Goal: Feedback & Contribution: Leave review/rating

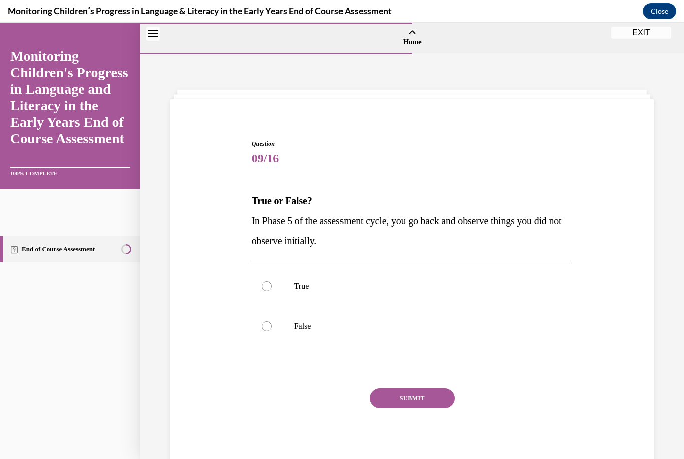
scroll to position [32, 0]
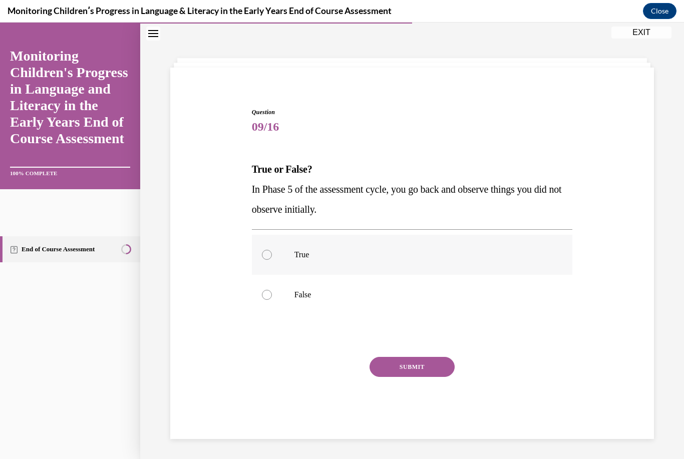
click at [290, 249] on label "True" at bounding box center [412, 255] width 321 height 40
click at [272, 250] on input "True" at bounding box center [267, 255] width 10 height 10
radio input "true"
click at [424, 371] on button "SUBMIT" at bounding box center [411, 367] width 85 height 20
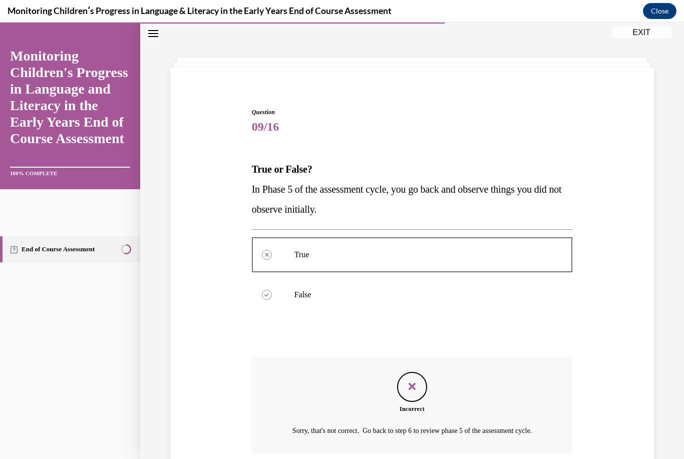
click at [420, 409] on div "Incorrect" at bounding box center [412, 408] width 321 height 9
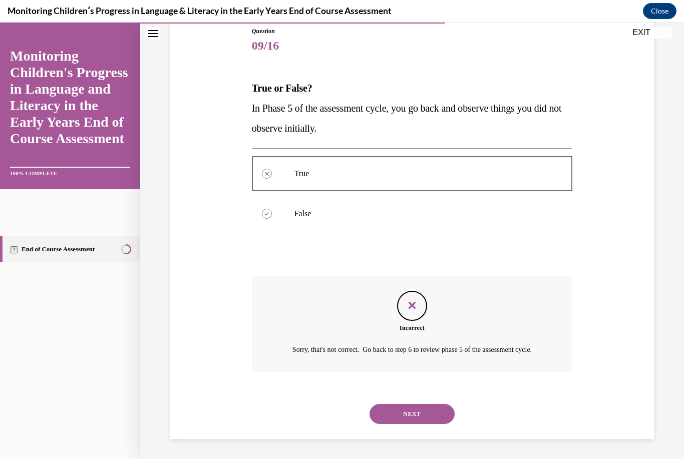
scroll to position [112, 0]
click at [421, 413] on button "NEXT" at bounding box center [411, 415] width 85 height 20
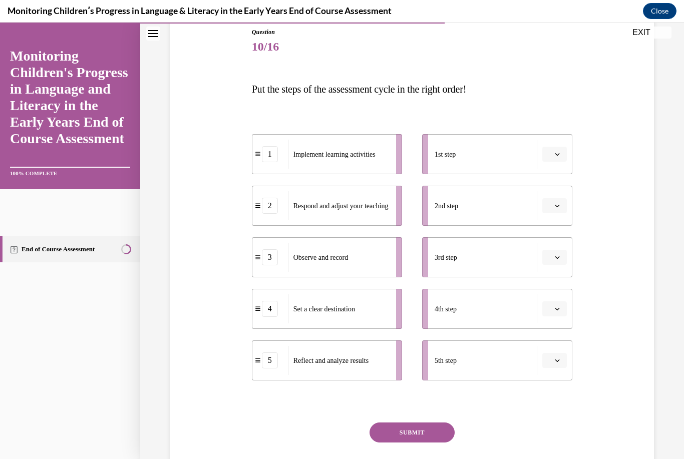
click at [560, 148] on button "button" at bounding box center [554, 154] width 25 height 15
click at [557, 187] on div "1" at bounding box center [552, 197] width 25 height 20
click at [563, 205] on button "button" at bounding box center [554, 205] width 25 height 15
click at [554, 270] on div "2" at bounding box center [552, 268] width 25 height 20
click at [556, 250] on button "button" at bounding box center [554, 257] width 25 height 15
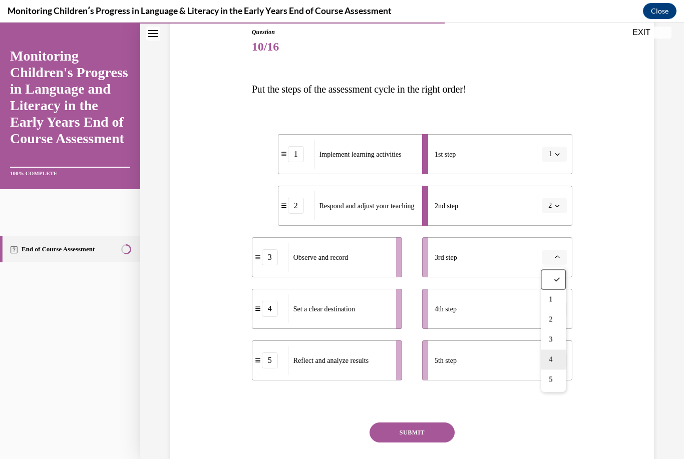
click at [559, 358] on div "4" at bounding box center [552, 360] width 25 height 20
click at [561, 301] on button "button" at bounding box center [554, 308] width 25 height 15
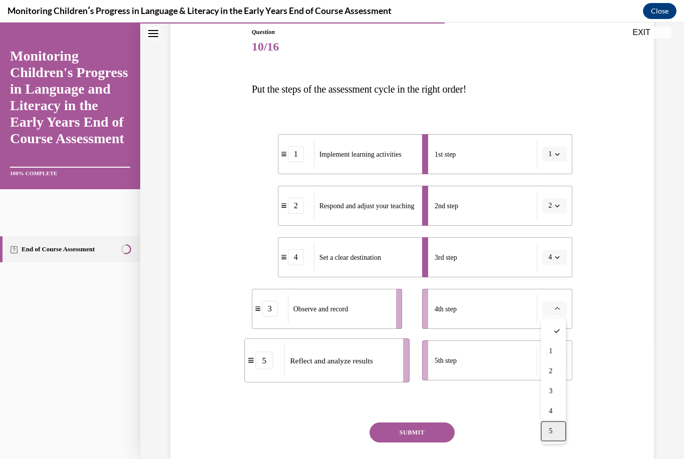
click at [553, 428] on div "5" at bounding box center [552, 431] width 25 height 20
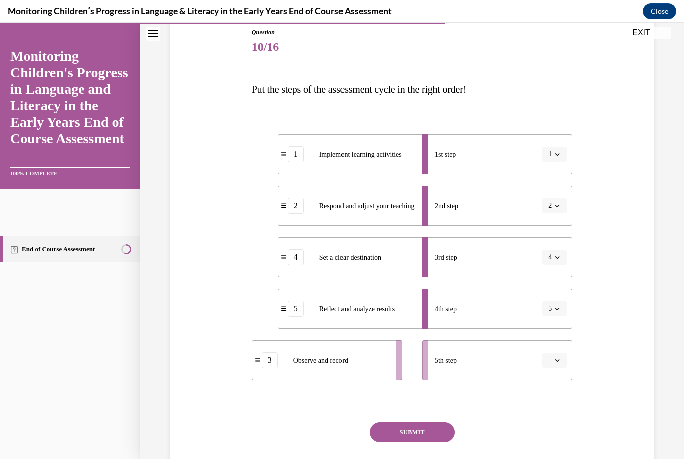
click at [557, 354] on button "button" at bounding box center [554, 360] width 25 height 15
click at [601, 280] on div "Question 10/16 Put the steps of the assessment cycle in the right order! 1 Impl…" at bounding box center [412, 250] width 488 height 507
click at [558, 360] on icon "button" at bounding box center [557, 360] width 5 height 3
click at [561, 291] on div "3" at bounding box center [552, 298] width 25 height 20
click at [428, 430] on button "SUBMIT" at bounding box center [411, 432] width 85 height 20
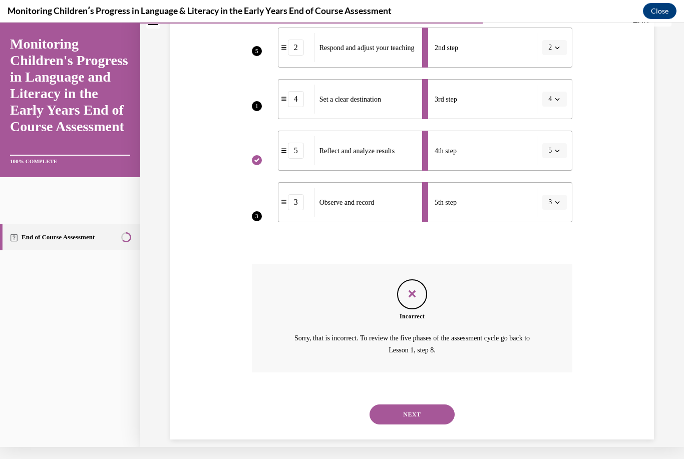
scroll to position [257, 0]
click at [441, 405] on button "NEXT" at bounding box center [411, 415] width 85 height 20
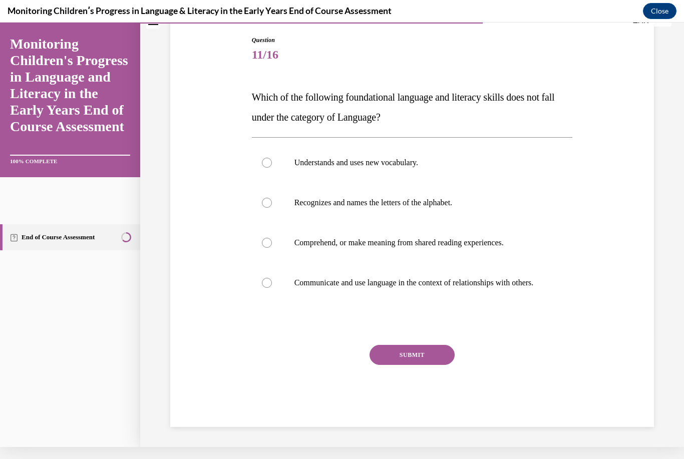
scroll to position [90, 0]
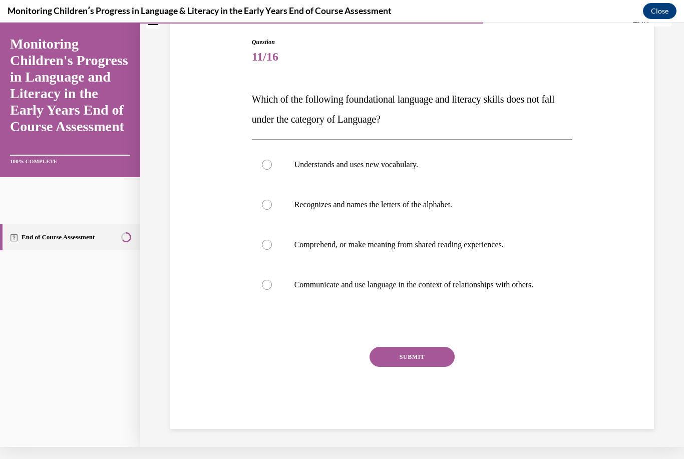
click at [574, 331] on div "Question 11/16 Which of the following foundational language and literacy skills…" at bounding box center [412, 226] width 326 height 406
click at [588, 303] on div "Question 11/16 Which of the following foundational language and literacy skills…" at bounding box center [412, 218] width 488 height 421
click at [405, 170] on label "Understands and uses new vocabulary." at bounding box center [412, 165] width 321 height 40
click at [272, 170] on input "Understands and uses new vocabulary." at bounding box center [267, 165] width 10 height 10
radio input "true"
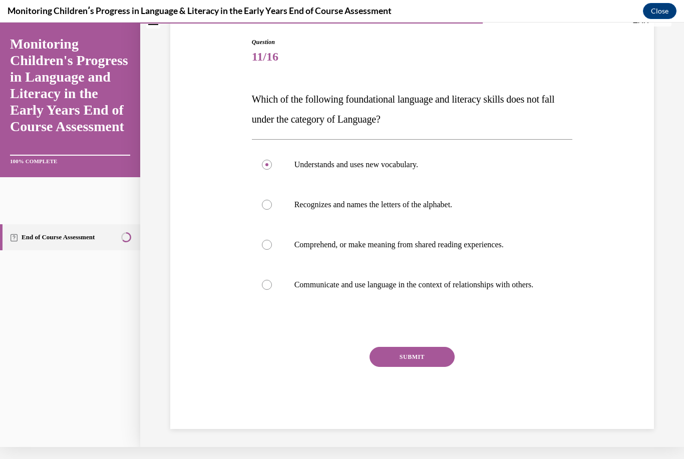
click at [425, 367] on button "SUBMIT" at bounding box center [411, 357] width 85 height 20
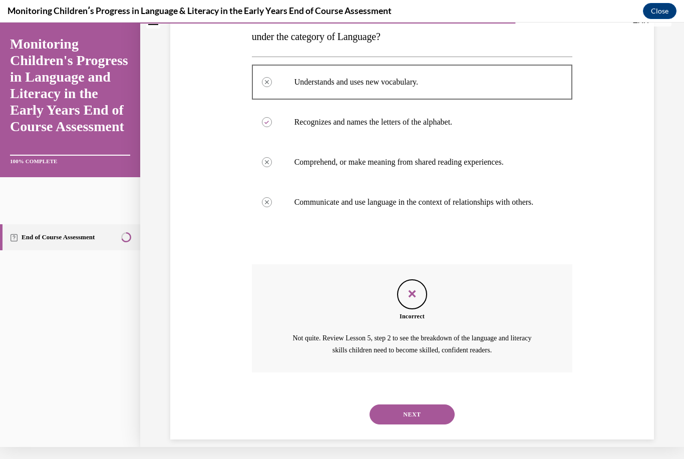
scroll to position [182, 0]
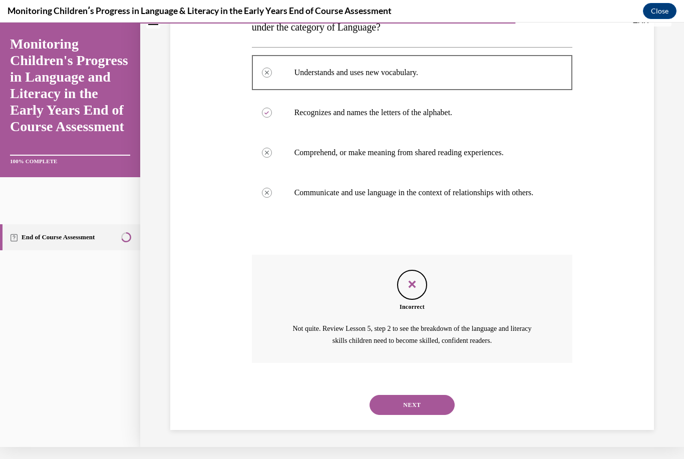
click at [434, 400] on button "NEXT" at bounding box center [411, 405] width 85 height 20
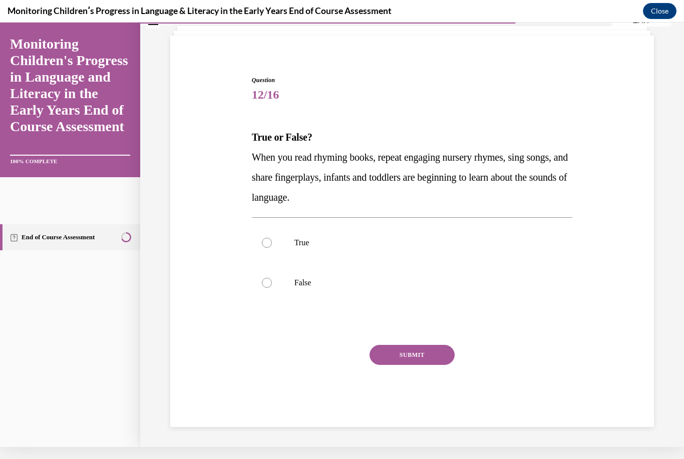
scroll to position [40, 0]
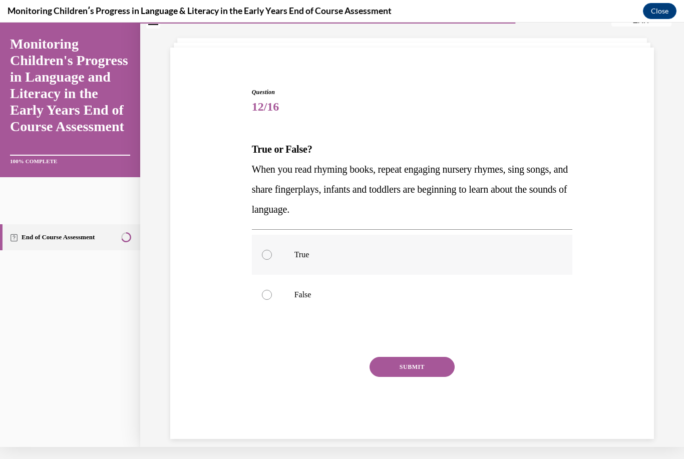
click at [327, 245] on label "True" at bounding box center [412, 255] width 321 height 40
click at [272, 250] on input "True" at bounding box center [267, 255] width 10 height 10
radio input "true"
click at [409, 368] on button "SUBMIT" at bounding box center [411, 367] width 85 height 20
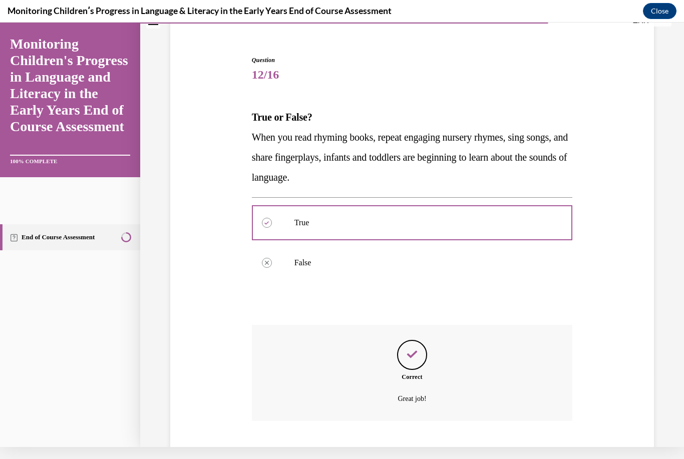
scroll to position [110, 0]
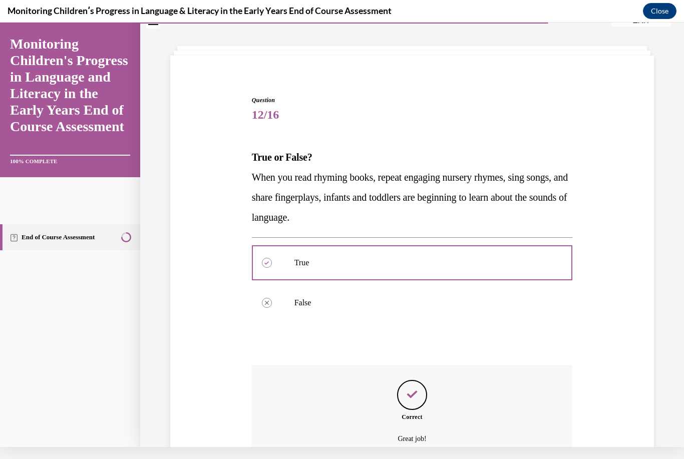
click at [431, 403] on div "Correct Great job!" at bounding box center [412, 413] width 321 height 96
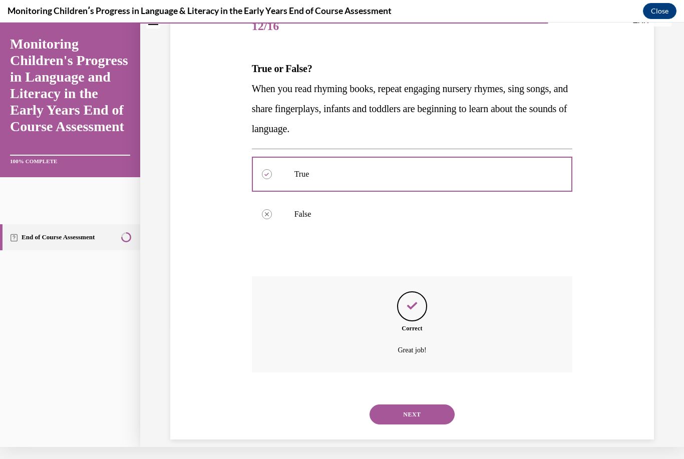
click at [430, 404] on button "NEXT" at bounding box center [411, 414] width 85 height 20
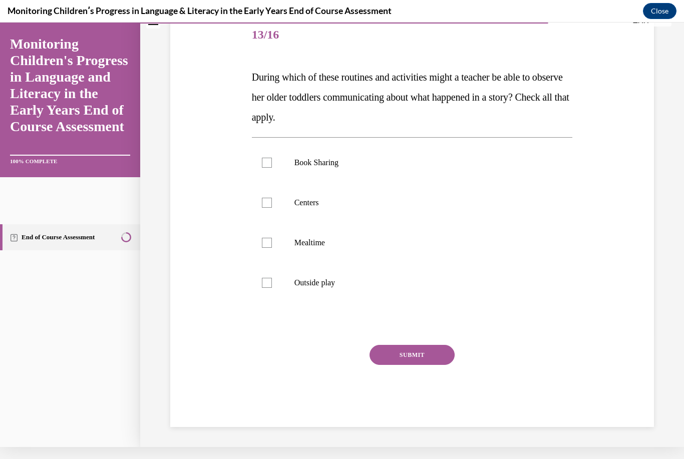
scroll to position [100, 0]
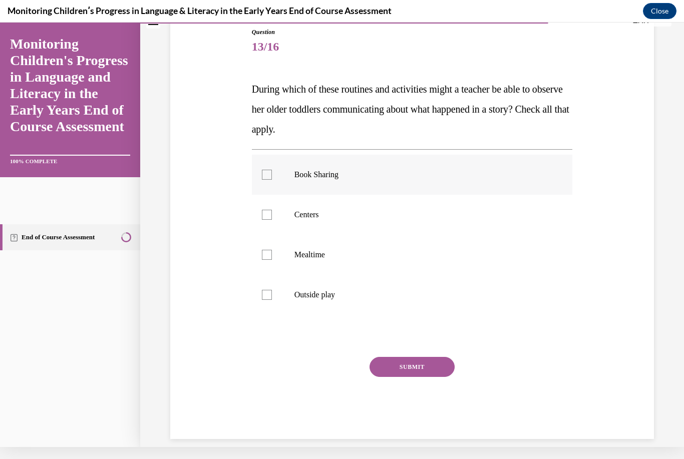
click at [384, 172] on p "Book Sharing" at bounding box center [420, 175] width 253 height 10
click at [272, 172] on input "Book Sharing" at bounding box center [267, 175] width 10 height 10
checkbox input "true"
click at [361, 217] on p "Centers" at bounding box center [420, 215] width 253 height 10
click at [272, 217] on input "Centers" at bounding box center [267, 215] width 10 height 10
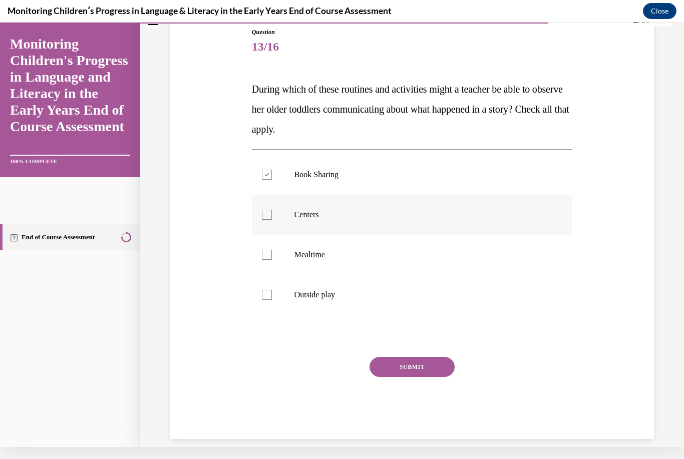
checkbox input "true"
click at [351, 257] on p "Mealtime" at bounding box center [420, 255] width 253 height 10
click at [272, 257] on input "Mealtime" at bounding box center [267, 255] width 10 height 10
checkbox input "true"
click at [339, 307] on label "Outside play" at bounding box center [412, 295] width 321 height 40
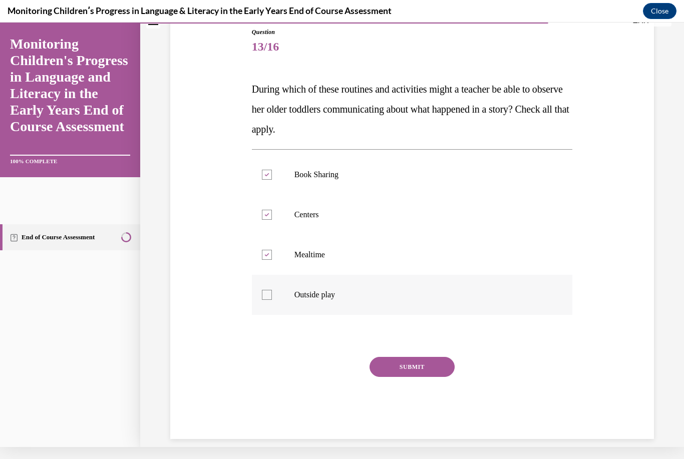
click at [272, 300] on input "Outside play" at bounding box center [267, 295] width 10 height 10
checkbox input "true"
click at [378, 255] on p "Mealtime" at bounding box center [420, 255] width 253 height 10
click at [272, 255] on input "Mealtime" at bounding box center [267, 255] width 10 height 10
checkbox input "false"
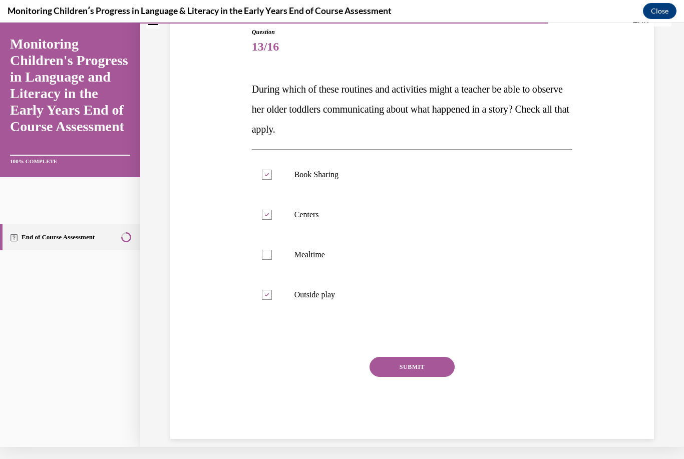
click at [436, 366] on button "SUBMIT" at bounding box center [411, 367] width 85 height 20
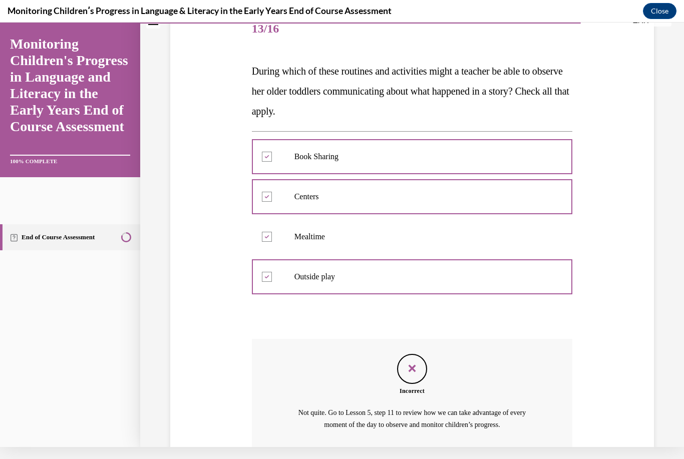
scroll to position [118, 0]
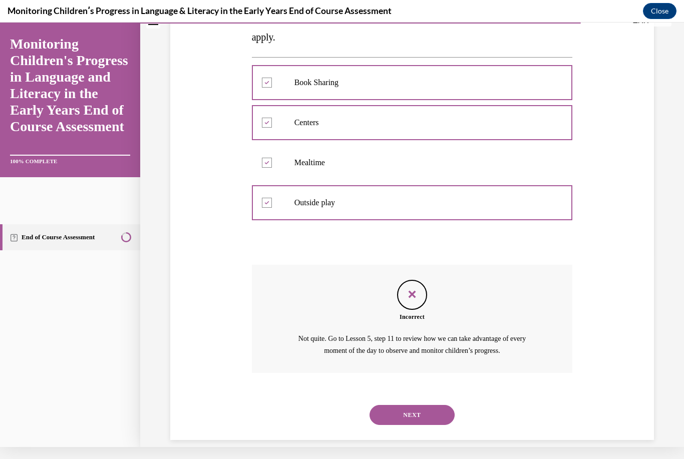
click at [430, 411] on button "NEXT" at bounding box center [411, 415] width 85 height 20
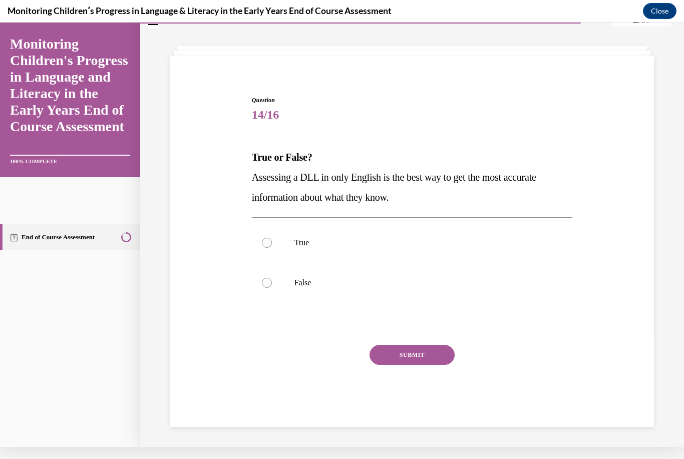
scroll to position [32, 0]
click at [371, 244] on p "True" at bounding box center [420, 243] width 253 height 10
click at [272, 244] on input "True" at bounding box center [267, 243] width 10 height 10
radio input "true"
click at [430, 347] on button "SUBMIT" at bounding box center [411, 355] width 85 height 20
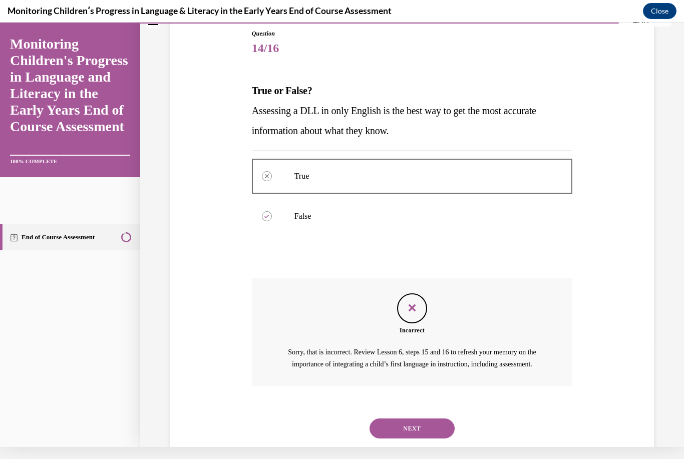
scroll to position [123, 0]
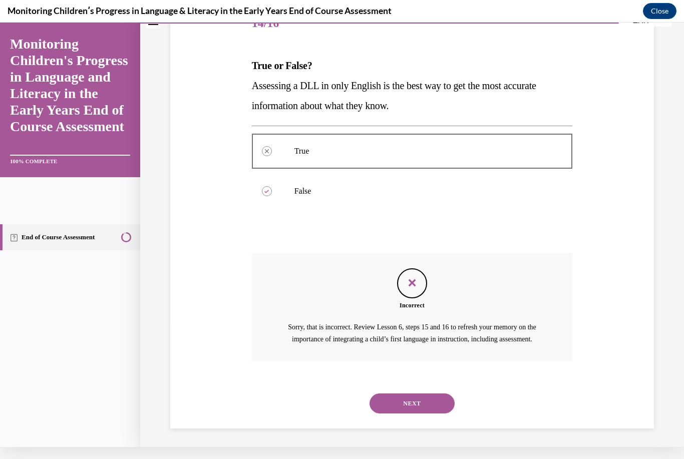
click at [417, 361] on div "Incorrect Sorry, that is incorrect. Review Lesson 6, steps 15 and 16 to refresh…" at bounding box center [412, 307] width 321 height 108
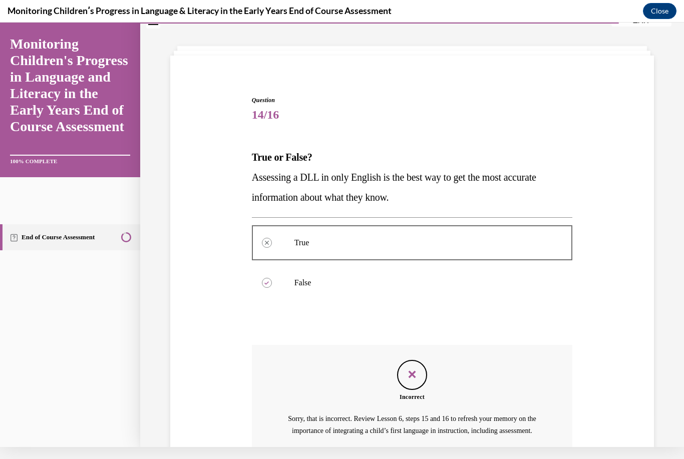
click at [436, 403] on div "Incorrect Sorry, that is incorrect. Review Lesson 6, steps 15 and 16 to refresh…" at bounding box center [412, 399] width 321 height 108
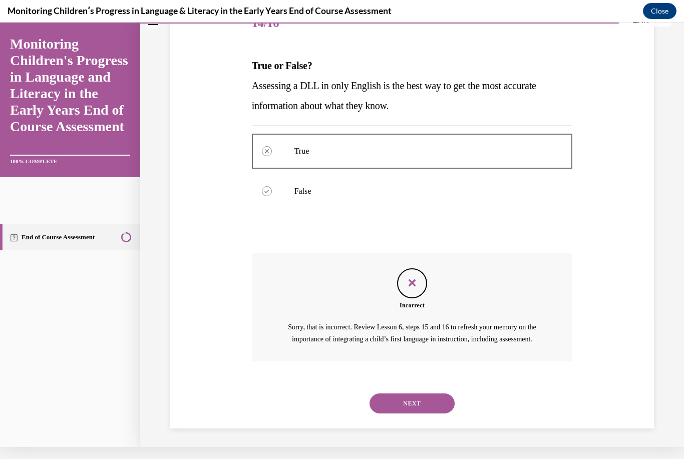
click at [430, 403] on button "NEXT" at bounding box center [411, 403] width 85 height 20
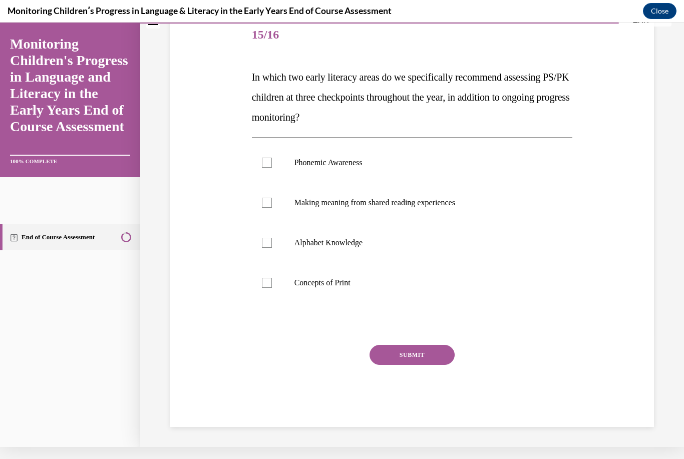
scroll to position [100, 0]
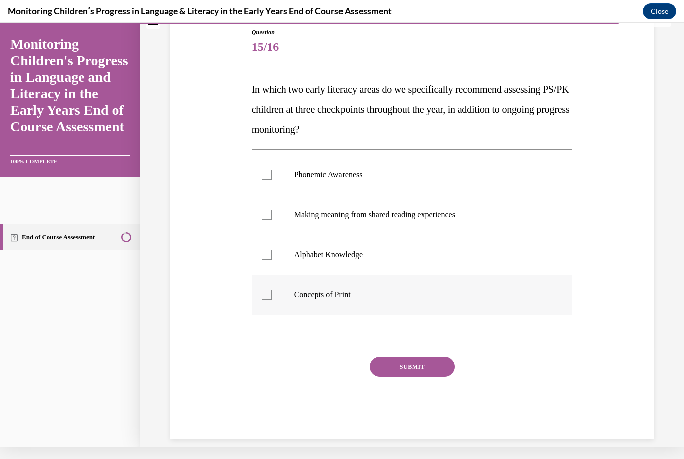
click at [339, 293] on p "Concepts of Print" at bounding box center [420, 295] width 253 height 10
click at [272, 293] on input "Concepts of Print" at bounding box center [267, 295] width 10 height 10
checkbox input "true"
click at [361, 249] on label "Alphabet Knowledge" at bounding box center [412, 255] width 321 height 40
click at [272, 250] on input "Alphabet Knowledge" at bounding box center [267, 255] width 10 height 10
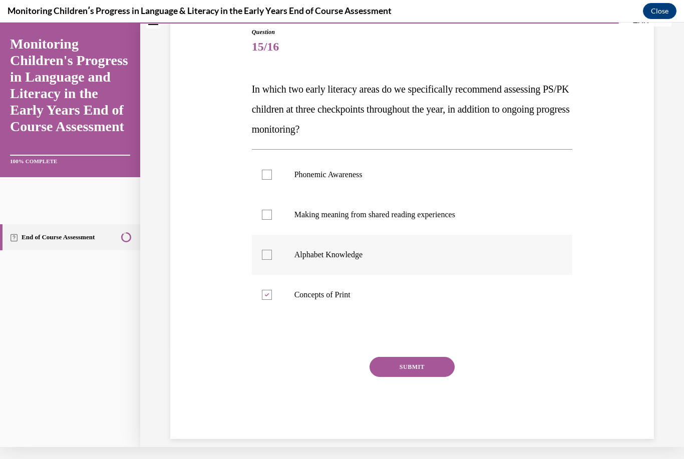
checkbox input "true"
click at [380, 205] on label "Making meaning from shared reading experiences" at bounding box center [412, 215] width 321 height 40
click at [272, 210] on input "Making meaning from shared reading experiences" at bounding box center [267, 215] width 10 height 10
checkbox input "true"
click at [368, 181] on label "Phonemic Awareness" at bounding box center [412, 175] width 321 height 40
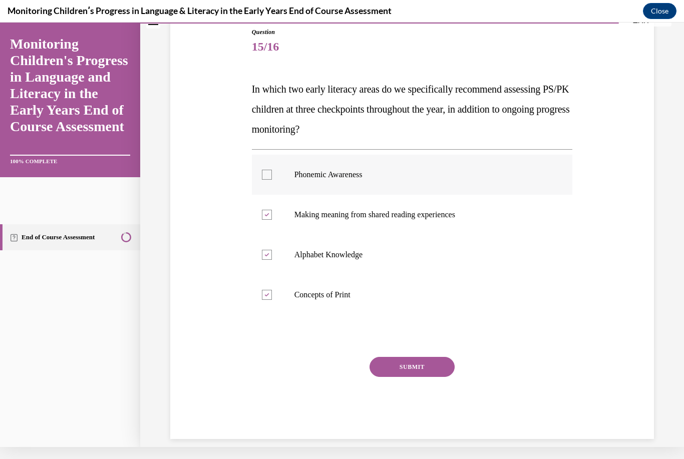
click at [272, 180] on input "Phonemic Awareness" at bounding box center [267, 175] width 10 height 10
checkbox input "true"
click at [404, 374] on button "SUBMIT" at bounding box center [411, 367] width 85 height 20
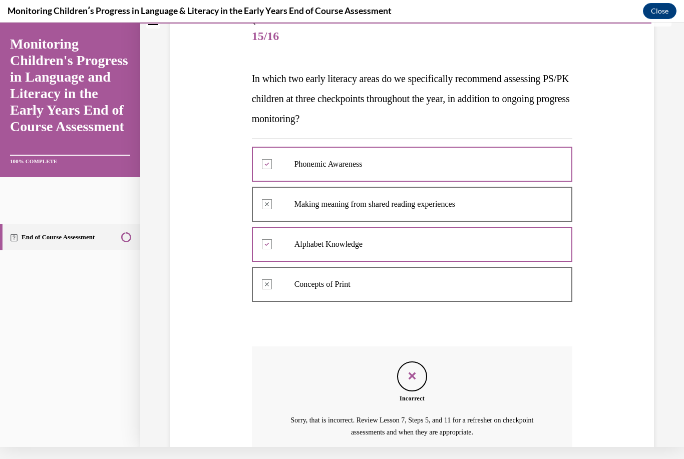
scroll to position [32, 0]
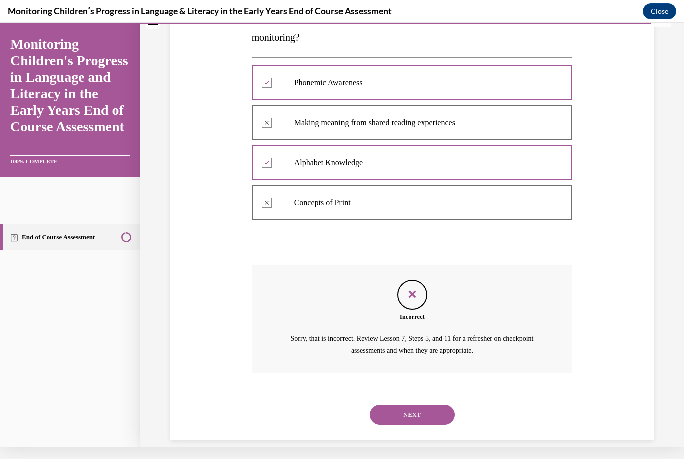
click at [421, 410] on button "NEXT" at bounding box center [411, 415] width 85 height 20
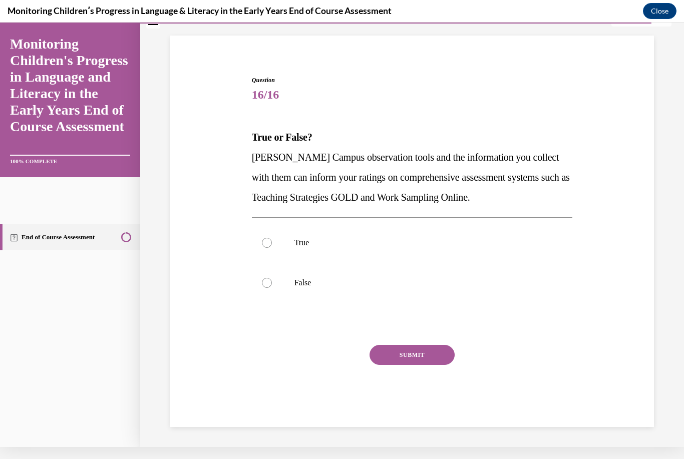
scroll to position [40, 0]
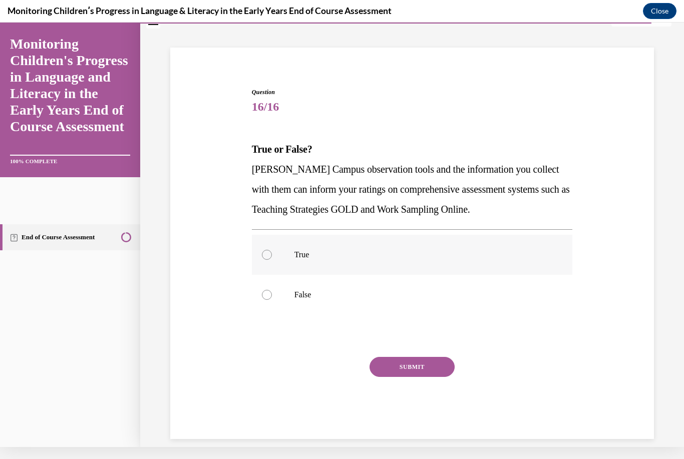
click at [436, 252] on p "True" at bounding box center [420, 255] width 253 height 10
click at [272, 252] on input "True" at bounding box center [267, 255] width 10 height 10
radio input "true"
click at [416, 366] on button "SUBMIT" at bounding box center [411, 367] width 85 height 20
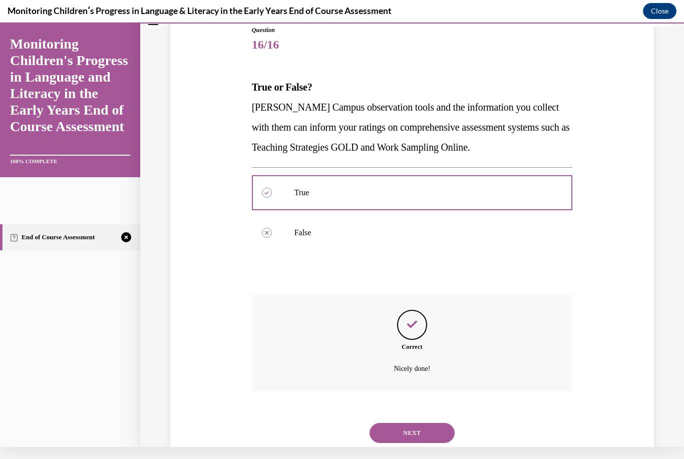
scroll to position [120, 0]
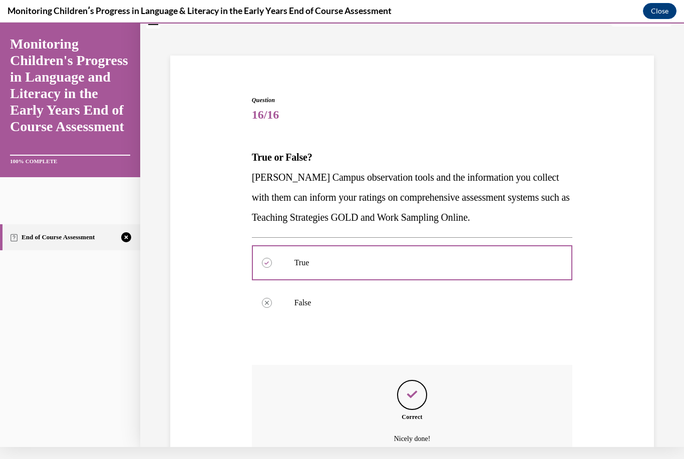
click at [424, 402] on div "Feedback" at bounding box center [412, 395] width 30 height 30
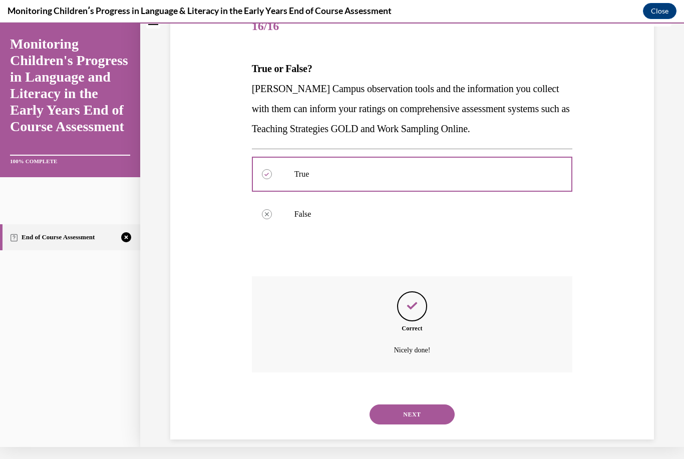
click at [426, 405] on button "NEXT" at bounding box center [411, 414] width 85 height 20
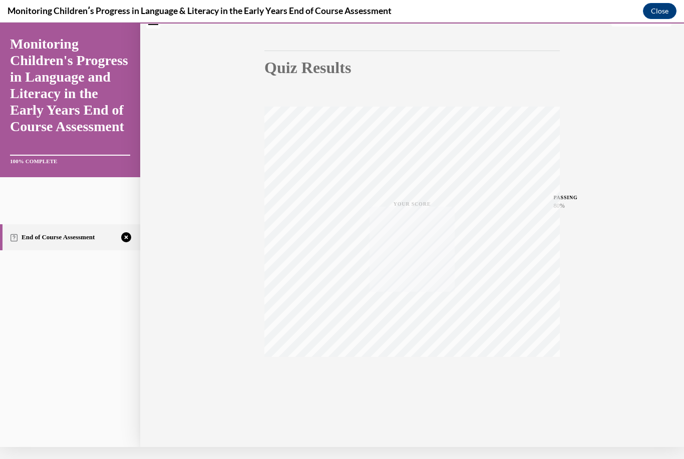
scroll to position [77, 0]
click at [429, 376] on button "TAKE AGAIN" at bounding box center [412, 379] width 60 height 45
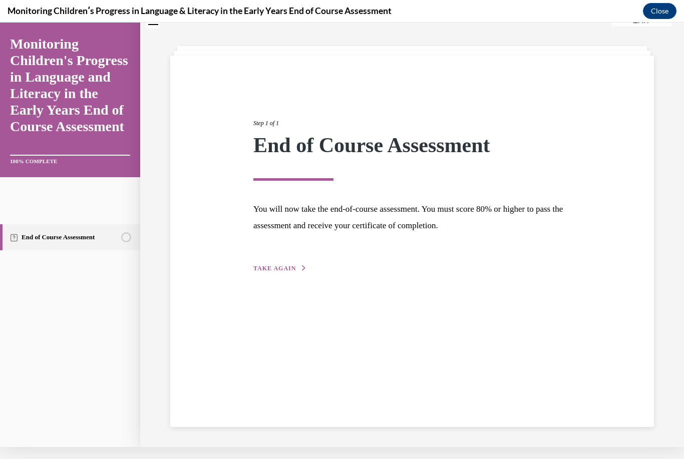
click at [289, 261] on div "Step 1 of 1 End of Course Assessment You will now take the end-of-course assess…" at bounding box center [412, 185] width 332 height 178
click at [284, 265] on span "TAKE AGAIN" at bounding box center [274, 268] width 43 height 7
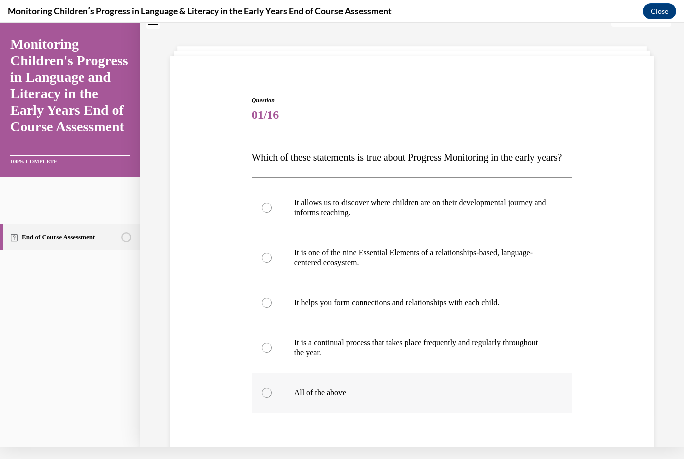
click at [337, 413] on label "All of the above" at bounding box center [412, 393] width 321 height 40
click at [272, 398] on input "All of the above" at bounding box center [267, 393] width 10 height 10
radio input "true"
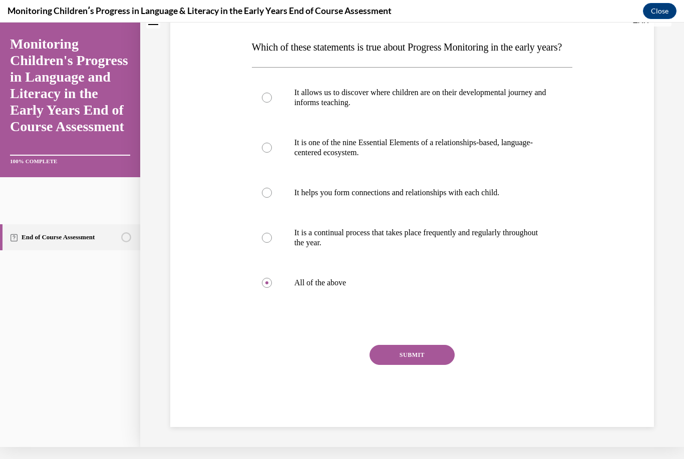
click at [437, 365] on button "SUBMIT" at bounding box center [411, 355] width 85 height 20
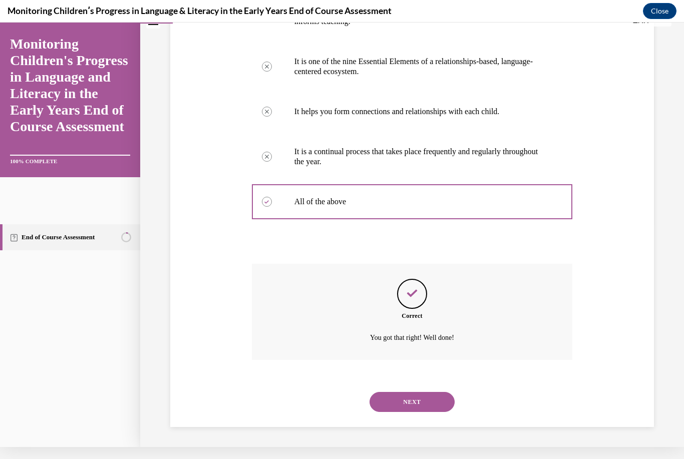
click at [430, 395] on button "NEXT" at bounding box center [411, 402] width 85 height 20
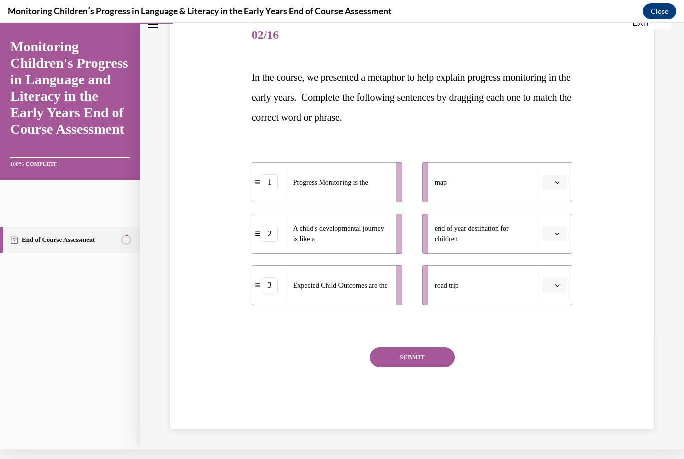
scroll to position [102, 0]
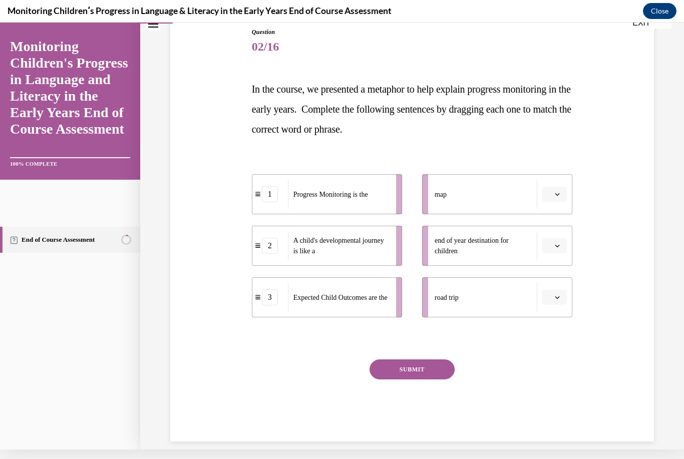
click at [644, 209] on div "Question 02/16 In the course, we presented a metaphor to help explain progress …" at bounding box center [412, 219] width 488 height 444
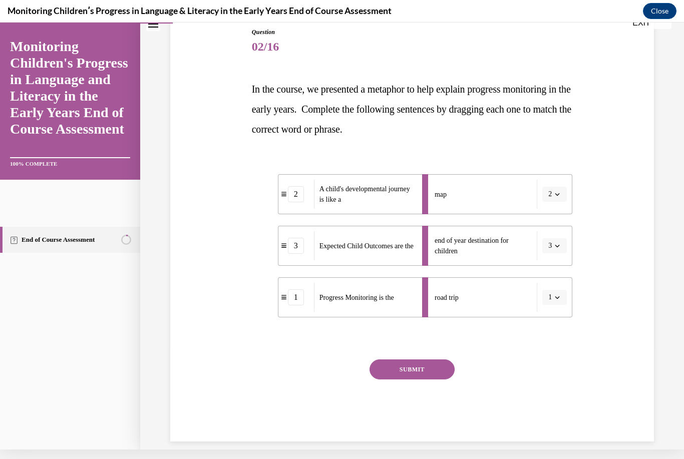
click at [402, 367] on button "SUBMIT" at bounding box center [411, 369] width 85 height 20
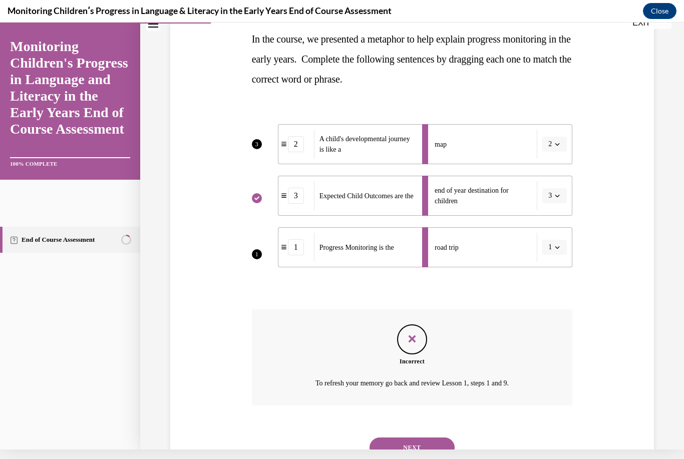
scroll to position [183, 0]
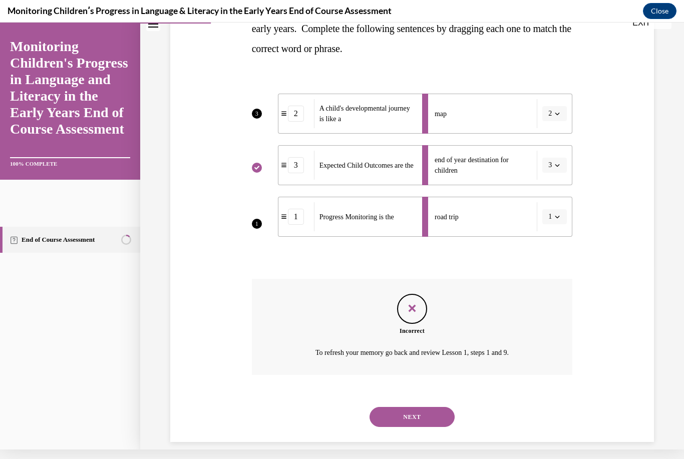
click at [419, 407] on button "NEXT" at bounding box center [411, 417] width 85 height 20
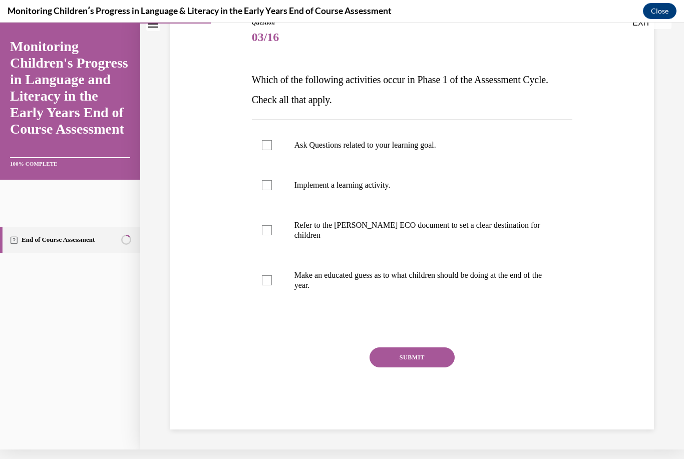
scroll to position [100, 0]
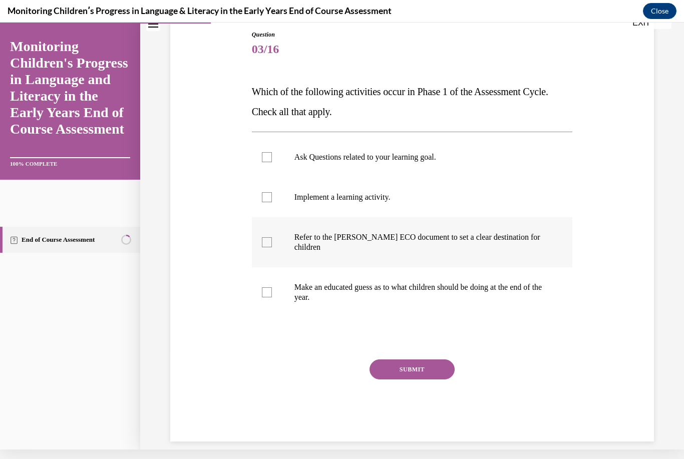
click at [397, 236] on p "Refer to the [PERSON_NAME] ECO document to set a clear destination for children" at bounding box center [420, 242] width 253 height 20
click at [272, 237] on input "Refer to the [PERSON_NAME] ECO document to set a clear destination for children" at bounding box center [267, 242] width 10 height 10
checkbox input "true"
click at [334, 198] on p "Implement a learning activity." at bounding box center [420, 197] width 253 height 10
click at [272, 198] on input "Implement a learning activity." at bounding box center [267, 197] width 10 height 10
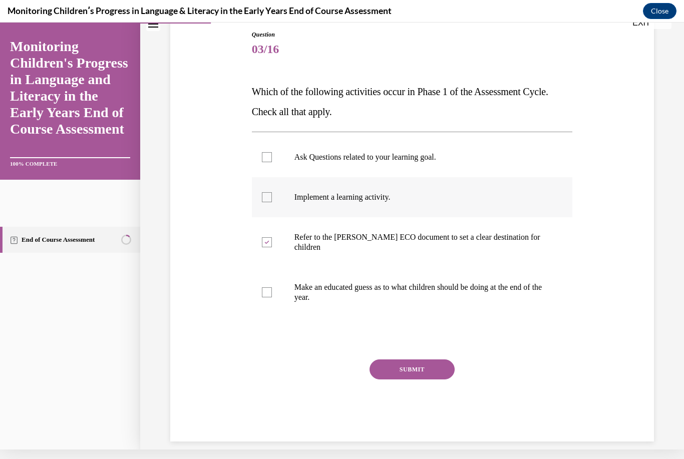
checkbox input "true"
click at [400, 363] on button "SUBMIT" at bounding box center [411, 369] width 85 height 20
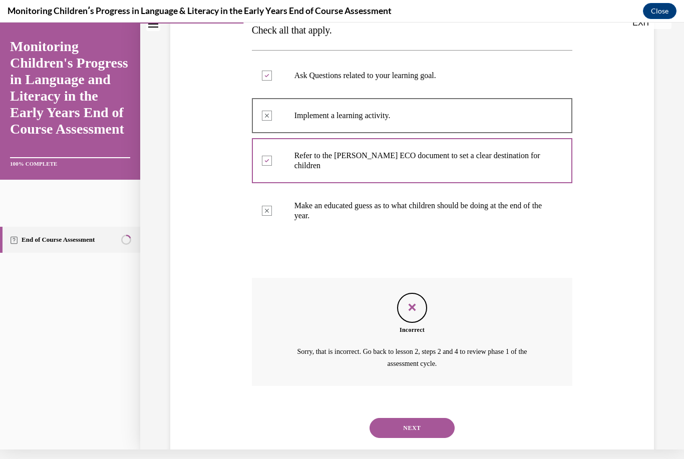
scroll to position [192, 0]
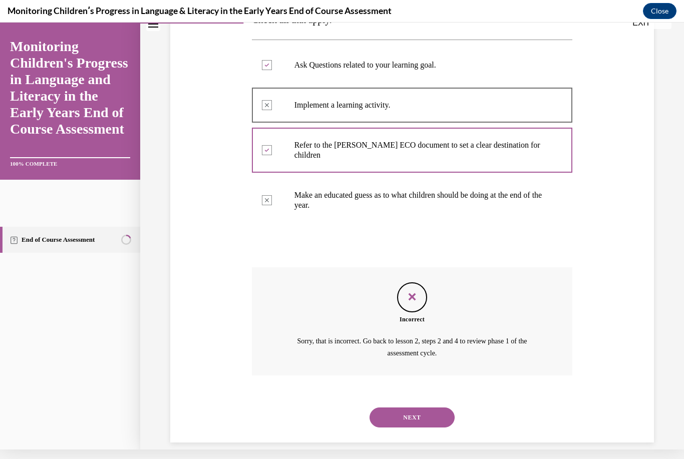
click at [409, 407] on button "NEXT" at bounding box center [411, 417] width 85 height 20
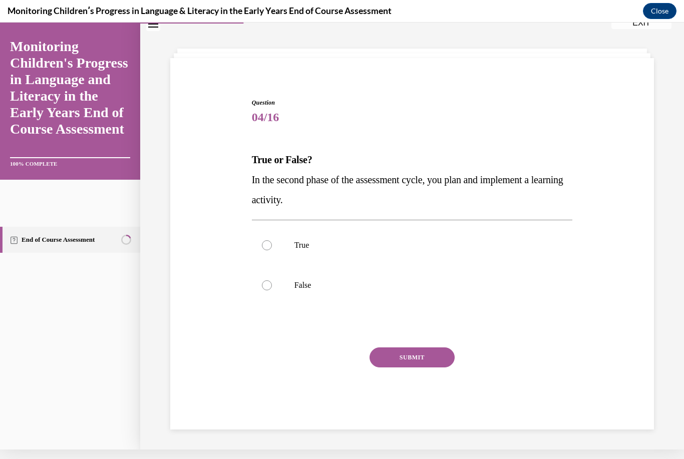
scroll to position [32, 0]
click at [317, 247] on p "True" at bounding box center [420, 245] width 253 height 10
click at [272, 247] on input "True" at bounding box center [267, 245] width 10 height 10
radio input "true"
click at [431, 360] on button "SUBMIT" at bounding box center [411, 357] width 85 height 20
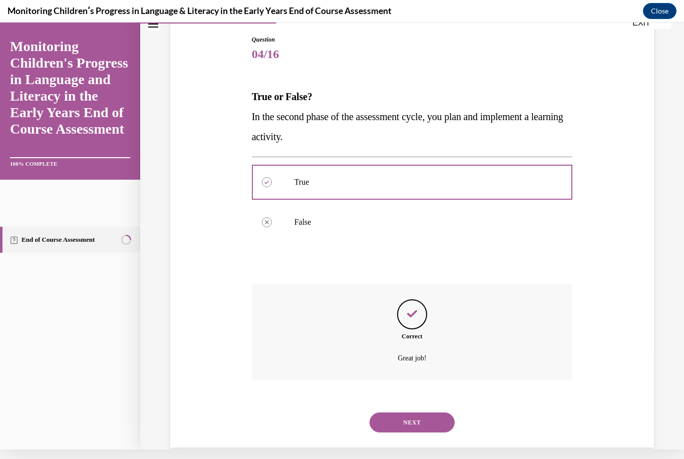
scroll to position [100, 0]
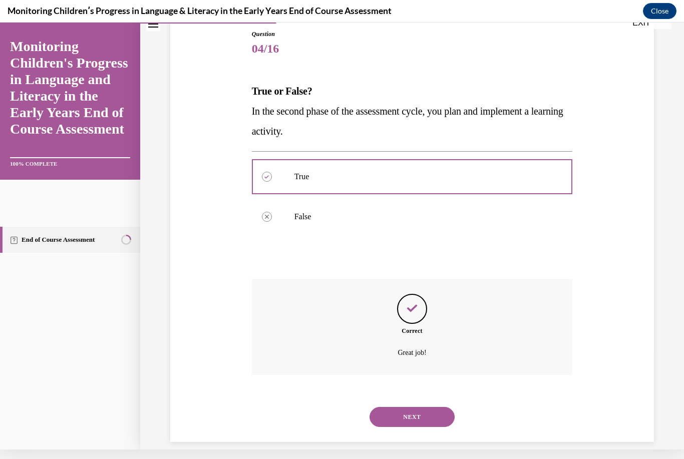
click at [429, 407] on button "NEXT" at bounding box center [411, 417] width 85 height 20
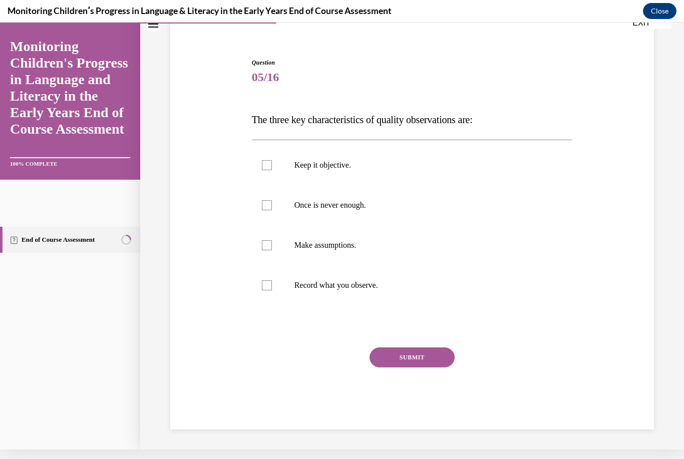
scroll to position [60, 0]
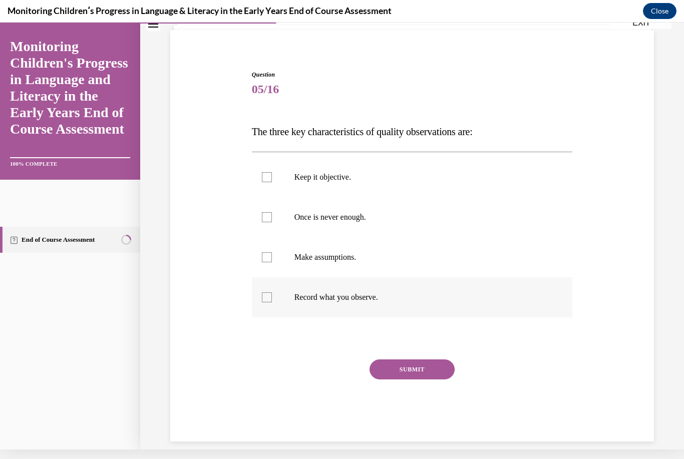
click at [404, 309] on label "Record what you observe." at bounding box center [412, 297] width 321 height 40
click at [272, 302] on input "Record what you observe." at bounding box center [267, 297] width 10 height 10
checkbox input "true"
click at [314, 261] on p "Make assumptions." at bounding box center [420, 257] width 253 height 10
click at [272, 261] on input "Make assumptions." at bounding box center [267, 257] width 10 height 10
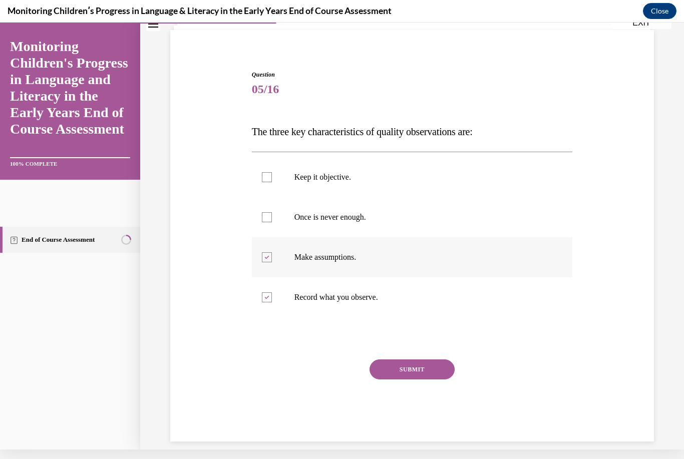
click at [391, 254] on p "Make assumptions." at bounding box center [420, 257] width 253 height 10
click at [272, 254] on input "Make assumptions." at bounding box center [267, 257] width 10 height 10
checkbox input "false"
click at [388, 210] on label "Once is never enough." at bounding box center [412, 217] width 321 height 40
click at [272, 212] on input "Once is never enough." at bounding box center [267, 217] width 10 height 10
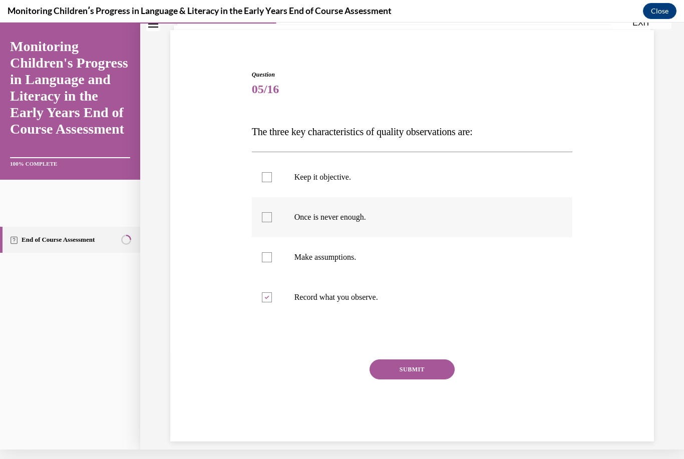
checkbox input "true"
click at [389, 174] on p "Keep it objective." at bounding box center [420, 177] width 253 height 10
click at [272, 174] on input "Keep it objective." at bounding box center [267, 177] width 10 height 10
checkbox input "true"
click at [437, 368] on button "SUBMIT" at bounding box center [411, 369] width 85 height 20
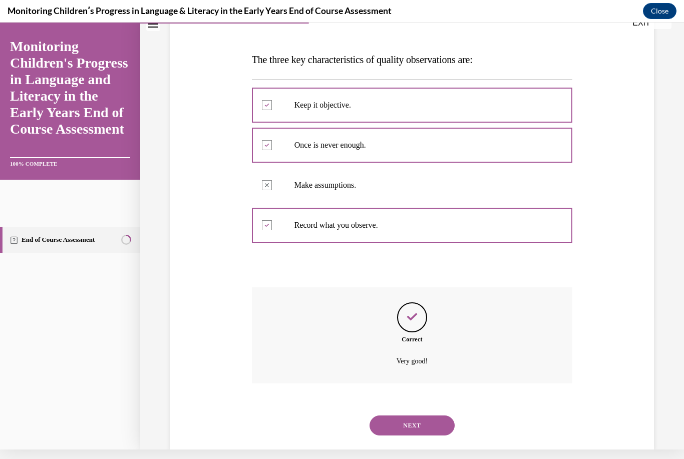
scroll to position [140, 0]
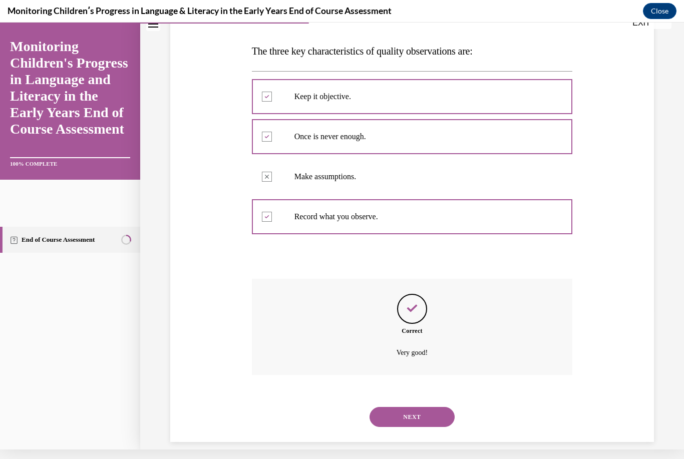
click at [432, 413] on button "NEXT" at bounding box center [411, 417] width 85 height 20
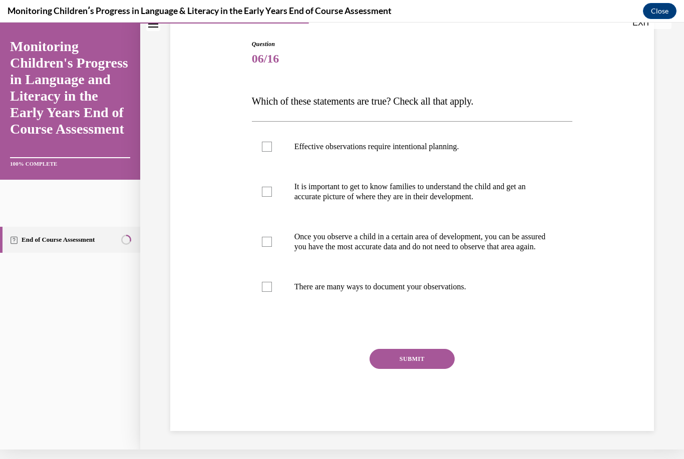
scroll to position [90, 0]
click at [611, 287] on div "Question 06/16 Which of these statements are true? Check all that apply. Effect…" at bounding box center [412, 220] width 488 height 421
click at [634, 210] on div "Question 06/16 Which of these statements are true? Check all that apply. Effect…" at bounding box center [412, 220] width 488 height 421
click at [655, 265] on div "Question 06/16 Which of these statements are true? Check all that apply. Effect…" at bounding box center [412, 221] width 488 height 421
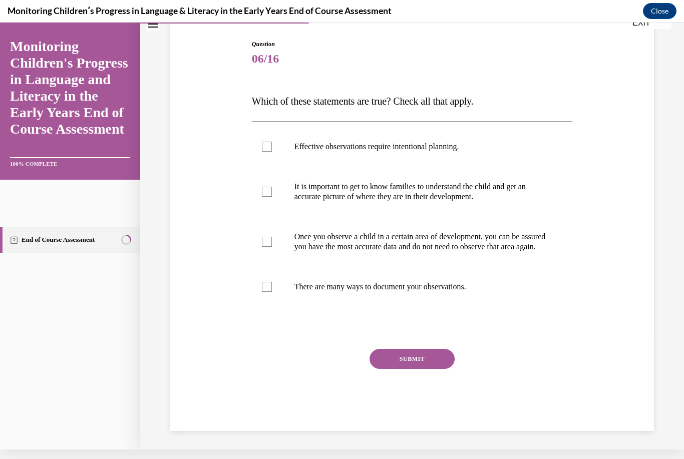
scroll to position [90, 0]
click at [602, 220] on div "Question 06/16 Which of these statements are true? Check all that apply. Effect…" at bounding box center [412, 220] width 488 height 421
click at [396, 147] on p "Effective observations require intentional planning." at bounding box center [420, 147] width 253 height 10
click at [272, 147] on input "Effective observations require intentional planning." at bounding box center [267, 147] width 10 height 10
checkbox input "true"
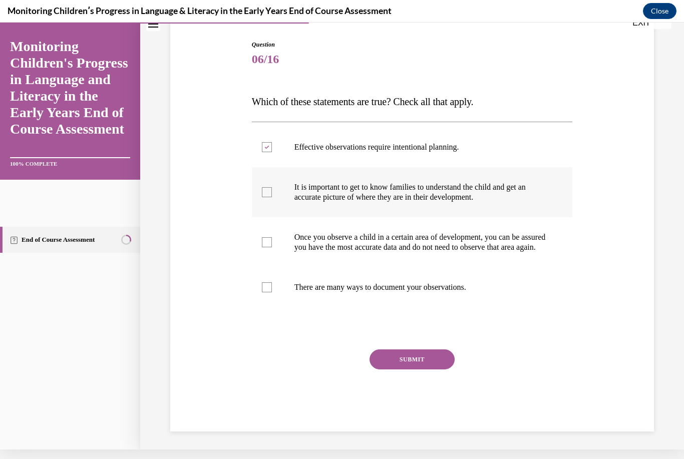
click at [375, 191] on p "It is important to get to know families to understand the child and get an accu…" at bounding box center [420, 192] width 253 height 20
click at [272, 191] on input "It is important to get to know families to understand the child and get an accu…" at bounding box center [267, 192] width 10 height 10
checkbox input "true"
click at [353, 252] on p "Once you observe a child in a certain area of development, you can be assured y…" at bounding box center [420, 242] width 253 height 20
click at [272, 247] on input "Once you observe a child in a certain area of development, you can be assured y…" at bounding box center [267, 242] width 10 height 10
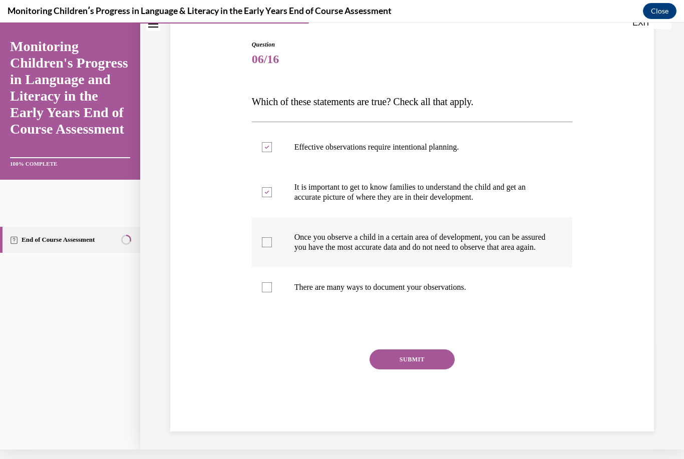
checkbox input "true"
click at [422, 369] on button "SUBMIT" at bounding box center [411, 359] width 85 height 20
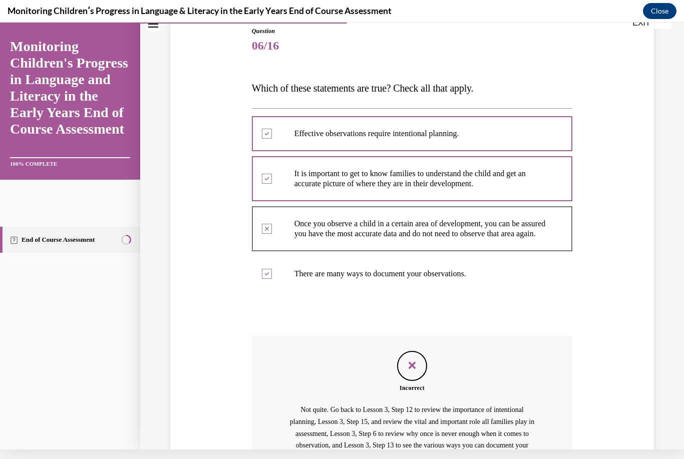
scroll to position [103, 0]
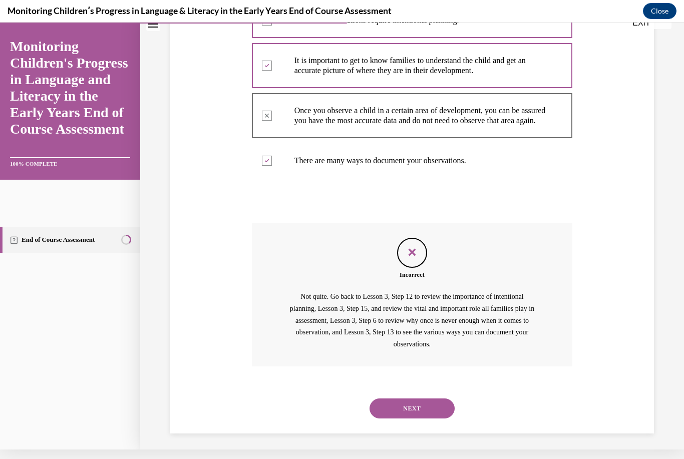
click at [426, 407] on button "NEXT" at bounding box center [411, 408] width 85 height 20
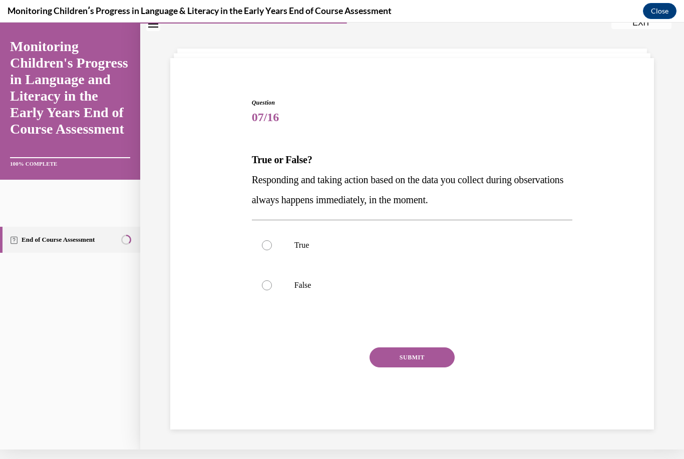
scroll to position [32, 0]
click at [323, 279] on label "False" at bounding box center [412, 285] width 321 height 40
click at [272, 280] on input "False" at bounding box center [267, 285] width 10 height 10
radio input "true"
click at [411, 357] on button "SUBMIT" at bounding box center [411, 357] width 85 height 20
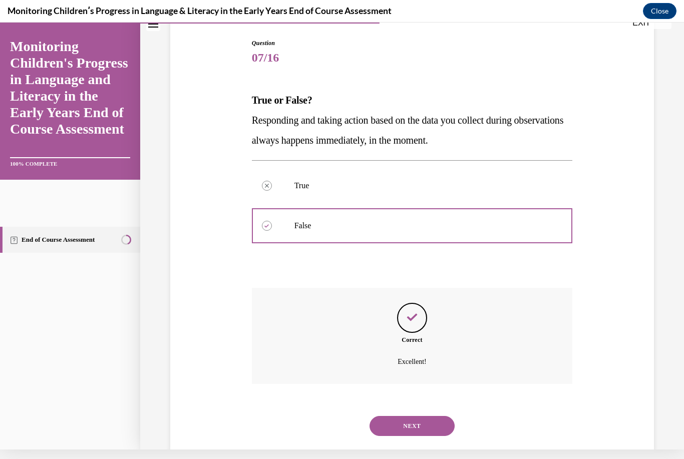
scroll to position [100, 0]
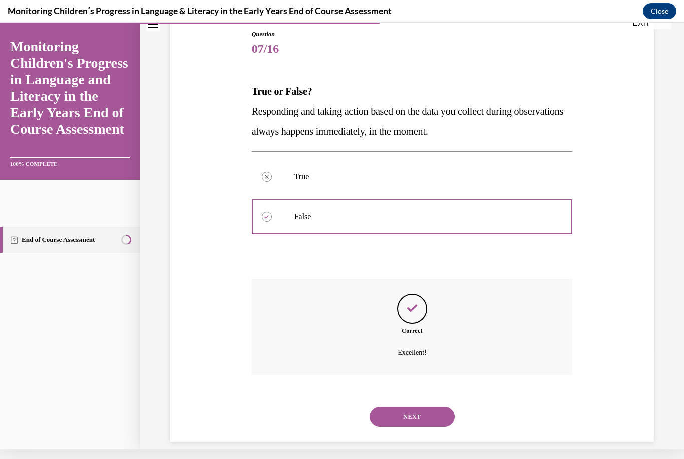
click at [429, 408] on button "NEXT" at bounding box center [411, 417] width 85 height 20
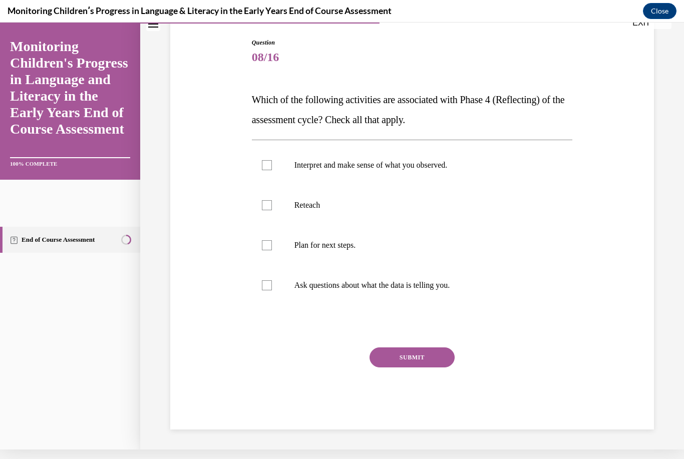
scroll to position [80, 0]
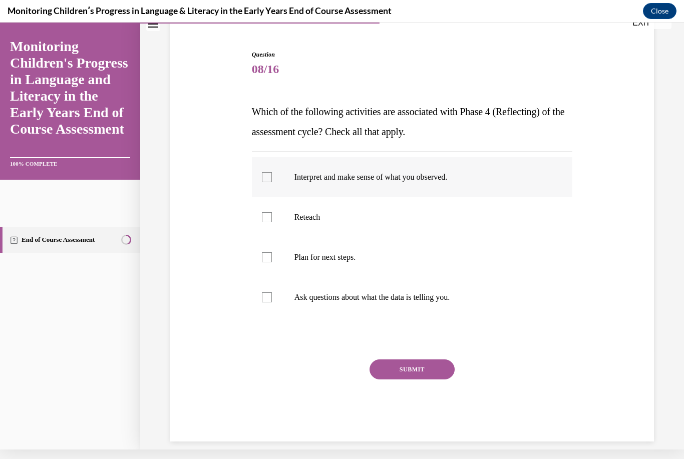
click at [376, 172] on p "Interpret and make sense of what you observed." at bounding box center [420, 177] width 253 height 10
click at [272, 172] on input "Interpret and make sense of what you observed." at bounding box center [267, 177] width 10 height 10
checkbox input "true"
click at [335, 215] on p "Reteach" at bounding box center [420, 217] width 253 height 10
click at [272, 215] on input "Reteach" at bounding box center [267, 217] width 10 height 10
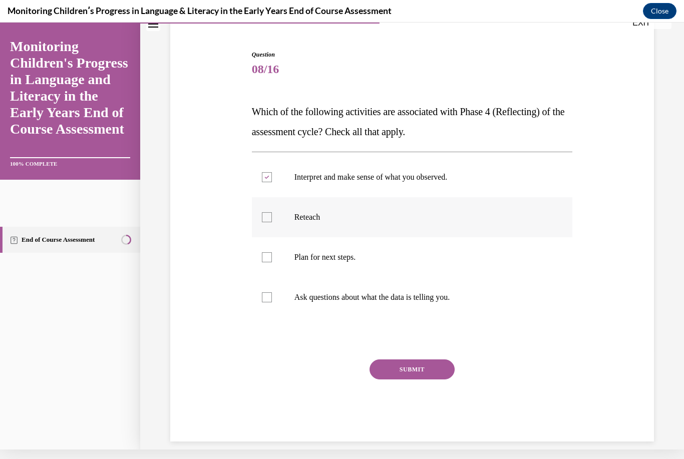
checkbox input "true"
click at [343, 267] on label "Plan for next steps." at bounding box center [412, 257] width 321 height 40
click at [272, 262] on input "Plan for next steps." at bounding box center [267, 257] width 10 height 10
checkbox input "true"
click at [352, 294] on p "Ask questions about what the data is telling you." at bounding box center [420, 297] width 253 height 10
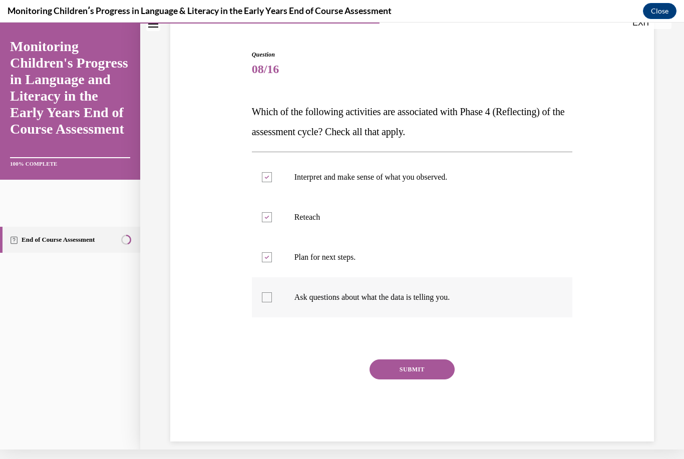
click at [272, 294] on input "Ask questions about what the data is telling you." at bounding box center [267, 297] width 10 height 10
checkbox input "true"
click at [413, 370] on button "SUBMIT" at bounding box center [411, 369] width 85 height 20
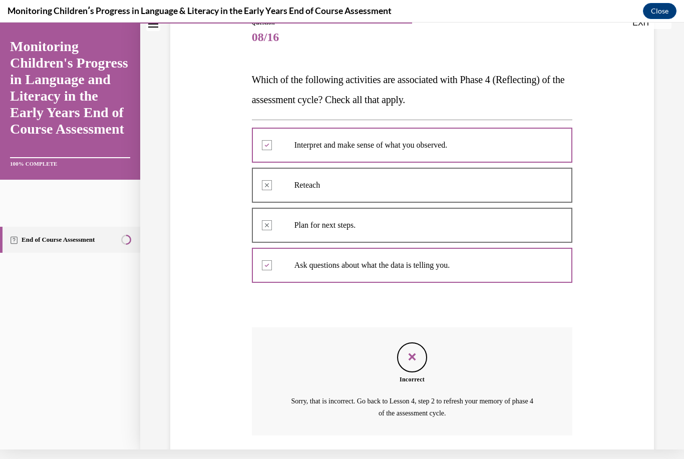
scroll to position [172, 0]
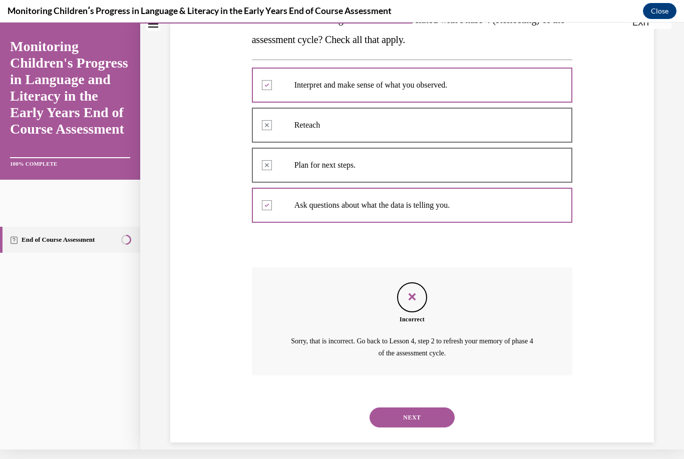
click at [429, 407] on button "NEXT" at bounding box center [411, 417] width 85 height 20
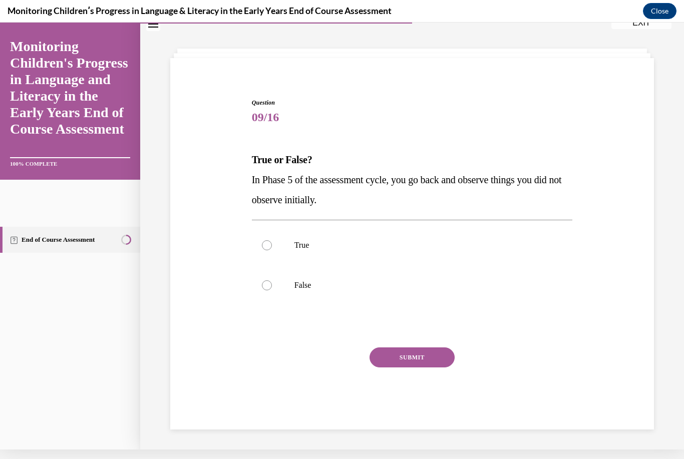
scroll to position [32, 0]
click at [324, 289] on p "False" at bounding box center [420, 285] width 253 height 10
click at [272, 289] on input "False" at bounding box center [267, 285] width 10 height 10
radio input "true"
click at [412, 351] on button "SUBMIT" at bounding box center [411, 357] width 85 height 20
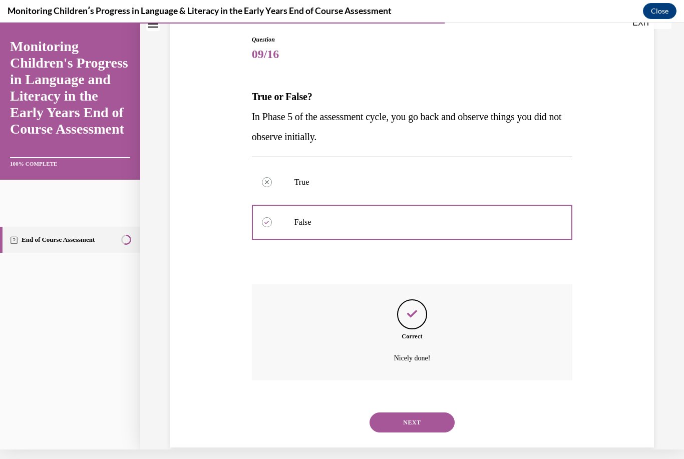
scroll to position [100, 0]
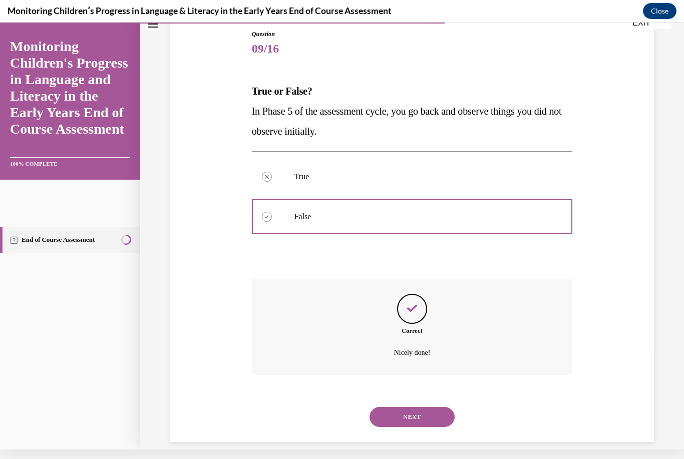
click at [407, 407] on button "NEXT" at bounding box center [411, 417] width 85 height 20
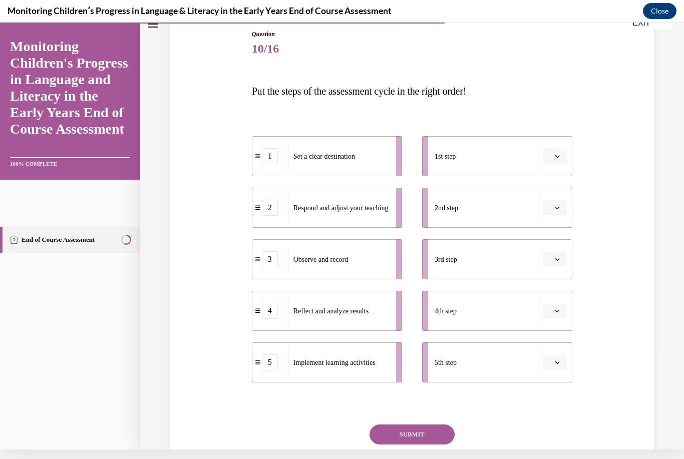
click at [557, 152] on button "button" at bounding box center [554, 156] width 25 height 15
click at [559, 195] on div "1" at bounding box center [552, 199] width 25 height 20
click at [563, 210] on button "button" at bounding box center [554, 207] width 25 height 15
click at [562, 270] on div "2" at bounding box center [552, 270] width 25 height 20
click at [565, 257] on button "button" at bounding box center [554, 259] width 25 height 15
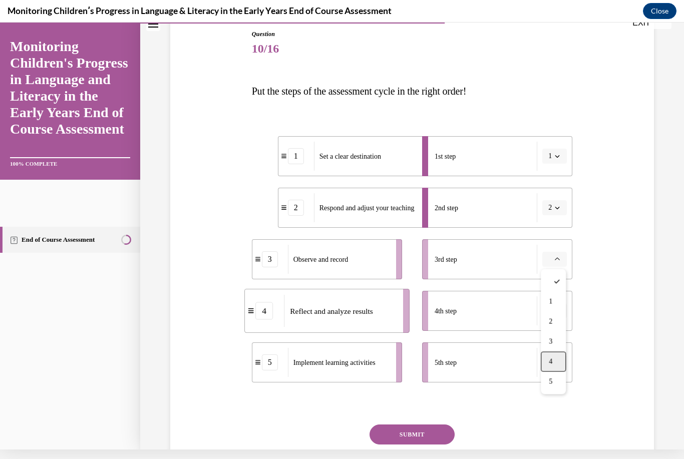
click at [559, 361] on div "4" at bounding box center [552, 362] width 25 height 20
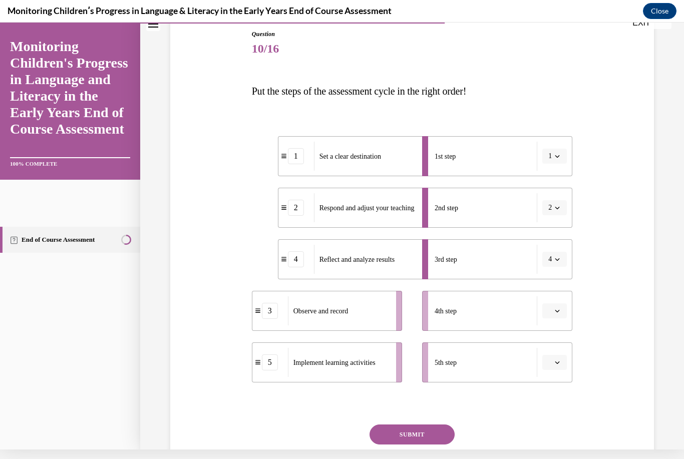
click at [563, 311] on button "button" at bounding box center [554, 310] width 25 height 15
click at [558, 432] on div "5" at bounding box center [552, 433] width 25 height 20
click at [568, 351] on li "5th step" at bounding box center [497, 362] width 150 height 40
click at [555, 362] on icon "button" at bounding box center [557, 362] width 5 height 3
click at [561, 301] on div "3" at bounding box center [552, 300] width 25 height 20
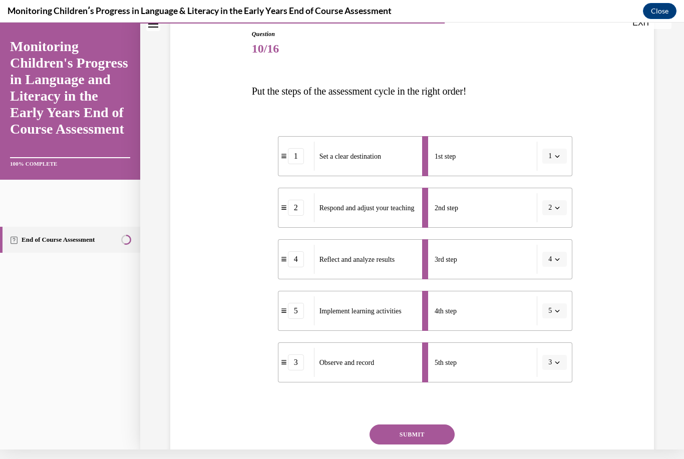
click at [558, 149] on button "1" at bounding box center [554, 156] width 25 height 15
click at [550, 217] on span "2" at bounding box center [548, 219] width 4 height 8
click at [561, 204] on button "button" at bounding box center [554, 207] width 25 height 15
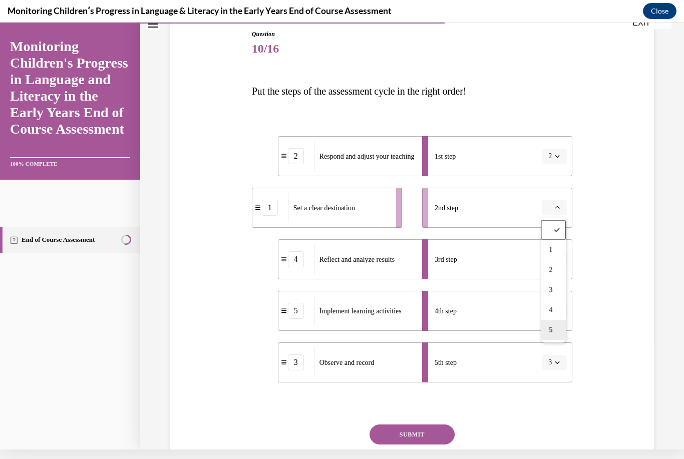
click at [559, 328] on div "5" at bounding box center [552, 330] width 25 height 20
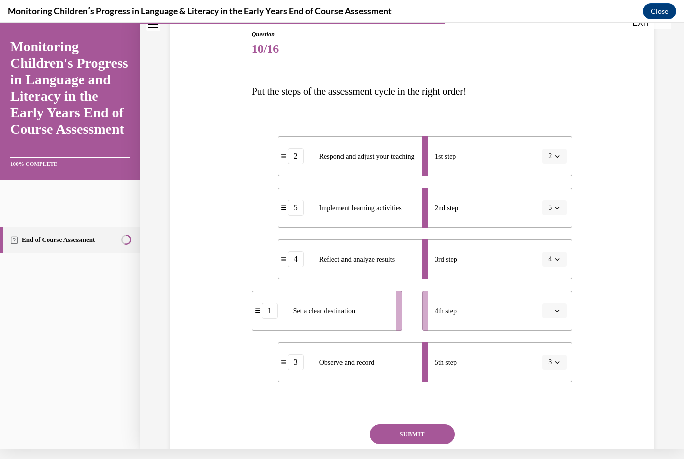
click at [556, 259] on icon "button" at bounding box center [556, 259] width 5 height 5
click at [555, 259] on icon "button" at bounding box center [556, 259] width 5 height 6
click at [556, 257] on icon "button" at bounding box center [556, 259] width 5 height 5
click at [553, 298] on div "1" at bounding box center [550, 302] width 25 height 20
click at [550, 312] on span "Please select an option" at bounding box center [550, 311] width 4 height 10
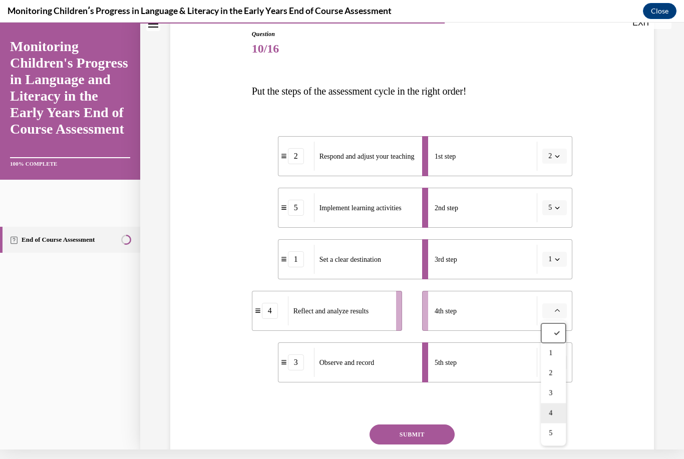
click at [557, 409] on div "4" at bounding box center [552, 413] width 25 height 20
click at [438, 428] on button "SUBMIT" at bounding box center [411, 434] width 85 height 20
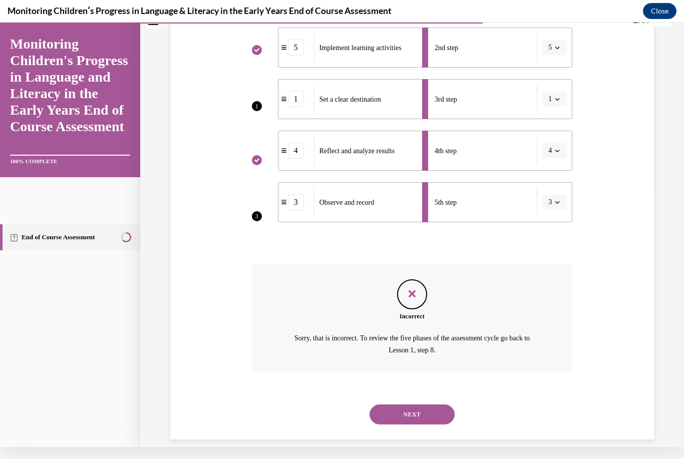
scroll to position [257, 0]
click at [432, 405] on button "NEXT" at bounding box center [411, 415] width 85 height 20
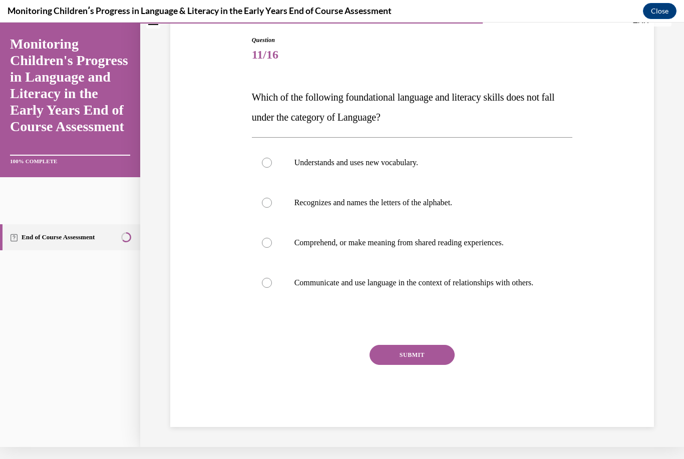
scroll to position [90, 0]
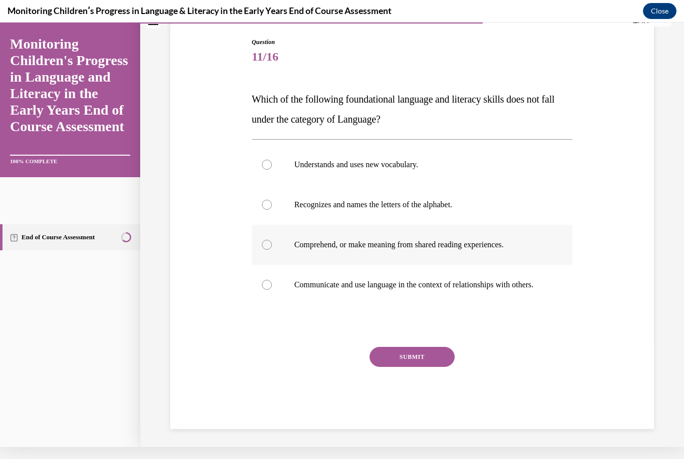
click at [502, 245] on p "Comprehend, or make meaning from shared reading experiences." at bounding box center [420, 245] width 253 height 10
click at [272, 245] on input "Comprehend, or make meaning from shared reading experiences." at bounding box center [267, 245] width 10 height 10
radio input "true"
click at [506, 285] on p "Communicate and use language in the context of relationships with others." at bounding box center [420, 285] width 253 height 10
click at [272, 285] on input "Communicate and use language in the context of relationships with others." at bounding box center [267, 285] width 10 height 10
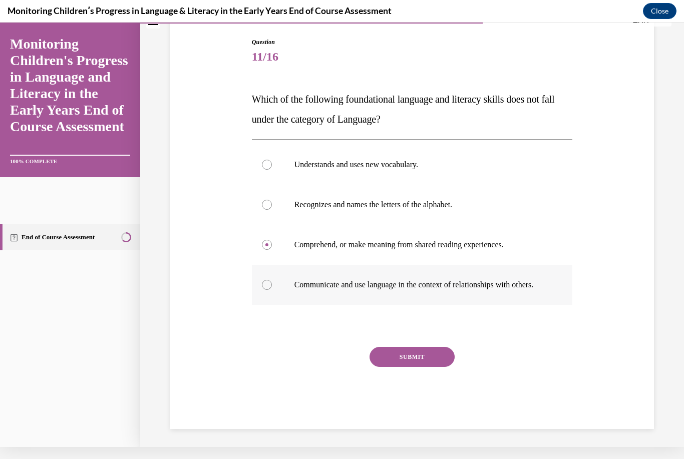
radio input "true"
click at [410, 367] on button "SUBMIT" at bounding box center [411, 357] width 85 height 20
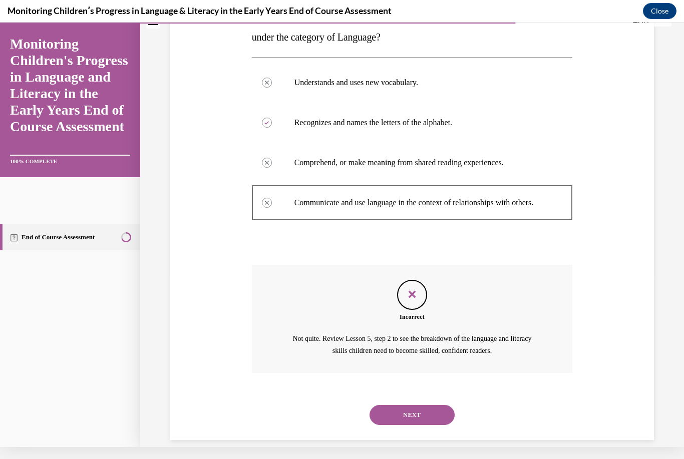
scroll to position [182, 0]
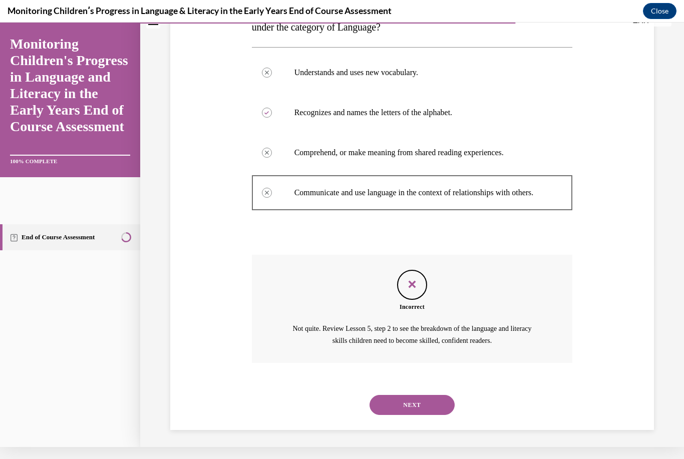
click at [418, 398] on button "NEXT" at bounding box center [411, 405] width 85 height 20
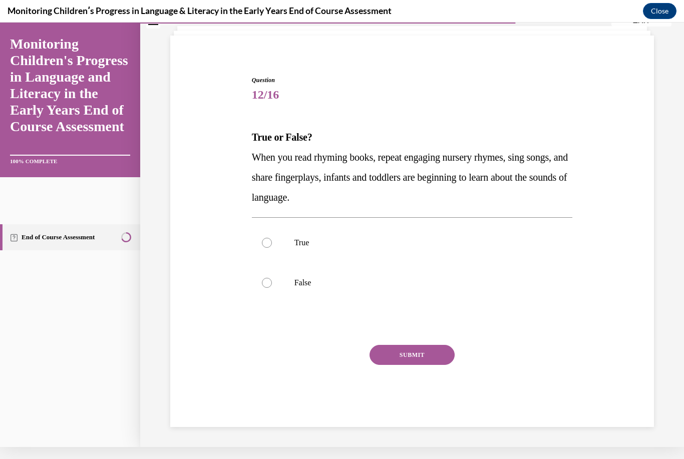
scroll to position [40, 0]
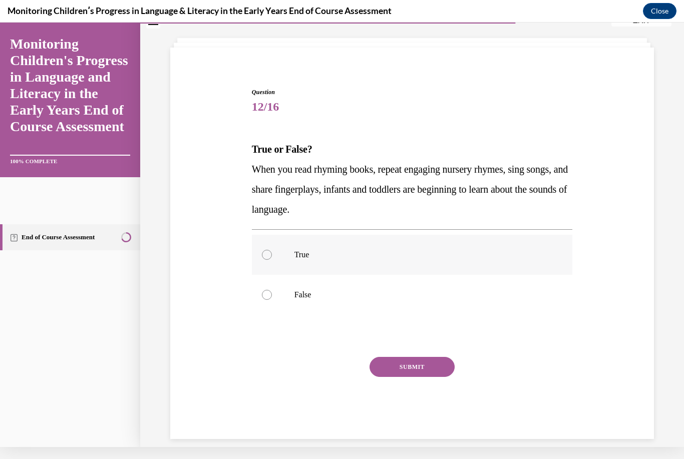
click at [308, 258] on p "True" at bounding box center [420, 255] width 253 height 10
click at [272, 258] on input "True" at bounding box center [267, 255] width 10 height 10
radio input "true"
click at [432, 358] on button "SUBMIT" at bounding box center [411, 367] width 85 height 20
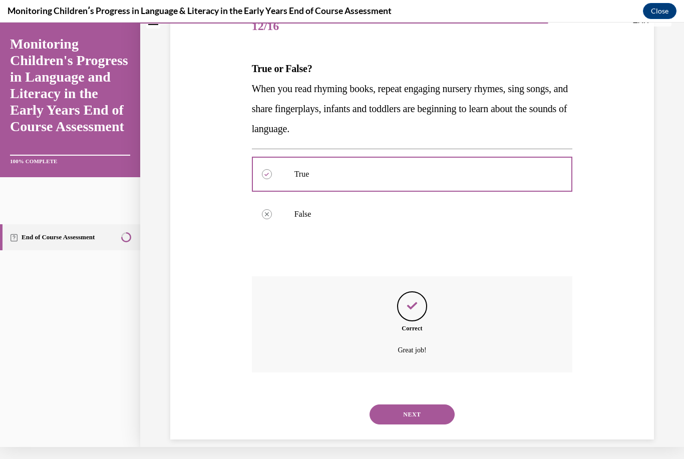
click at [438, 410] on button "NEXT" at bounding box center [411, 414] width 85 height 20
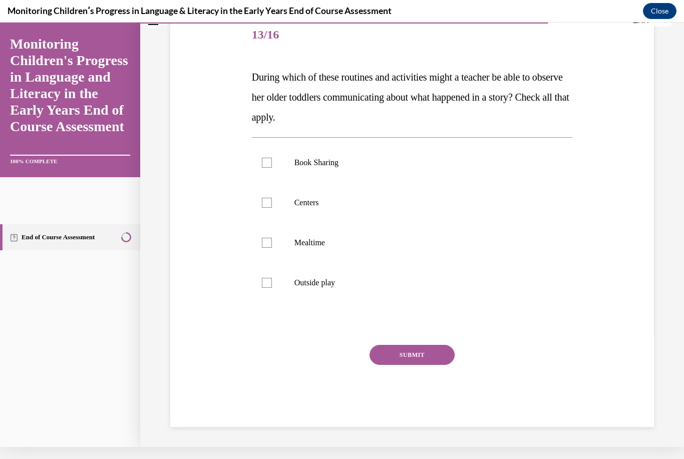
scroll to position [100, 0]
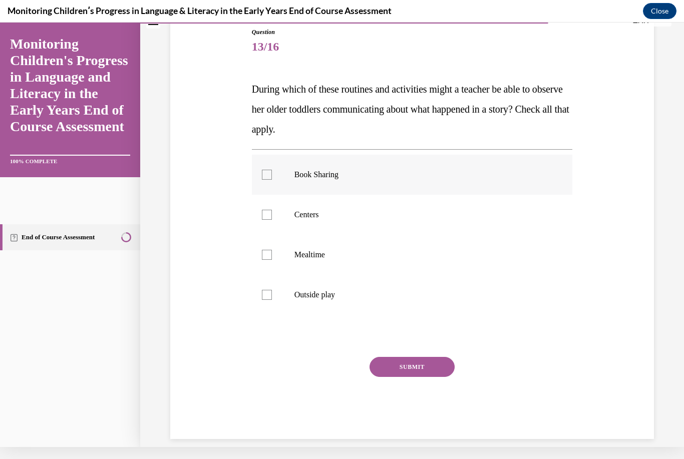
click at [284, 168] on label "Book Sharing" at bounding box center [412, 175] width 321 height 40
click at [272, 170] on input "Book Sharing" at bounding box center [267, 175] width 10 height 10
checkbox input "true"
click at [280, 215] on label "Centers" at bounding box center [412, 215] width 321 height 40
click at [272, 215] on input "Centers" at bounding box center [267, 215] width 10 height 10
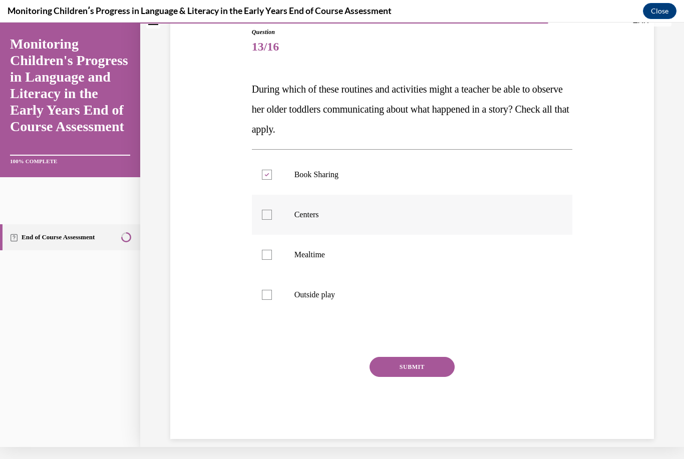
checkbox input "true"
click at [295, 256] on p "Mealtime" at bounding box center [420, 255] width 253 height 10
click at [272, 256] on input "Mealtime" at bounding box center [267, 255] width 10 height 10
checkbox input "true"
click at [302, 289] on label "Outside play" at bounding box center [412, 295] width 321 height 40
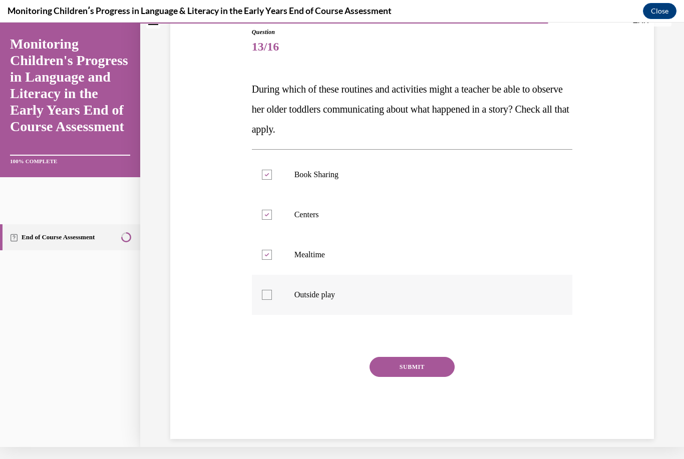
click at [272, 290] on input "Outside play" at bounding box center [267, 295] width 10 height 10
checkbox input "true"
click at [402, 368] on button "SUBMIT" at bounding box center [411, 367] width 85 height 20
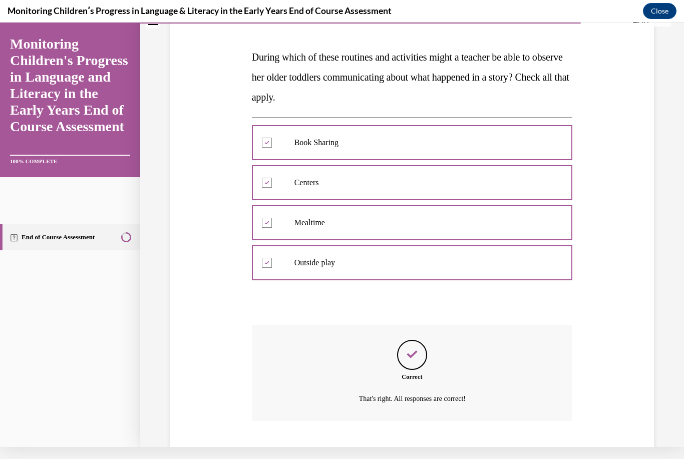
scroll to position [180, 0]
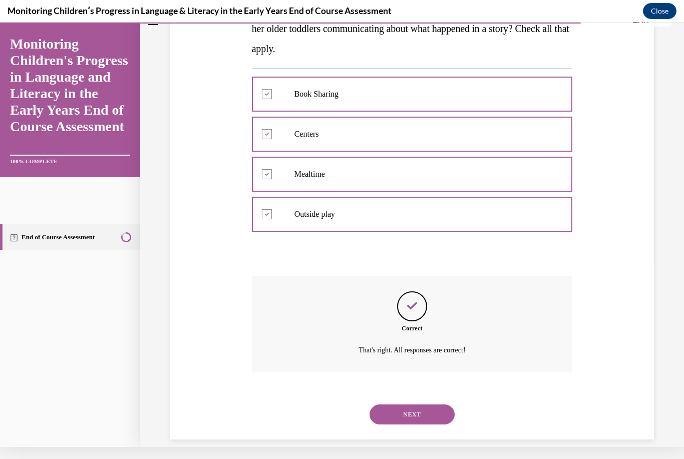
click at [417, 394] on div "NEXT" at bounding box center [412, 414] width 321 height 40
click at [422, 404] on button "NEXT" at bounding box center [411, 414] width 85 height 20
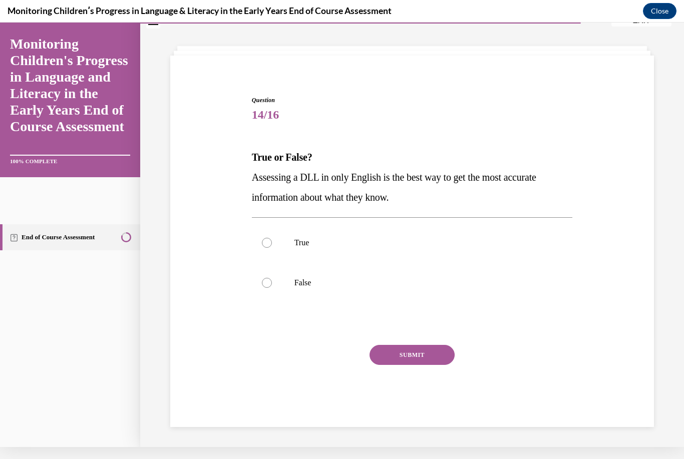
scroll to position [32, 0]
click at [309, 276] on label "False" at bounding box center [412, 283] width 321 height 40
click at [272, 278] on input "False" at bounding box center [267, 283] width 10 height 10
radio input "true"
click at [414, 356] on button "SUBMIT" at bounding box center [411, 355] width 85 height 20
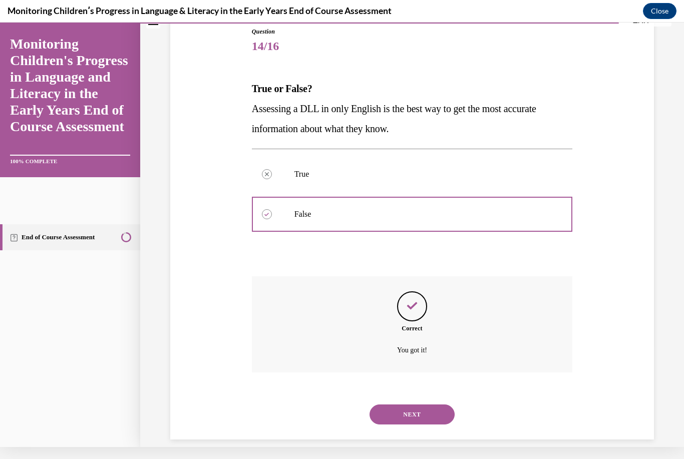
click at [429, 404] on button "NEXT" at bounding box center [411, 414] width 85 height 20
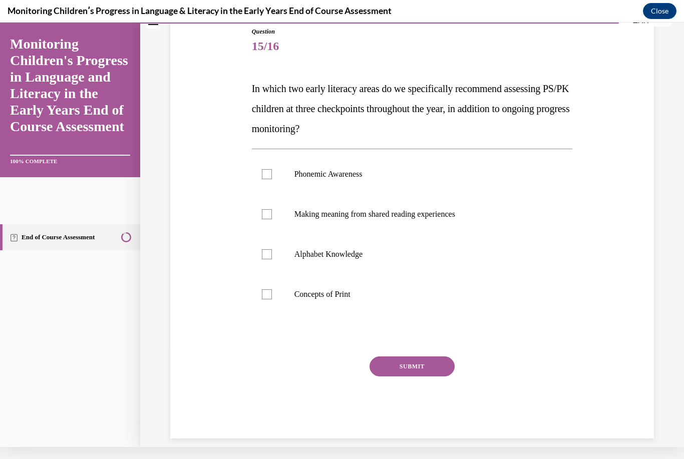
scroll to position [100, 0]
click at [357, 176] on p "Phonemic Awareness" at bounding box center [420, 175] width 253 height 10
click at [272, 176] on input "Phonemic Awareness" at bounding box center [267, 175] width 10 height 10
checkbox input "true"
click at [380, 266] on label "Alphabet Knowledge" at bounding box center [412, 255] width 321 height 40
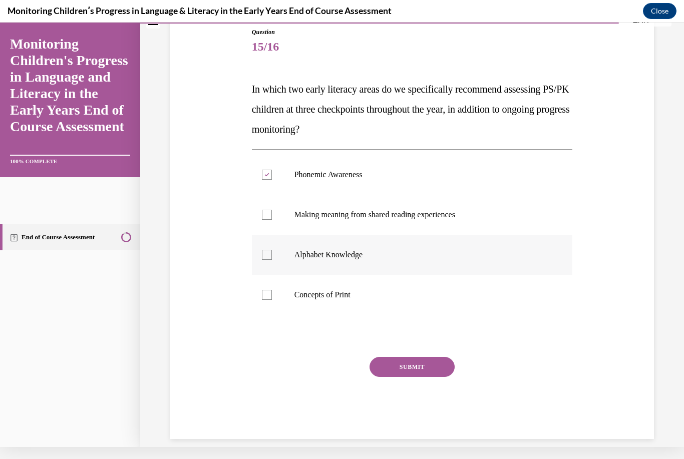
click at [272, 260] on input "Alphabet Knowledge" at bounding box center [267, 255] width 10 height 10
checkbox input "true"
click at [405, 357] on button "SUBMIT" at bounding box center [411, 367] width 85 height 20
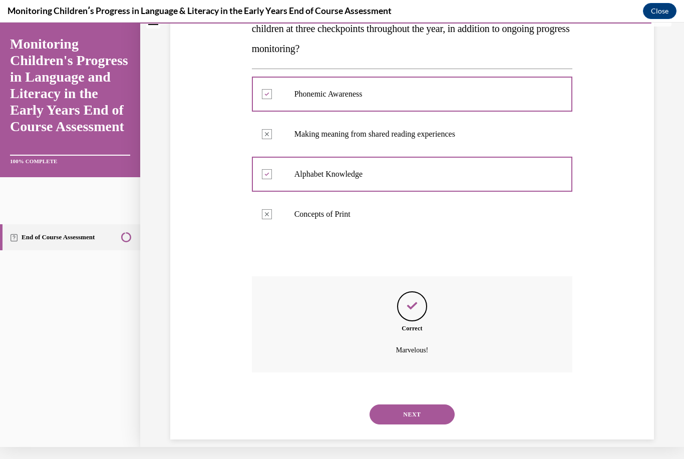
click at [405, 408] on button "NEXT" at bounding box center [411, 414] width 85 height 20
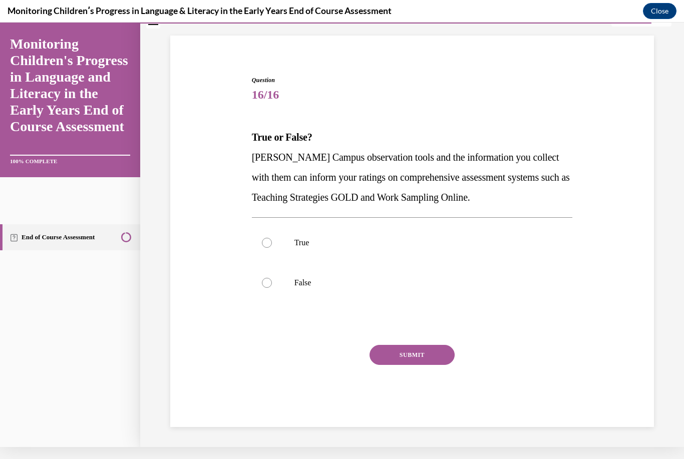
scroll to position [40, 0]
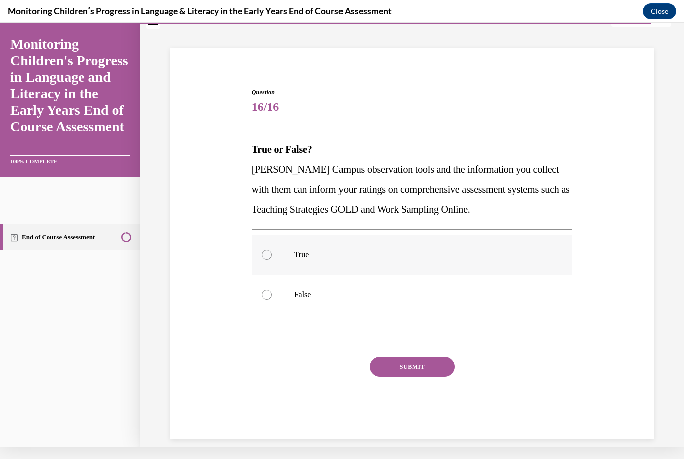
click at [288, 251] on label "True" at bounding box center [412, 255] width 321 height 40
click at [272, 251] on input "True" at bounding box center [267, 255] width 10 height 10
radio input "true"
click at [424, 372] on button "SUBMIT" at bounding box center [411, 367] width 85 height 20
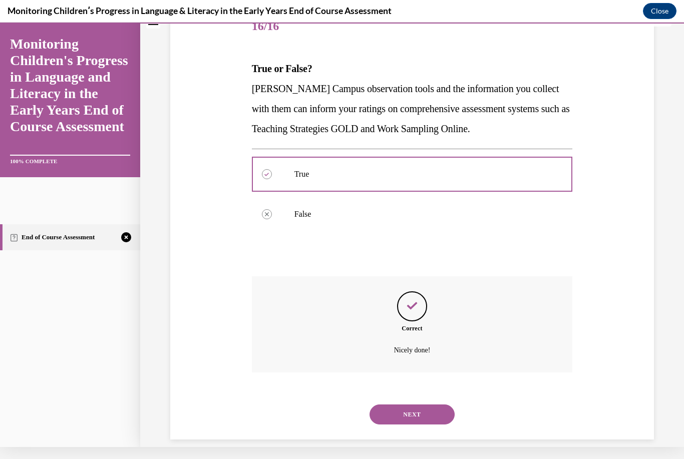
click at [432, 406] on button "NEXT" at bounding box center [411, 414] width 85 height 20
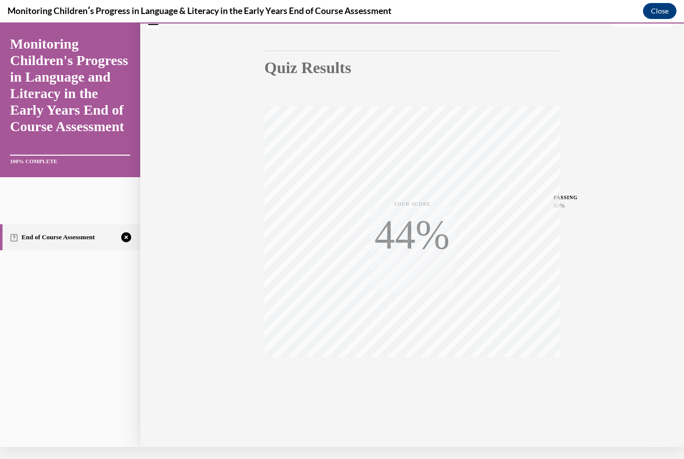
scroll to position [77, 0]
click at [418, 365] on button "TAKE AGAIN" at bounding box center [412, 379] width 60 height 45
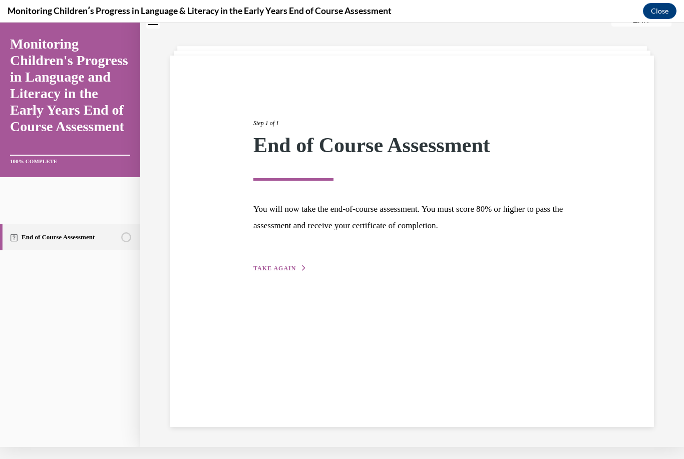
click at [283, 260] on div "Step 1 of 1 End of Course Assessment You will now take the end-of-course assess…" at bounding box center [412, 185] width 332 height 178
click at [289, 269] on span "TAKE AGAIN" at bounding box center [274, 268] width 43 height 7
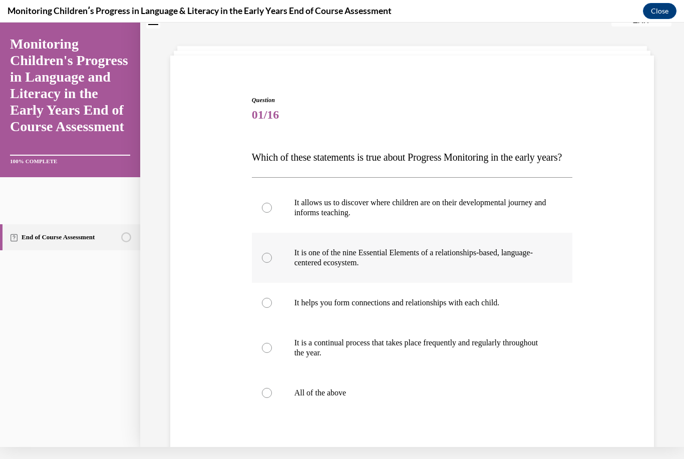
click at [303, 258] on label "It is one of the nine Essential Elements of a relationships-based, language-cen…" at bounding box center [412, 258] width 321 height 50
click at [272, 258] on input "It is one of the nine Essential Elements of a relationships-based, language-cen…" at bounding box center [267, 258] width 10 height 10
radio input "true"
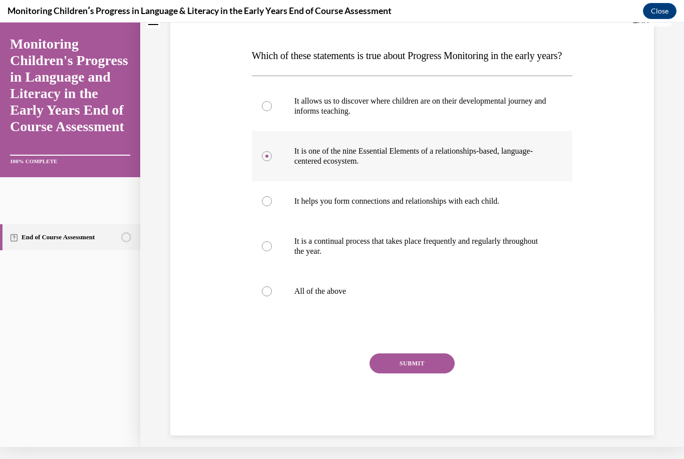
scroll to position [150, 0]
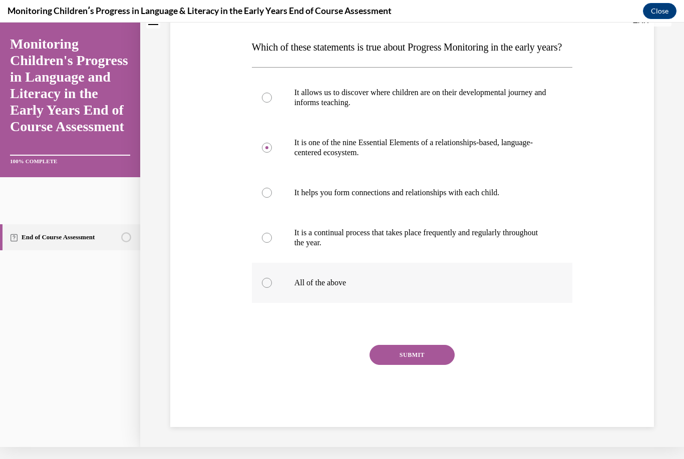
click at [340, 288] on p "All of the above" at bounding box center [420, 283] width 253 height 10
click at [272, 288] on input "All of the above" at bounding box center [267, 283] width 10 height 10
radio input "true"
click at [411, 349] on div "Question 01/16 Which of these statements is true about Progress Monitoring in t…" at bounding box center [412, 205] width 321 height 441
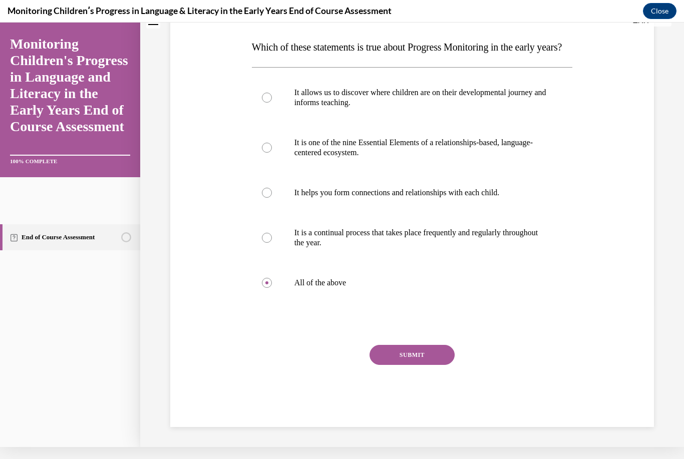
click at [408, 362] on button "SUBMIT" at bounding box center [411, 355] width 85 height 20
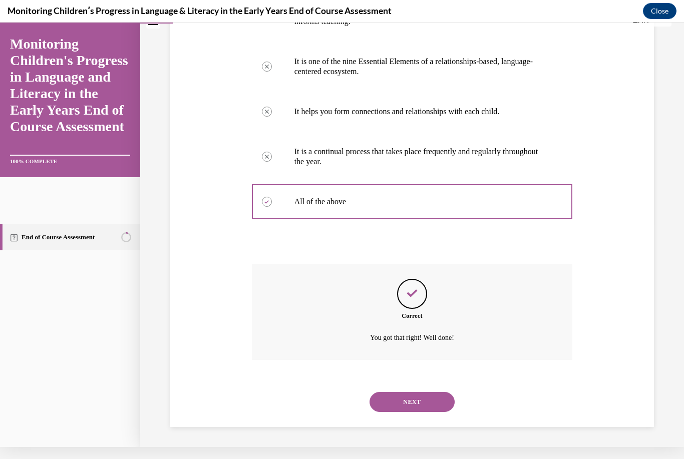
click at [410, 405] on button "NEXT" at bounding box center [411, 402] width 85 height 20
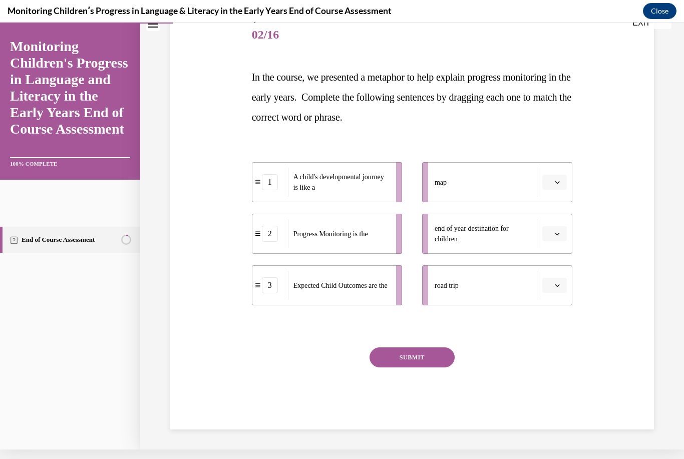
scroll to position [102, 0]
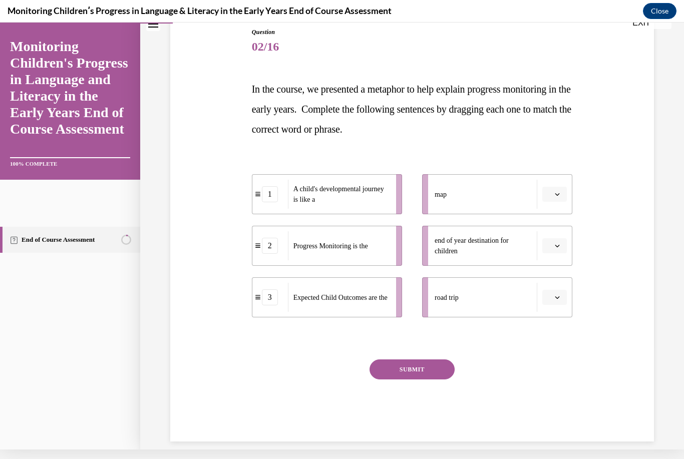
click at [558, 197] on span "button" at bounding box center [556, 194] width 7 height 7
click at [630, 169] on div "Question 02/16 In the course, we presented a metaphor to help explain progress …" at bounding box center [412, 219] width 488 height 444
click at [561, 252] on button "button" at bounding box center [554, 245] width 25 height 15
click at [552, 323] on div "3" at bounding box center [552, 328] width 25 height 20
click at [566, 302] on button "button" at bounding box center [554, 297] width 25 height 15
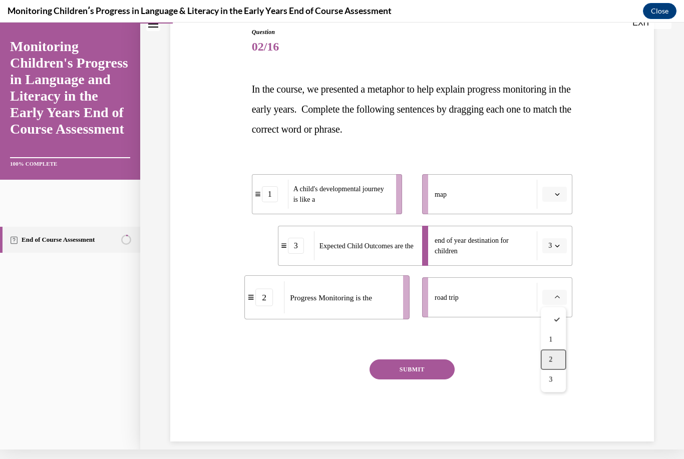
click at [560, 359] on div "2" at bounding box center [552, 360] width 25 height 20
click at [557, 196] on icon "button" at bounding box center [556, 194] width 5 height 5
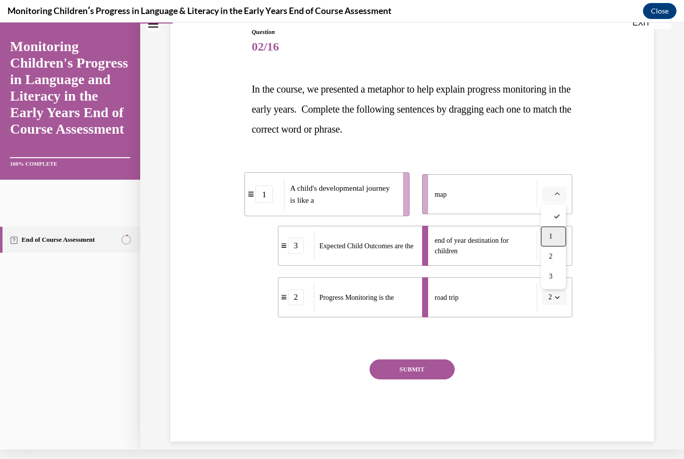
click at [555, 236] on div "1" at bounding box center [552, 237] width 25 height 20
click at [426, 376] on button "SUBMIT" at bounding box center [411, 369] width 85 height 20
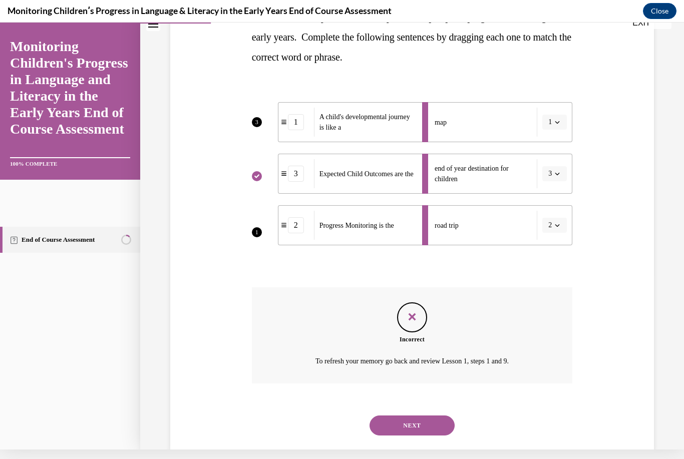
scroll to position [183, 0]
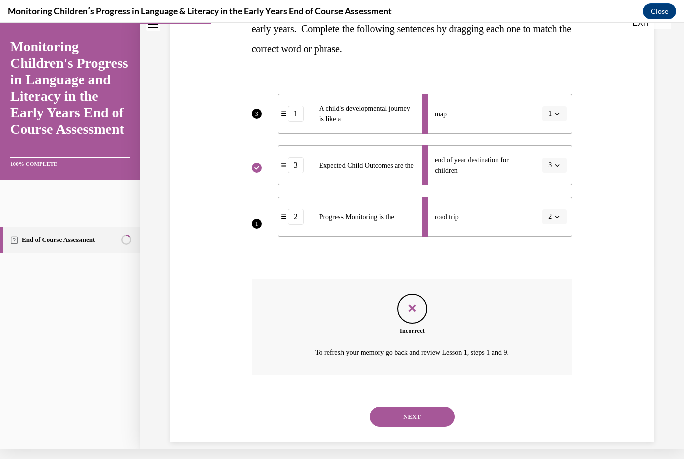
click at [428, 407] on button "NEXT" at bounding box center [411, 417] width 85 height 20
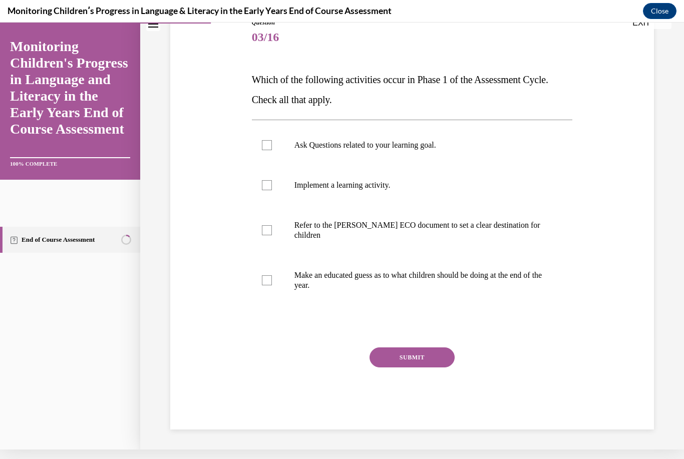
scroll to position [100, 0]
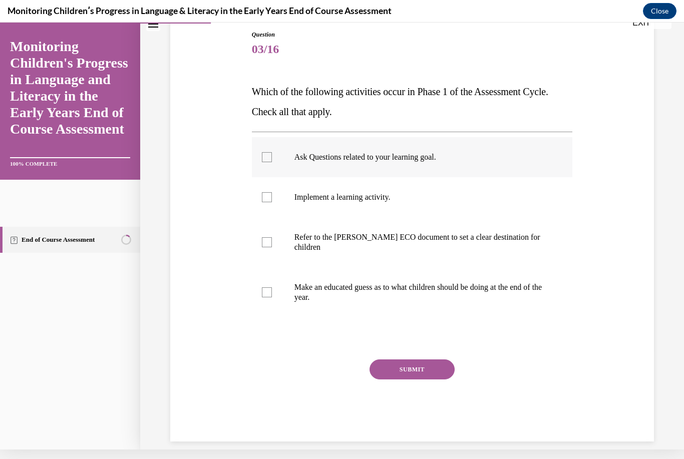
click at [362, 156] on p "Ask Questions related to your learning goal." at bounding box center [420, 157] width 253 height 10
click at [272, 156] on input "Ask Questions related to your learning goal." at bounding box center [267, 157] width 10 height 10
checkbox input "true"
click at [401, 241] on p "Refer to the [PERSON_NAME] ECO document to set a clear destination for children" at bounding box center [420, 242] width 253 height 20
click at [272, 241] on input "Refer to the [PERSON_NAME] ECO document to set a clear destination for children" at bounding box center [267, 242] width 10 height 10
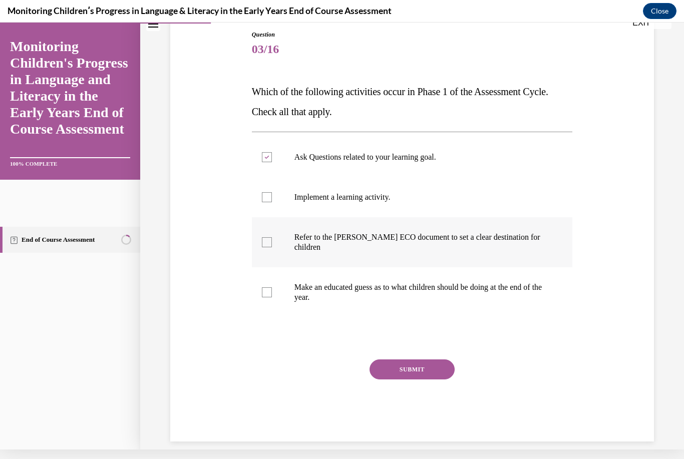
checkbox input "true"
click at [412, 361] on button "SUBMIT" at bounding box center [411, 369] width 85 height 20
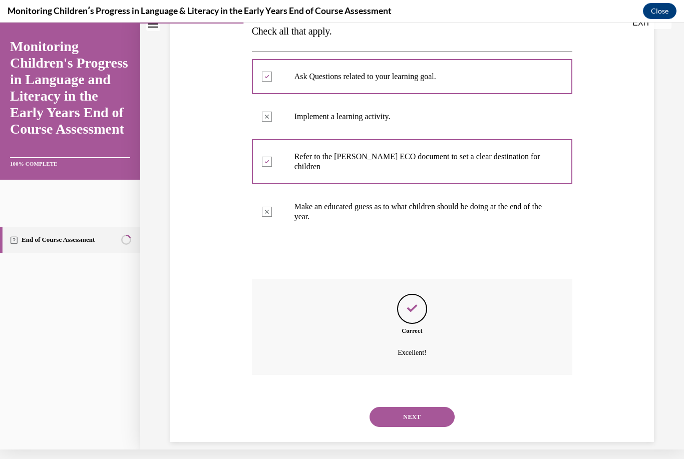
click at [402, 408] on button "NEXT" at bounding box center [411, 417] width 85 height 20
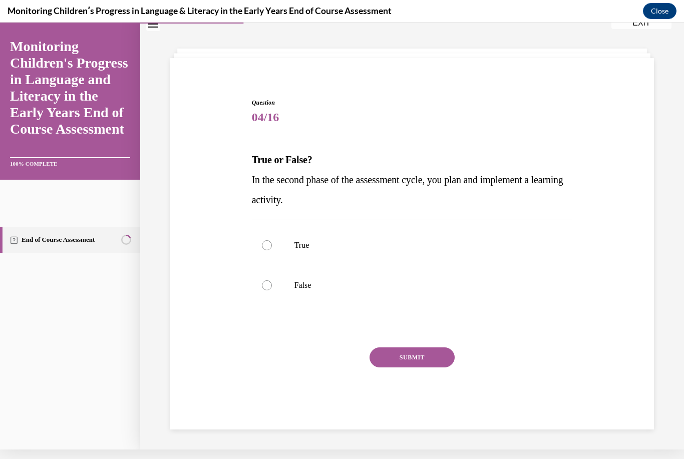
scroll to position [32, 0]
click at [337, 251] on label "True" at bounding box center [412, 245] width 321 height 40
click at [272, 250] on input "True" at bounding box center [267, 245] width 10 height 10
radio input "true"
click at [429, 358] on button "SUBMIT" at bounding box center [411, 357] width 85 height 20
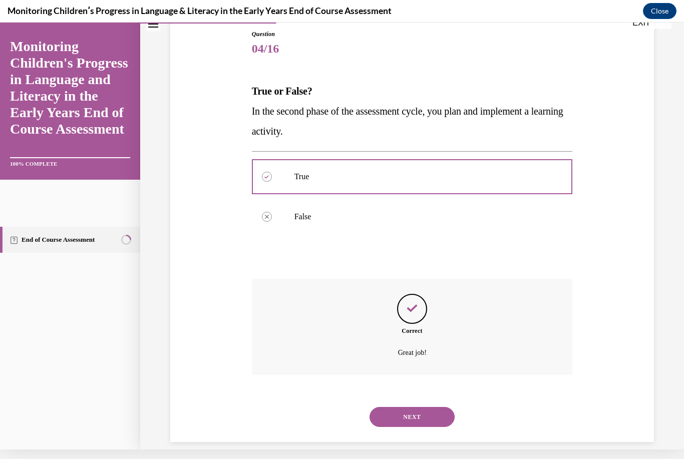
click at [424, 407] on button "NEXT" at bounding box center [411, 417] width 85 height 20
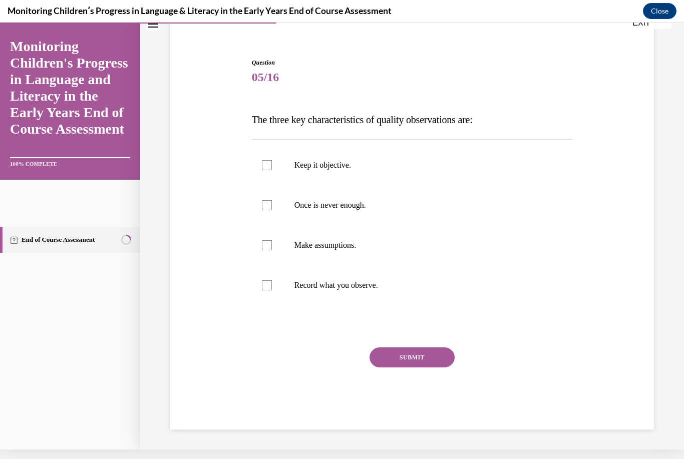
scroll to position [60, 0]
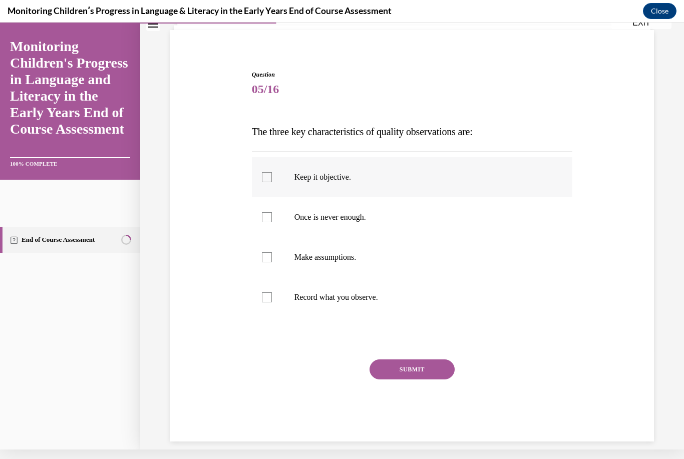
click at [347, 182] on p "Keep it objective." at bounding box center [420, 177] width 253 height 10
click at [272, 182] on input "Keep it objective." at bounding box center [267, 177] width 10 height 10
checkbox input "true"
click at [353, 233] on label "Once is never enough." at bounding box center [412, 217] width 321 height 40
click at [272, 222] on input "Once is never enough." at bounding box center [267, 217] width 10 height 10
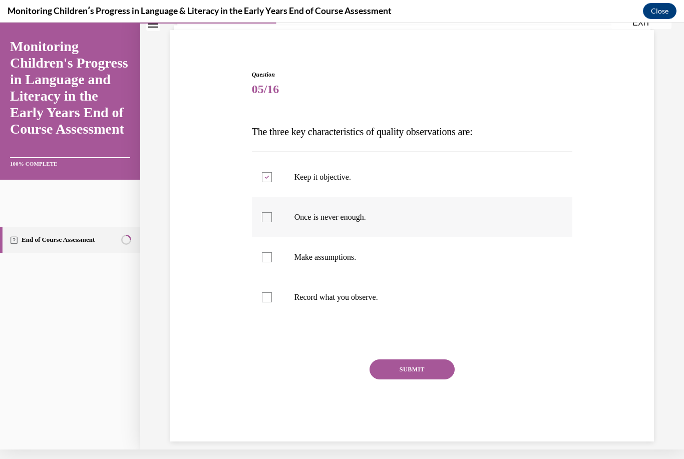
checkbox input "true"
click at [381, 303] on label "Record what you observe." at bounding box center [412, 297] width 321 height 40
click at [272, 302] on input "Record what you observe." at bounding box center [267, 297] width 10 height 10
checkbox input "true"
click at [406, 366] on button "SUBMIT" at bounding box center [411, 369] width 85 height 20
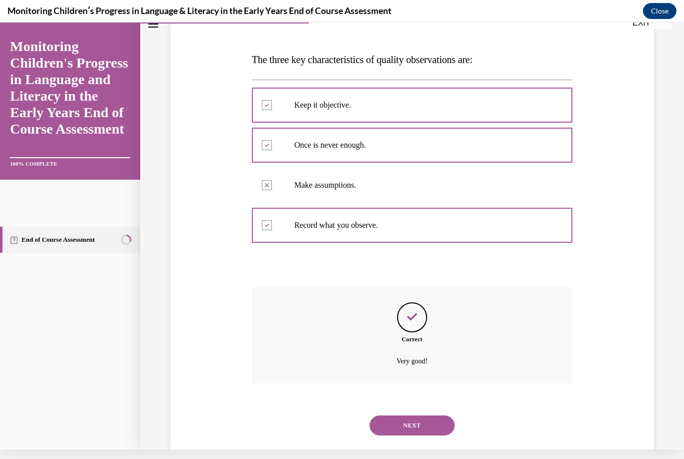
scroll to position [140, 0]
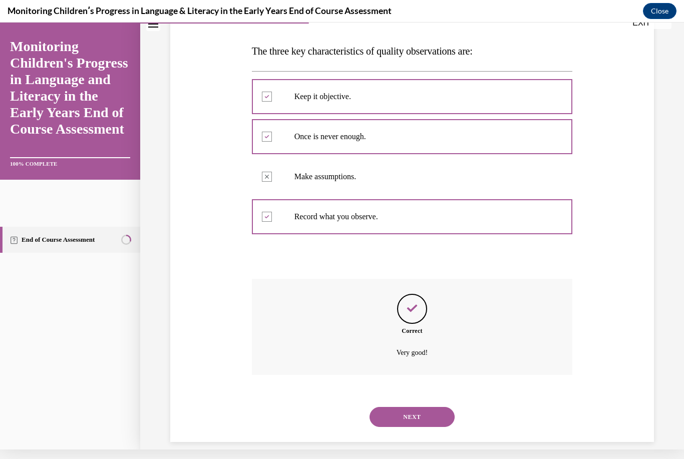
click at [428, 414] on button "NEXT" at bounding box center [411, 417] width 85 height 20
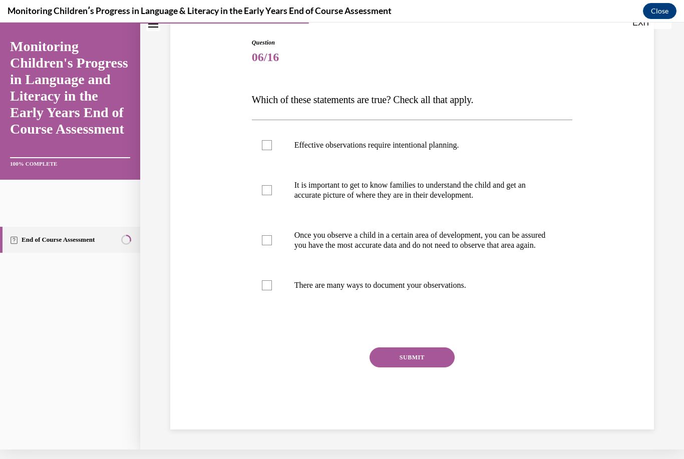
scroll to position [90, 0]
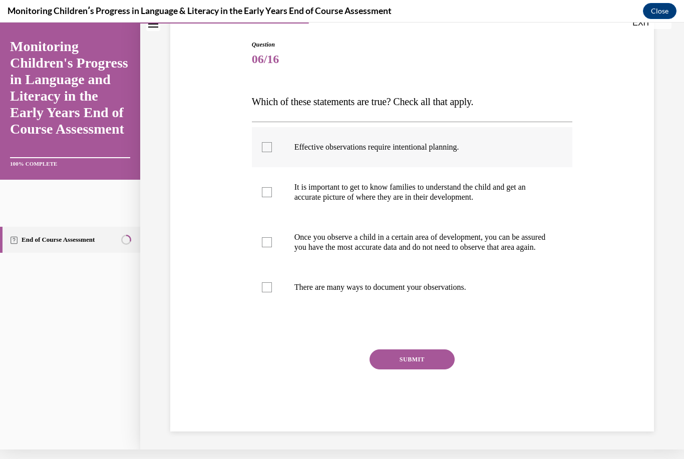
click at [350, 145] on p "Effective observations require intentional planning." at bounding box center [420, 147] width 253 height 10
click at [272, 145] on input "Effective observations require intentional planning." at bounding box center [267, 147] width 10 height 10
checkbox input "true"
click at [317, 189] on p "It is important to get to know families to understand the child and get an accu…" at bounding box center [420, 192] width 253 height 20
click at [272, 189] on input "It is important to get to know families to understand the child and get an accu…" at bounding box center [267, 192] width 10 height 10
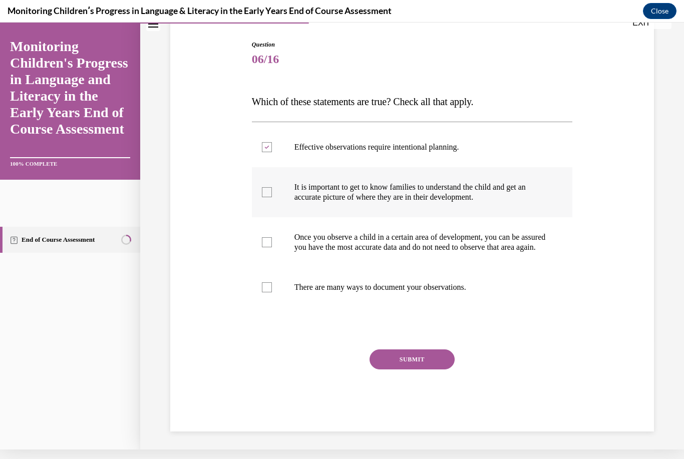
checkbox input "true"
click at [342, 292] on p "There are many ways to document your observations." at bounding box center [420, 287] width 253 height 10
click at [272, 292] on input "There are many ways to document your observations." at bounding box center [267, 287] width 10 height 10
checkbox input "true"
click at [405, 369] on button "SUBMIT" at bounding box center [411, 359] width 85 height 20
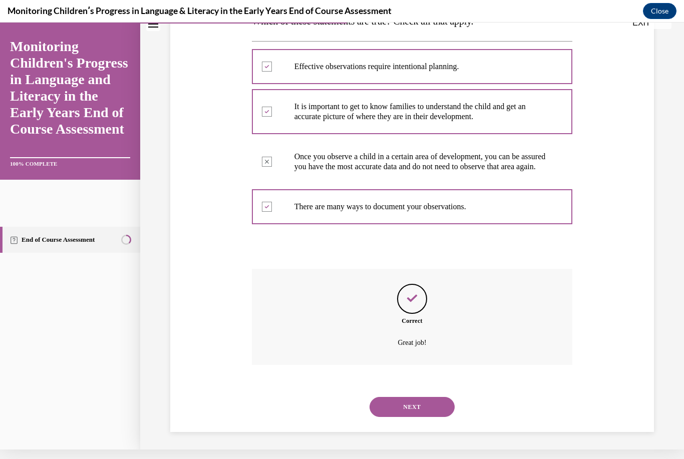
click at [437, 413] on button "NEXT" at bounding box center [411, 407] width 85 height 20
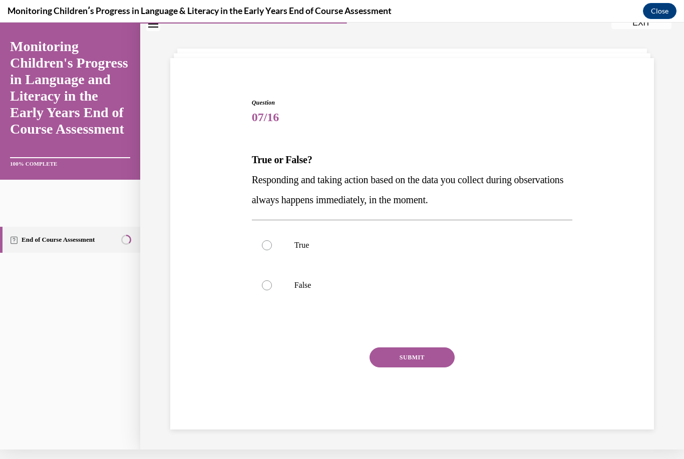
scroll to position [32, 0]
click at [367, 282] on p "False" at bounding box center [420, 285] width 253 height 10
click at [272, 282] on input "False" at bounding box center [267, 285] width 10 height 10
radio input "true"
click at [427, 357] on button "SUBMIT" at bounding box center [411, 357] width 85 height 20
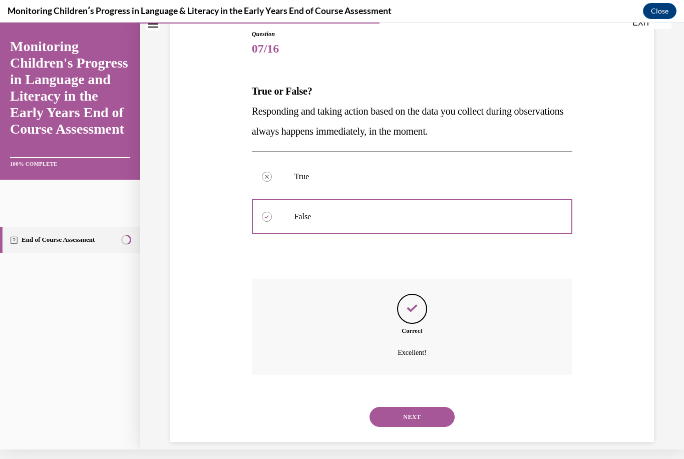
click at [418, 407] on button "NEXT" at bounding box center [411, 417] width 85 height 20
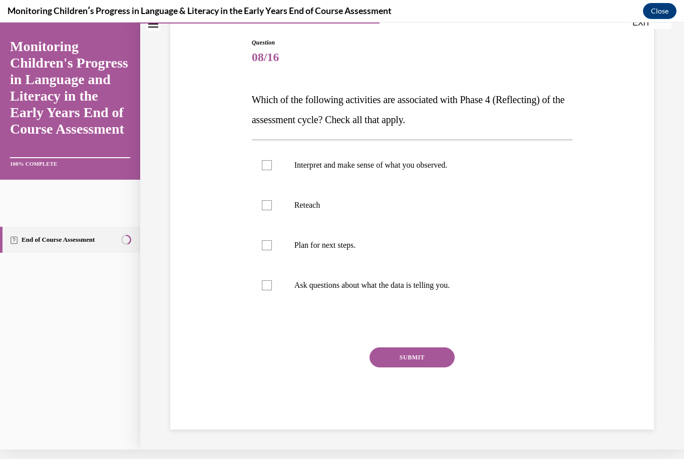
scroll to position [80, 0]
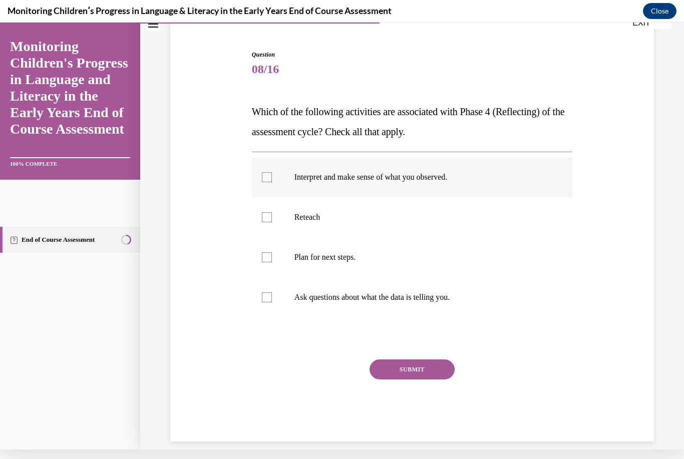
click at [335, 174] on p "Interpret and make sense of what you observed." at bounding box center [420, 177] width 253 height 10
click at [272, 174] on input "Interpret and make sense of what you observed." at bounding box center [267, 177] width 10 height 10
checkbox input "true"
click at [409, 289] on label "Ask questions about what the data is telling you." at bounding box center [412, 297] width 321 height 40
click at [272, 292] on input "Ask questions about what the data is telling you." at bounding box center [267, 297] width 10 height 10
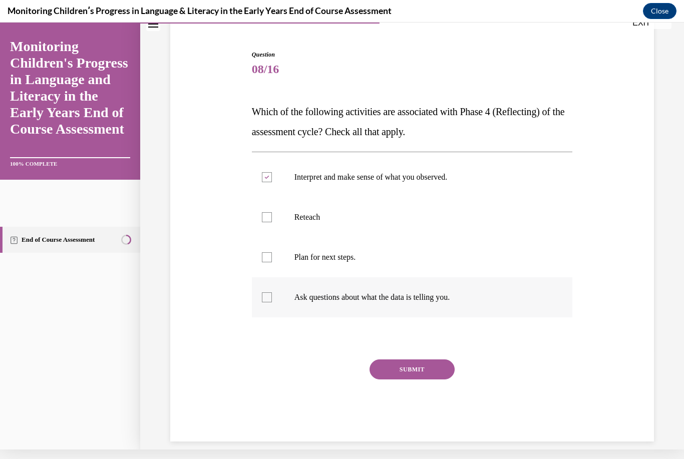
checkbox input "true"
click at [431, 363] on button "SUBMIT" at bounding box center [411, 369] width 85 height 20
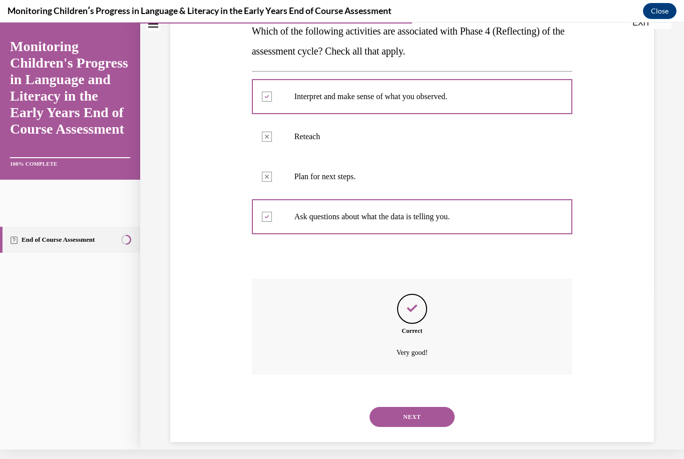
click at [420, 407] on button "NEXT" at bounding box center [411, 417] width 85 height 20
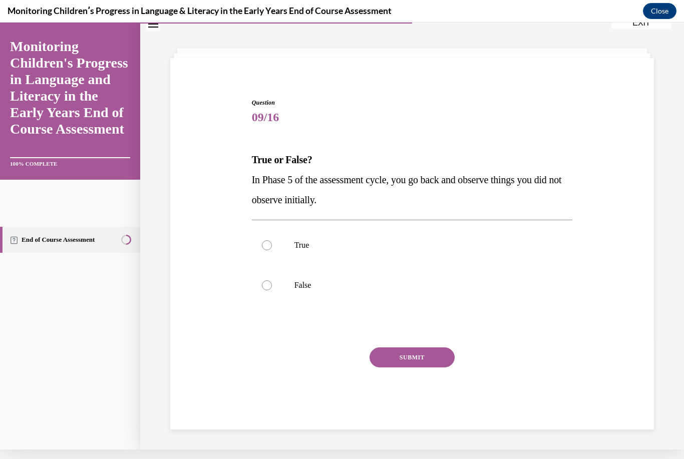
scroll to position [32, 0]
click at [360, 276] on label "False" at bounding box center [412, 285] width 321 height 40
click at [272, 280] on input "False" at bounding box center [267, 285] width 10 height 10
radio input "true"
click at [395, 361] on button "SUBMIT" at bounding box center [411, 357] width 85 height 20
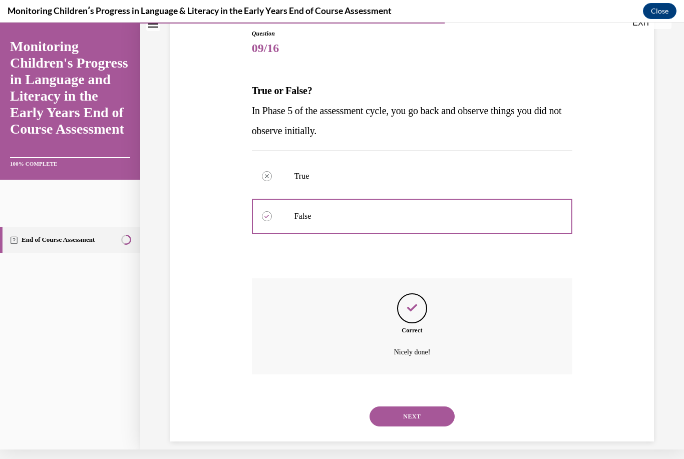
scroll to position [100, 0]
click at [420, 407] on button "NEXT" at bounding box center [411, 417] width 85 height 20
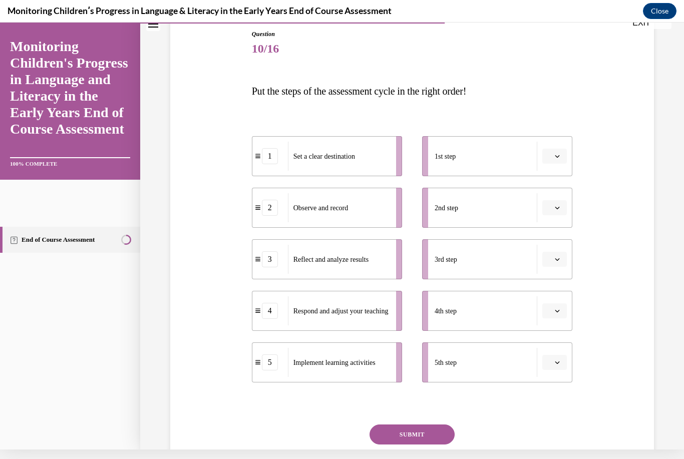
click at [559, 154] on icon "button" at bounding box center [556, 156] width 5 height 5
click at [555, 213] on div "2" at bounding box center [552, 219] width 25 height 20
click at [556, 205] on icon "button" at bounding box center [556, 207] width 5 height 5
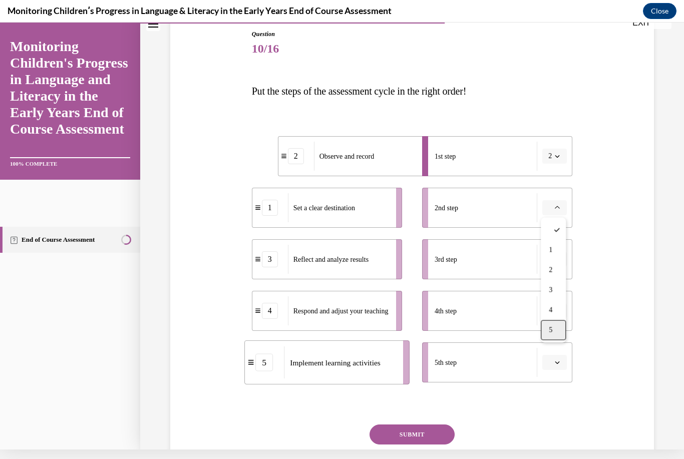
click at [555, 330] on div "5" at bounding box center [552, 330] width 25 height 20
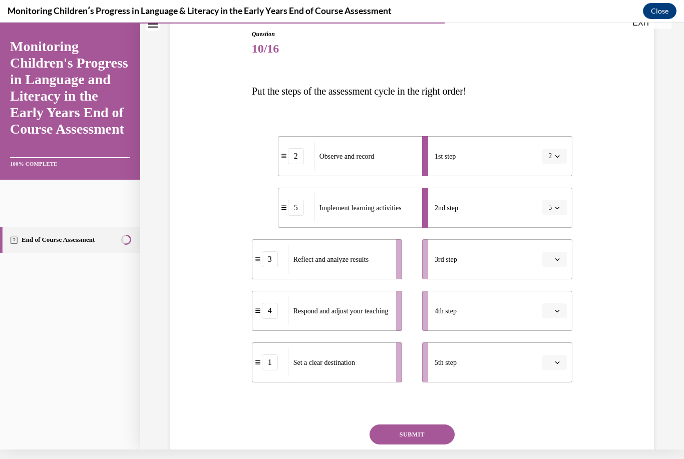
click at [561, 263] on button "button" at bounding box center [554, 259] width 25 height 15
click at [559, 299] on div "1" at bounding box center [552, 302] width 25 height 20
click at [563, 311] on button "button" at bounding box center [554, 310] width 25 height 15
click at [557, 433] on div "5" at bounding box center [552, 433] width 25 height 20
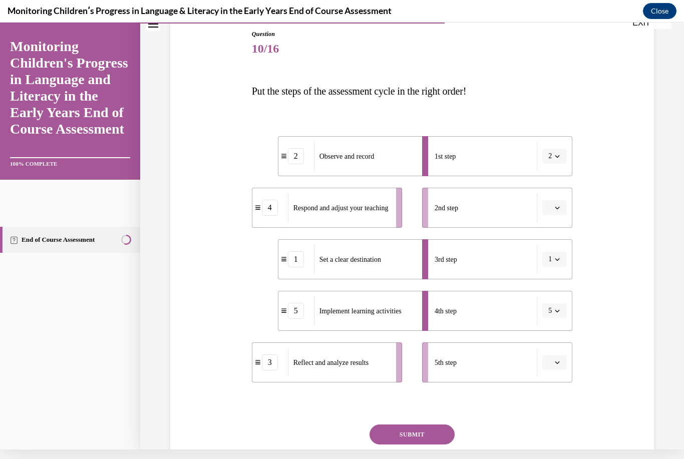
click at [554, 163] on button "2" at bounding box center [554, 156] width 25 height 15
click at [552, 194] on div "1" at bounding box center [550, 199] width 25 height 20
click at [559, 208] on icon "button" at bounding box center [556, 207] width 5 height 5
click at [557, 272] on div "2" at bounding box center [552, 270] width 25 height 20
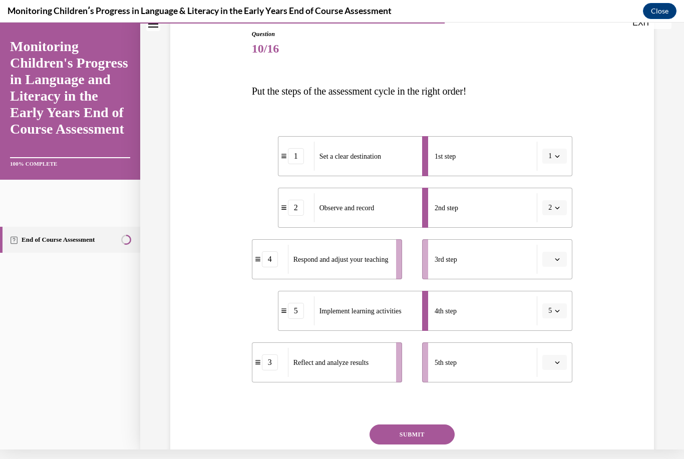
click at [564, 261] on button "button" at bounding box center [554, 259] width 25 height 15
click at [552, 358] on span "4" at bounding box center [550, 362] width 4 height 8
click at [559, 365] on span "button" at bounding box center [556, 362] width 7 height 7
click at [556, 299] on div "3" at bounding box center [552, 300] width 25 height 20
click at [428, 440] on button "SUBMIT" at bounding box center [411, 434] width 85 height 20
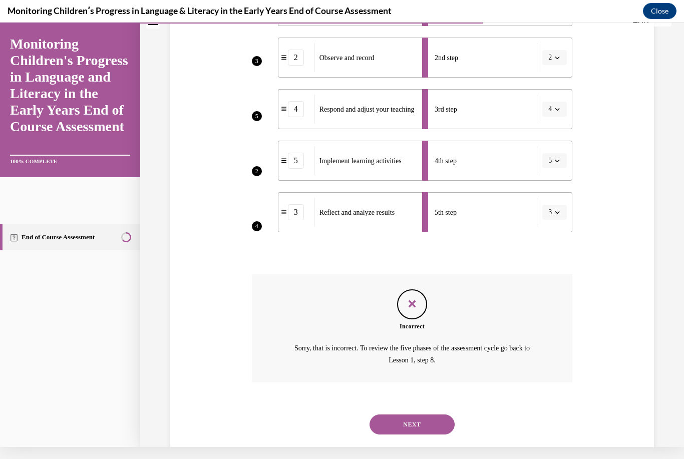
scroll to position [257, 0]
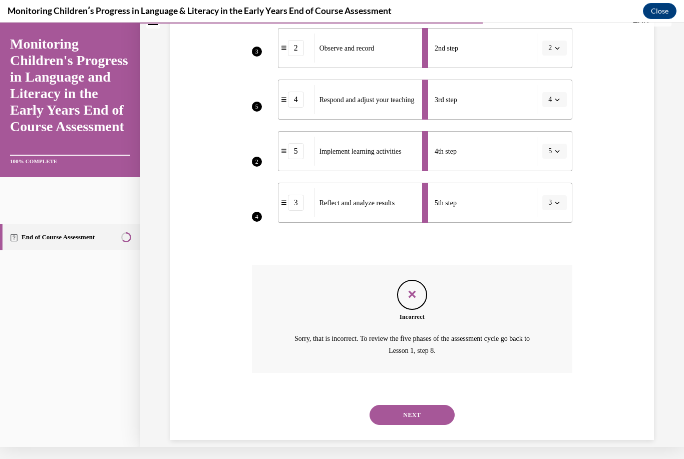
click at [429, 405] on button "NEXT" at bounding box center [411, 415] width 85 height 20
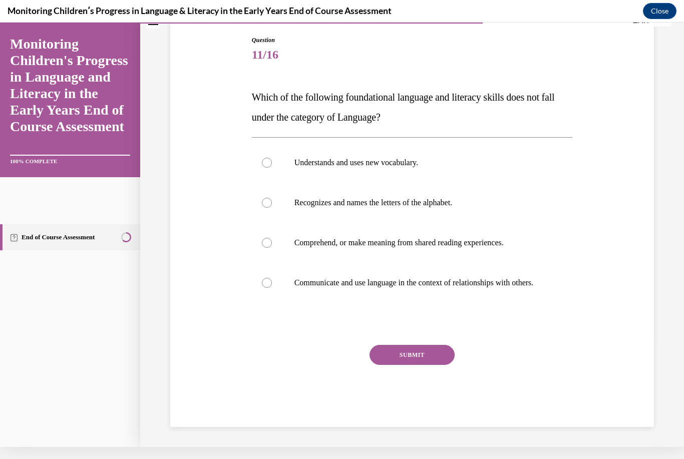
scroll to position [90, 0]
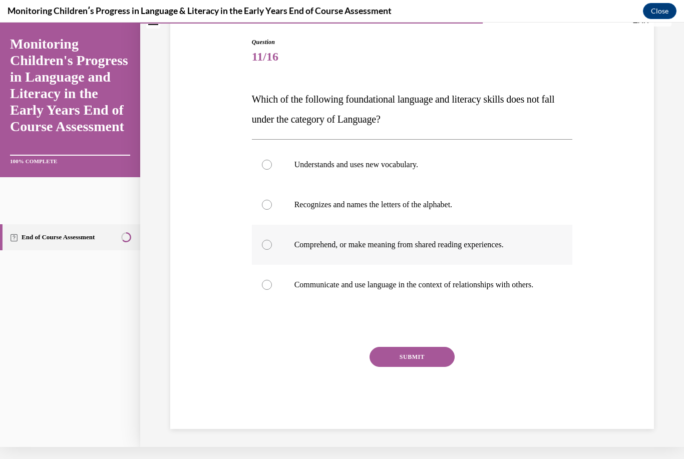
click at [462, 228] on label "Comprehend, or make meaning from shared reading experiences." at bounding box center [412, 245] width 321 height 40
click at [272, 240] on input "Comprehend, or make meaning from shared reading experiences." at bounding box center [267, 245] width 10 height 10
radio input "true"
click at [409, 235] on label "Comprehend, or make meaning from shared reading experiences." at bounding box center [412, 245] width 321 height 40
click at [272, 240] on input "Comprehend, or make meaning from shared reading experiences." at bounding box center [267, 245] width 10 height 10
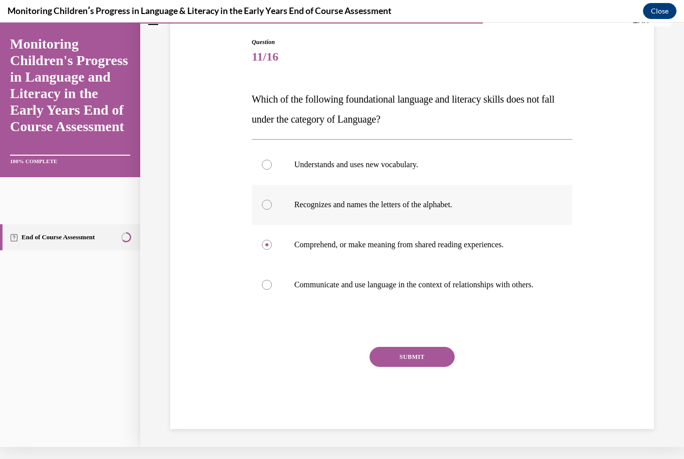
click at [492, 215] on label "Recognizes and names the letters of the alphabet." at bounding box center [412, 205] width 321 height 40
click at [272, 210] on input "Recognizes and names the letters of the alphabet." at bounding box center [267, 205] width 10 height 10
radio input "true"
click at [420, 358] on button "SUBMIT" at bounding box center [411, 357] width 85 height 20
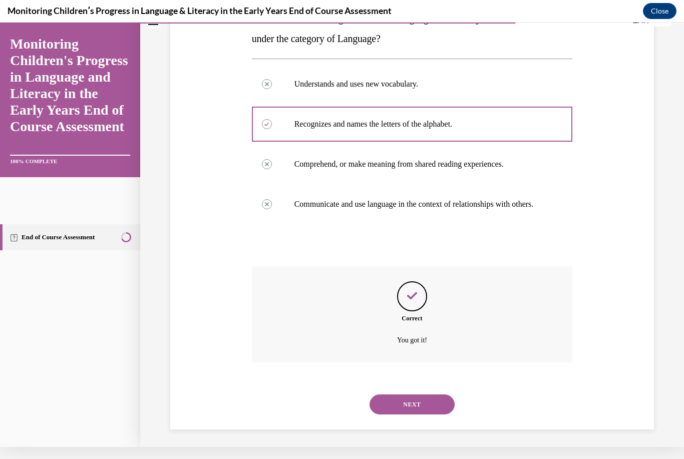
click at [438, 401] on button "NEXT" at bounding box center [411, 404] width 85 height 20
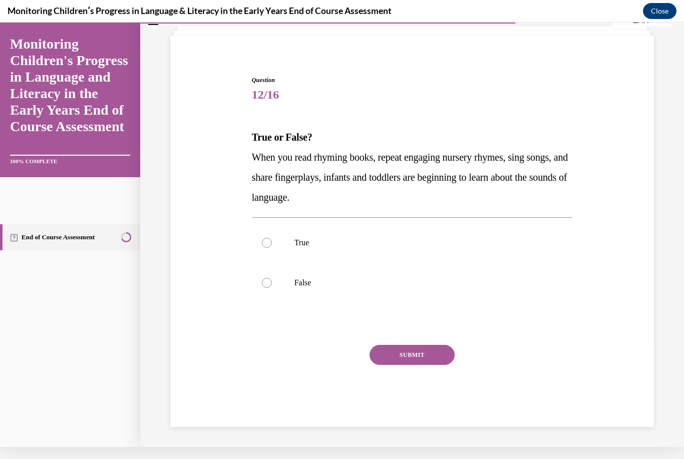
scroll to position [40, 0]
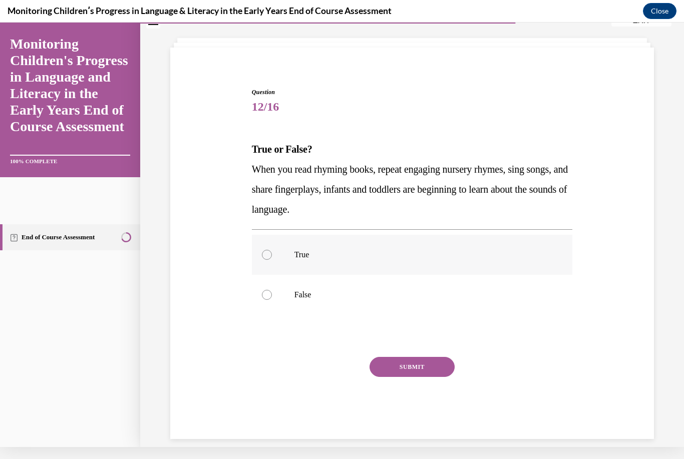
click at [417, 251] on p "True" at bounding box center [420, 255] width 253 height 10
click at [272, 251] on input "True" at bounding box center [267, 255] width 10 height 10
radio input "true"
click at [436, 370] on button "SUBMIT" at bounding box center [411, 367] width 85 height 20
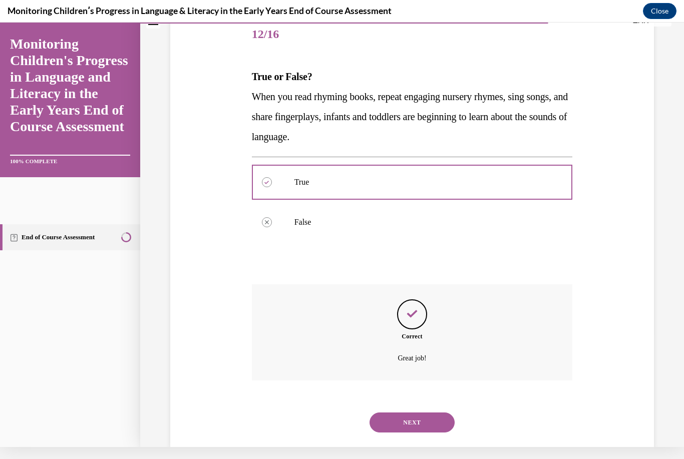
scroll to position [120, 0]
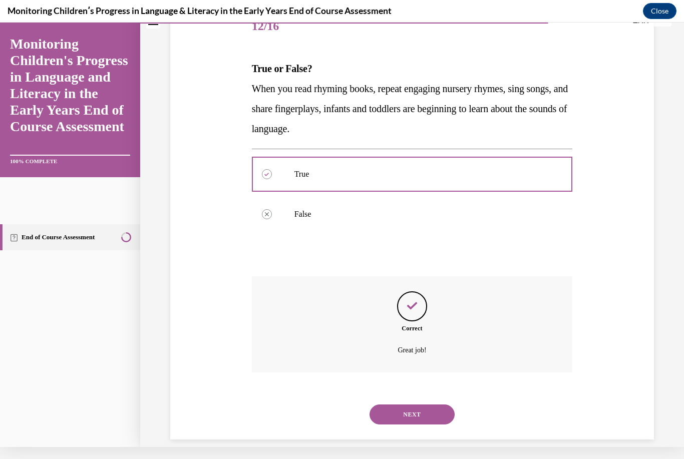
click at [433, 394] on div "NEXT" at bounding box center [412, 414] width 321 height 40
click at [423, 404] on button "NEXT" at bounding box center [411, 414] width 85 height 20
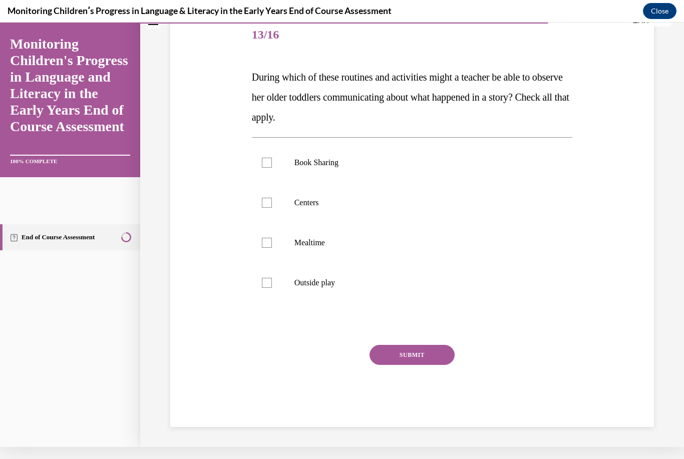
scroll to position [100, 0]
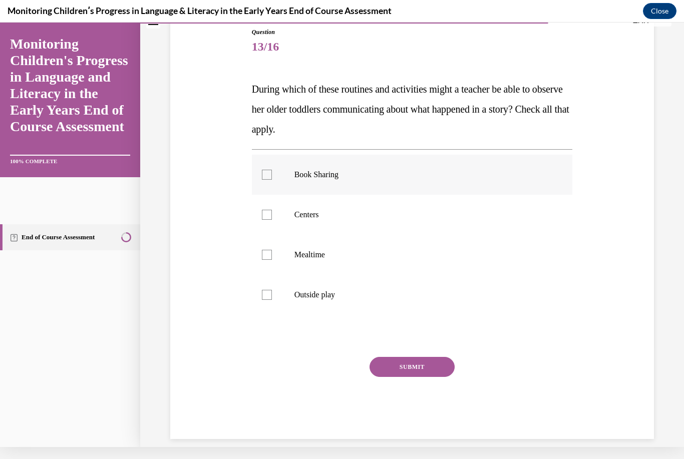
click at [350, 170] on p "Book Sharing" at bounding box center [420, 175] width 253 height 10
click at [272, 170] on input "Book Sharing" at bounding box center [267, 175] width 10 height 10
checkbox input "true"
click at [334, 213] on p "Centers" at bounding box center [420, 215] width 253 height 10
click at [272, 213] on input "Centers" at bounding box center [267, 215] width 10 height 10
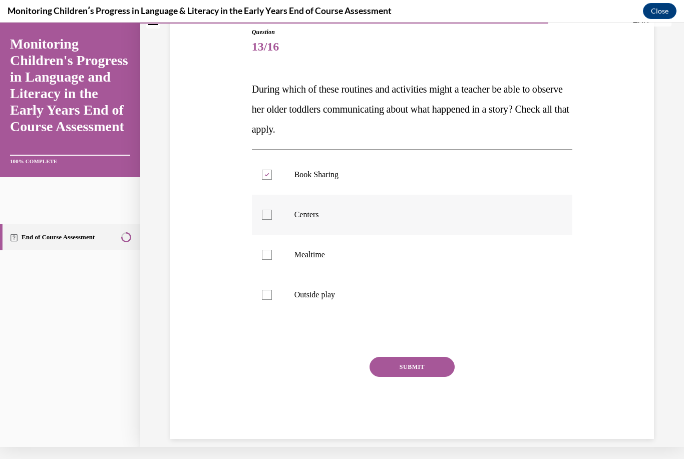
checkbox input "true"
click at [336, 252] on p "Mealtime" at bounding box center [420, 255] width 253 height 10
click at [272, 252] on input "Mealtime" at bounding box center [267, 255] width 10 height 10
checkbox input "true"
click at [344, 284] on label "Outside play" at bounding box center [412, 295] width 321 height 40
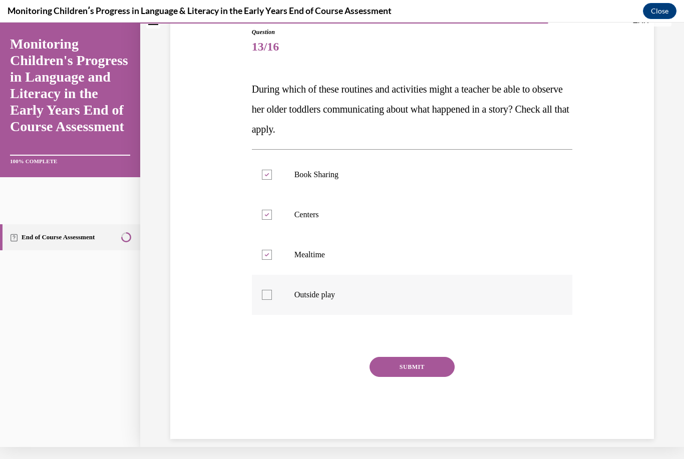
click at [272, 290] on input "Outside play" at bounding box center [267, 295] width 10 height 10
checkbox input "true"
click at [402, 370] on button "SUBMIT" at bounding box center [411, 367] width 85 height 20
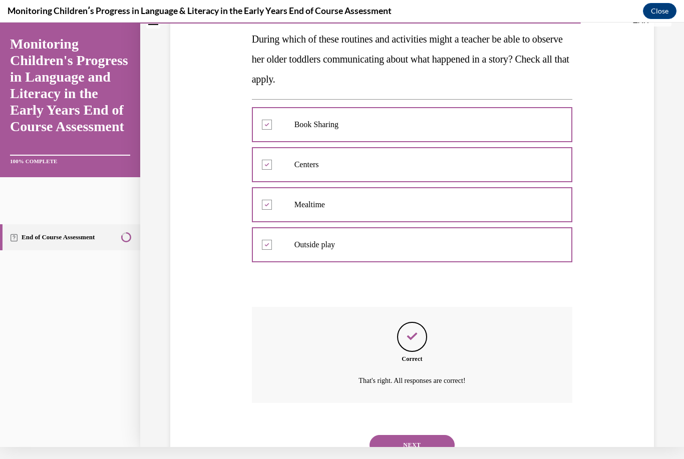
scroll to position [180, 0]
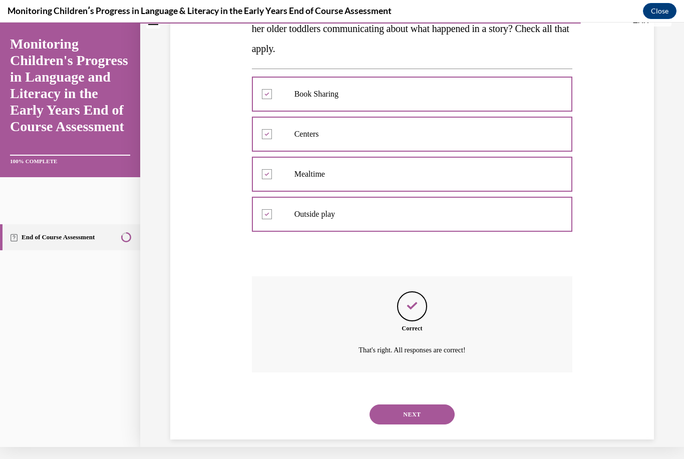
click at [446, 405] on button "NEXT" at bounding box center [411, 414] width 85 height 20
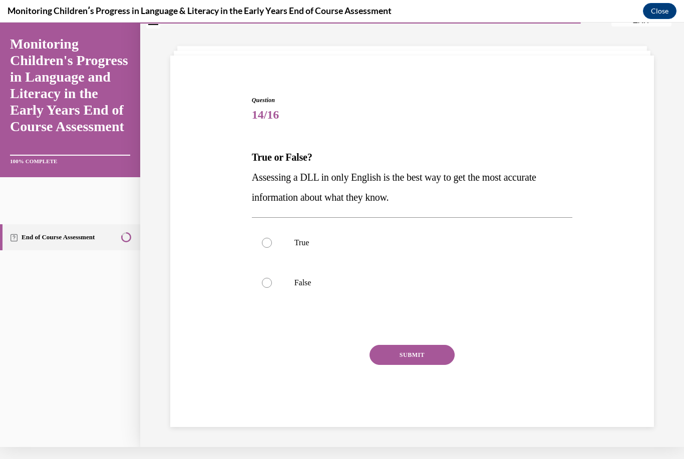
scroll to position [32, 0]
click at [323, 240] on p "True" at bounding box center [420, 243] width 253 height 10
click at [272, 240] on input "True" at bounding box center [267, 243] width 10 height 10
radio input "true"
click at [312, 278] on p "False" at bounding box center [420, 283] width 253 height 10
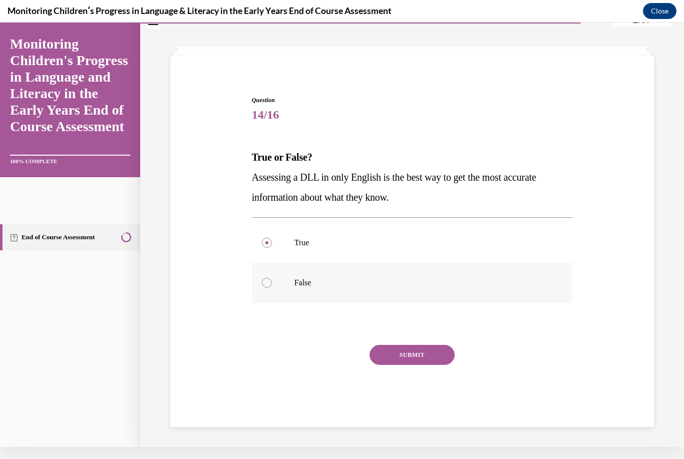
click at [272, 278] on input "False" at bounding box center [267, 283] width 10 height 10
radio input "true"
click at [430, 346] on button "SUBMIT" at bounding box center [411, 355] width 85 height 20
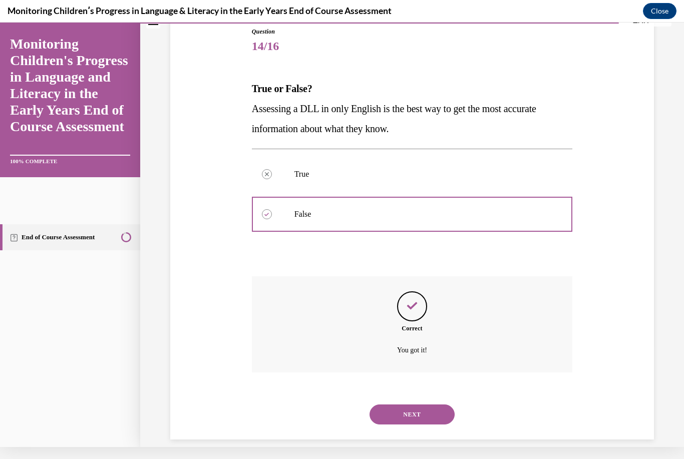
scroll to position [100, 0]
click at [435, 404] on button "NEXT" at bounding box center [411, 414] width 85 height 20
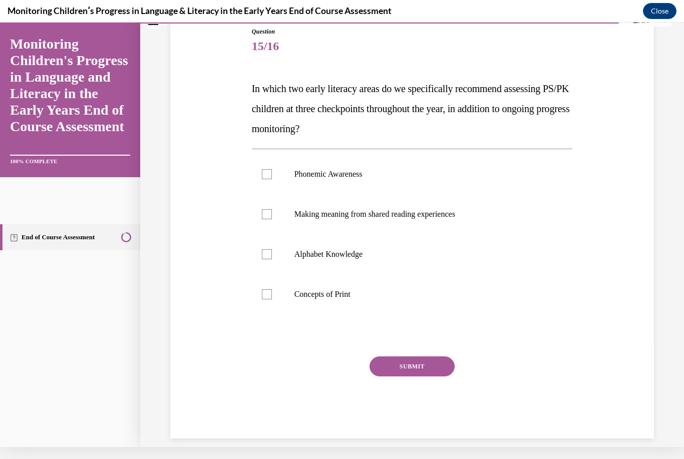
scroll to position [100, 0]
click at [380, 169] on label "Phonemic Awareness" at bounding box center [412, 175] width 321 height 40
click at [272, 170] on input "Phonemic Awareness" at bounding box center [267, 175] width 10 height 10
checkbox input "true"
click at [353, 255] on p "Alphabet Knowledge" at bounding box center [420, 255] width 253 height 10
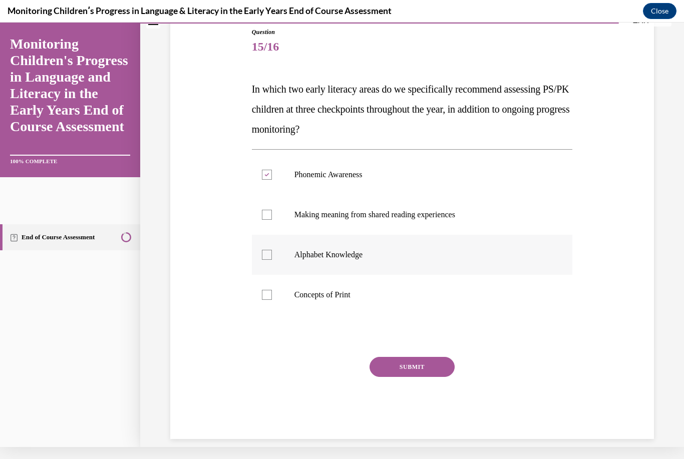
click at [272, 255] on input "Alphabet Knowledge" at bounding box center [267, 255] width 10 height 10
checkbox input "true"
click at [441, 357] on button "SUBMIT" at bounding box center [411, 367] width 85 height 20
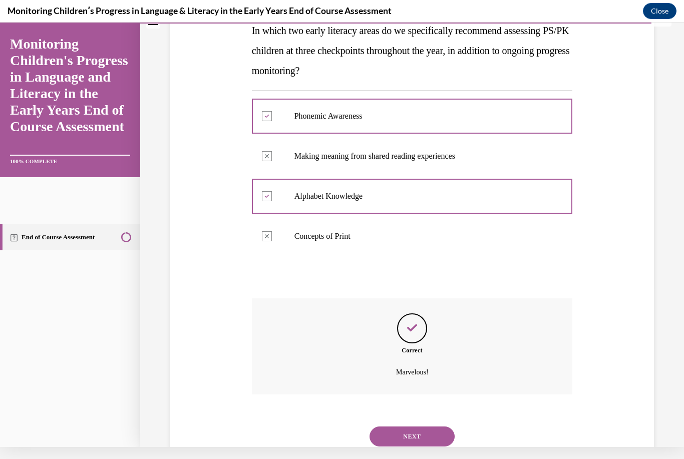
scroll to position [180, 0]
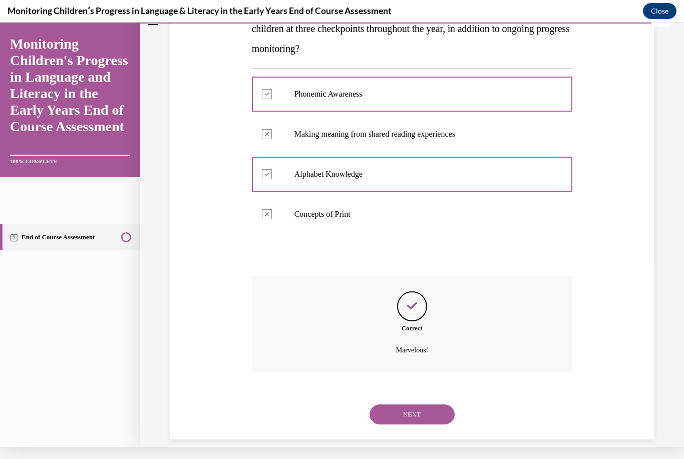
click at [428, 404] on button "NEXT" at bounding box center [411, 414] width 85 height 20
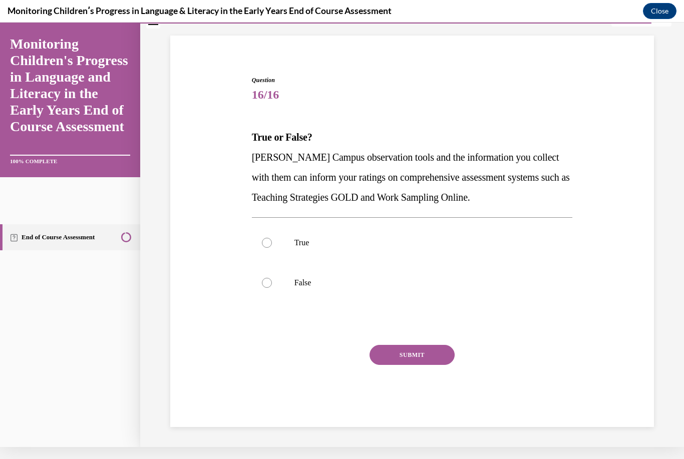
scroll to position [40, 0]
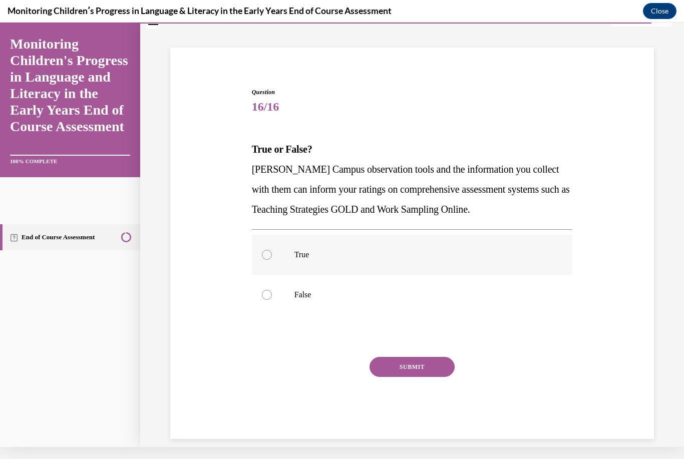
click at [312, 253] on p "True" at bounding box center [420, 255] width 253 height 10
click at [272, 253] on input "True" at bounding box center [267, 255] width 10 height 10
radio input "true"
click at [425, 369] on button "SUBMIT" at bounding box center [411, 367] width 85 height 20
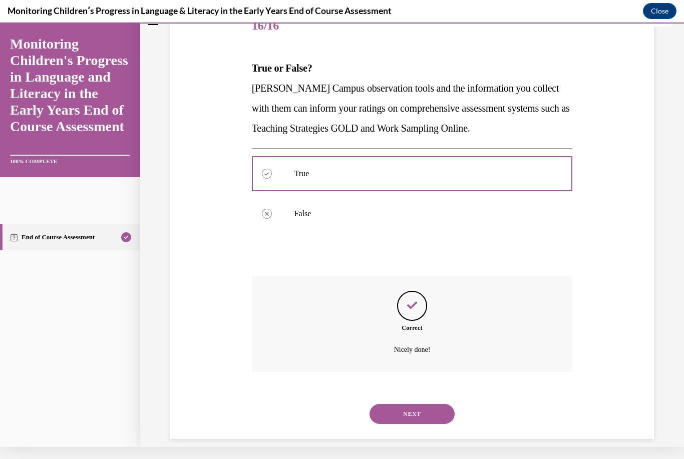
scroll to position [120, 0]
click at [427, 404] on button "NEXT" at bounding box center [411, 414] width 85 height 20
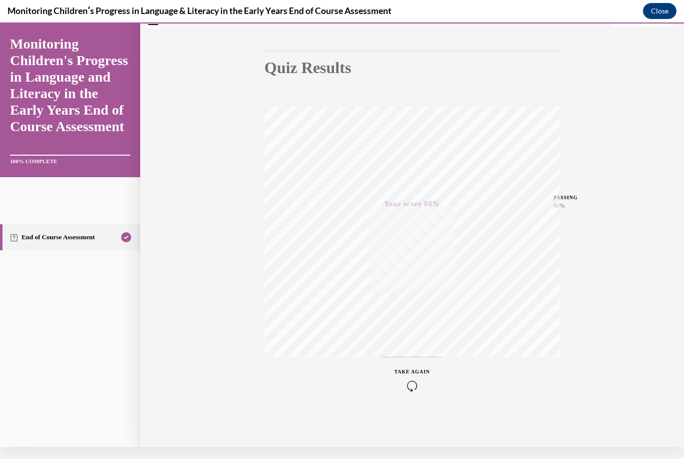
scroll to position [77, 0]
click at [660, 9] on button "Close" at bounding box center [660, 11] width 34 height 16
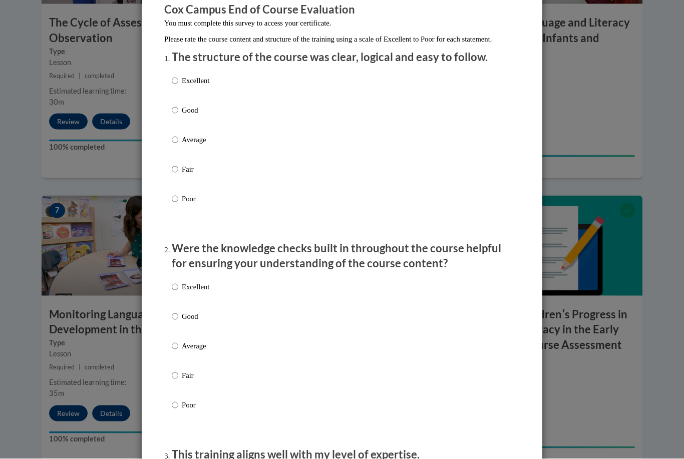
scroll to position [82, 0]
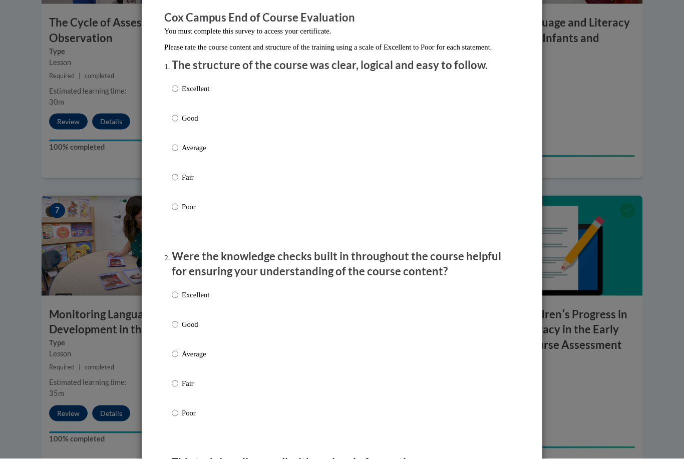
click at [228, 145] on div "Excellent Good Average Fair Poor" at bounding box center [342, 160] width 340 height 163
click at [178, 150] on input "Average" at bounding box center [175, 148] width 7 height 11
radio input "true"
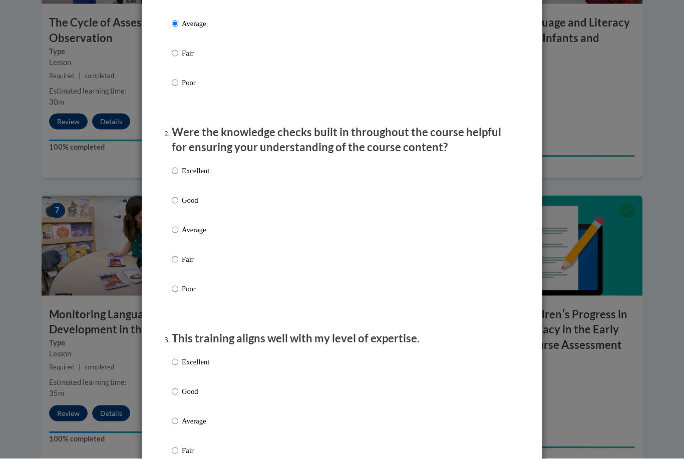
scroll to position [219, 0]
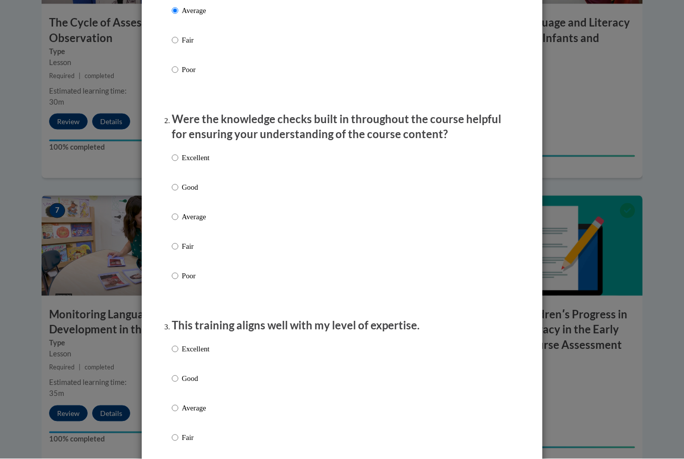
click at [188, 221] on label "Average" at bounding box center [191, 225] width 38 height 27
click at [178, 221] on input "Average" at bounding box center [175, 217] width 7 height 11
radio input "true"
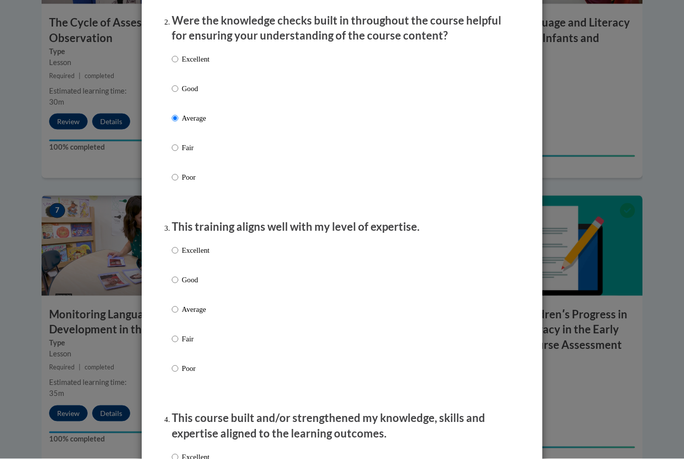
scroll to position [378, 0]
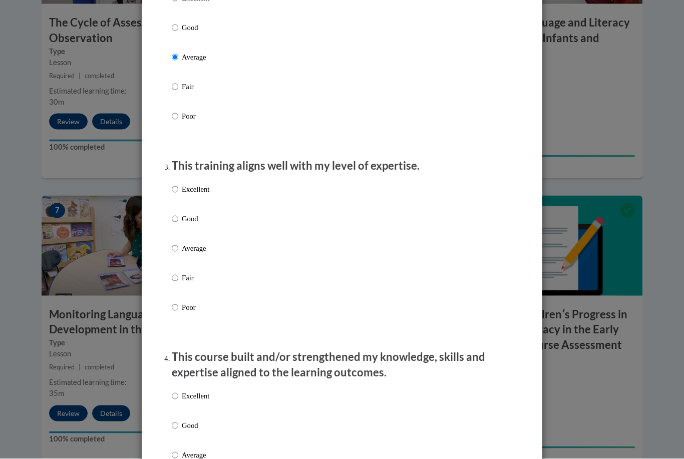
click at [173, 247] on input "Average" at bounding box center [175, 248] width 7 height 11
radio input "true"
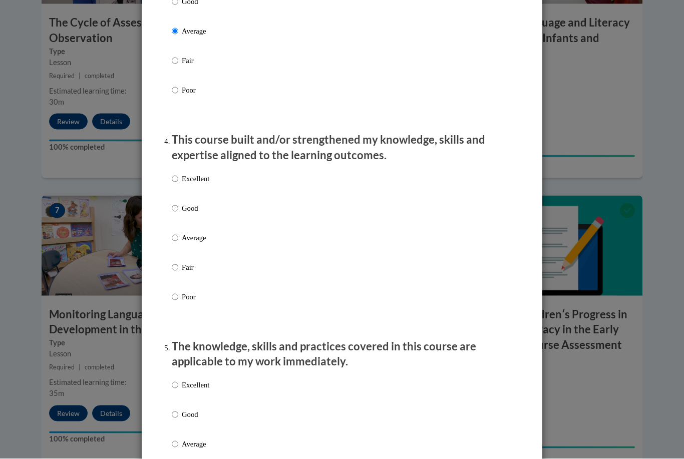
scroll to position [595, 0]
click at [199, 235] on p "Average" at bounding box center [196, 238] width 28 height 11
click at [178, 235] on input "Average" at bounding box center [175, 238] width 7 height 11
radio input "true"
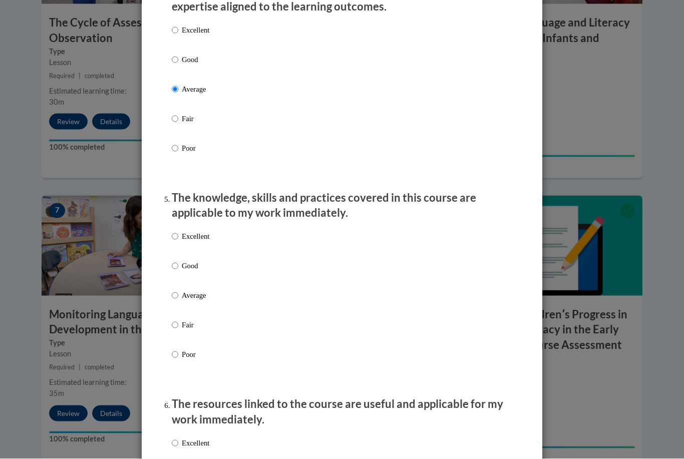
scroll to position [750, 0]
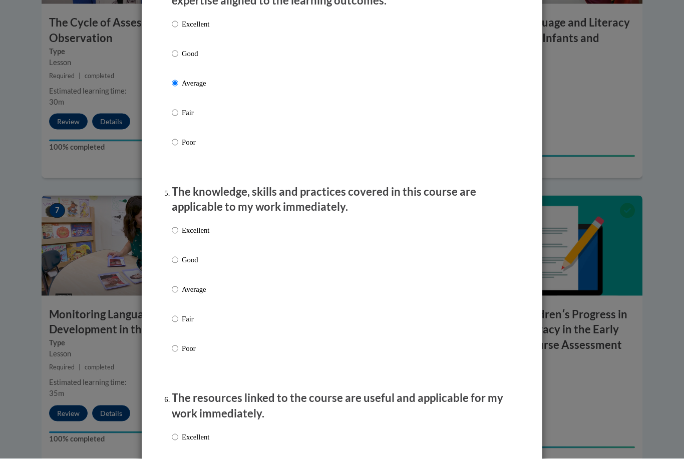
click at [219, 287] on div "Excellent Good Average Fair Poor" at bounding box center [342, 301] width 340 height 163
click at [184, 285] on p "Average" at bounding box center [196, 289] width 28 height 11
click at [178, 285] on input "Average" at bounding box center [175, 289] width 7 height 11
radio input "true"
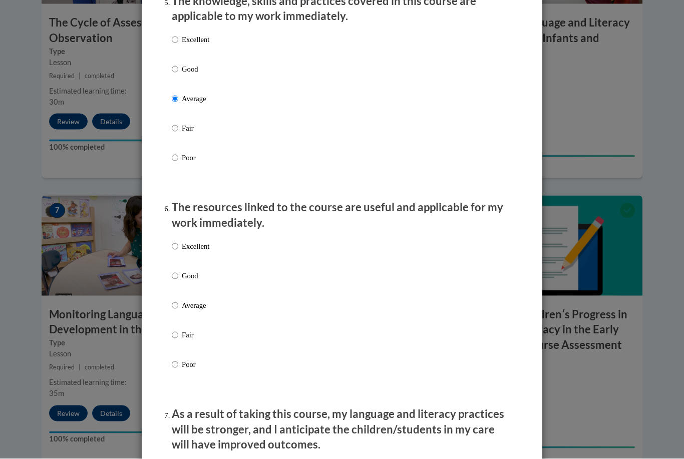
scroll to position [951, 0]
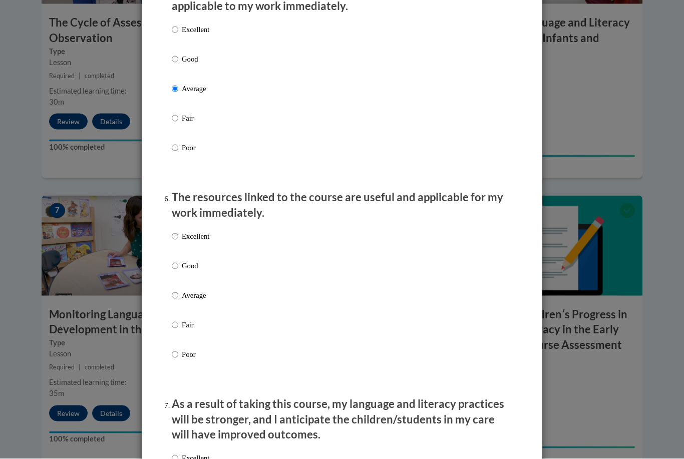
click at [217, 289] on div "Excellent Good Average Fair Poor" at bounding box center [342, 307] width 340 height 163
click at [185, 291] on p "Average" at bounding box center [196, 295] width 28 height 11
click at [178, 291] on input "Average" at bounding box center [175, 295] width 7 height 11
radio input "true"
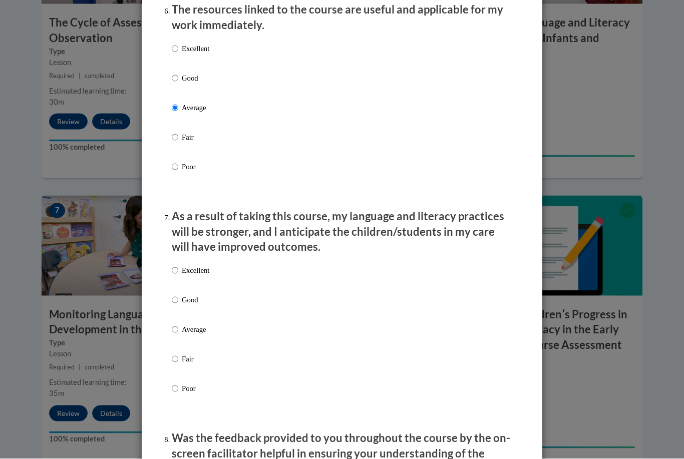
scroll to position [1139, 0]
click at [190, 323] on p "Average" at bounding box center [196, 328] width 28 height 11
click at [178, 323] on input "Average" at bounding box center [175, 328] width 7 height 11
radio input "true"
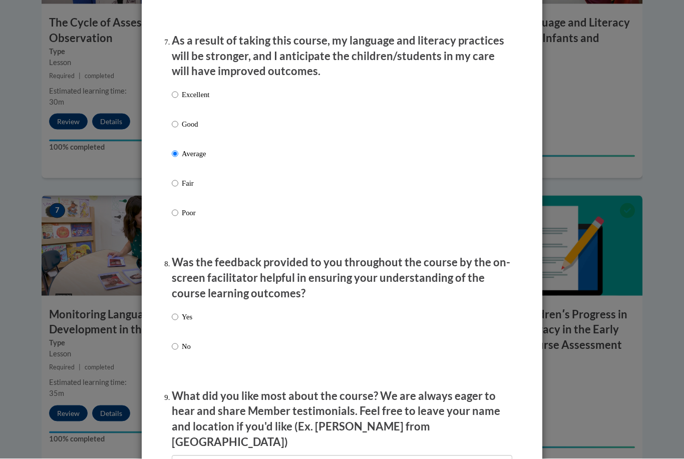
scroll to position [1308, 0]
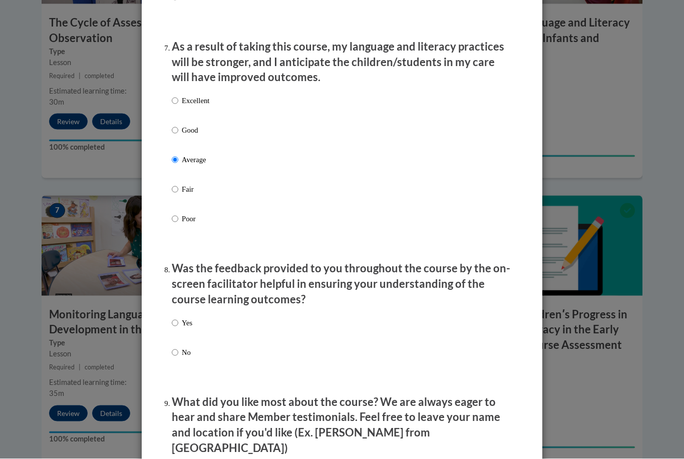
click at [173, 319] on input "Yes" at bounding box center [175, 323] width 7 height 11
radio input "true"
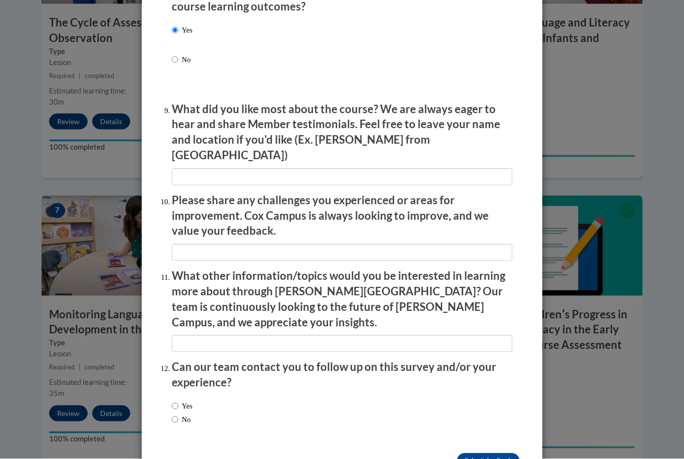
scroll to position [1600, 0]
click at [192, 401] on label "Yes" at bounding box center [182, 406] width 21 height 11
click at [178, 401] on input "Yes" at bounding box center [175, 406] width 7 height 11
radio input "true"
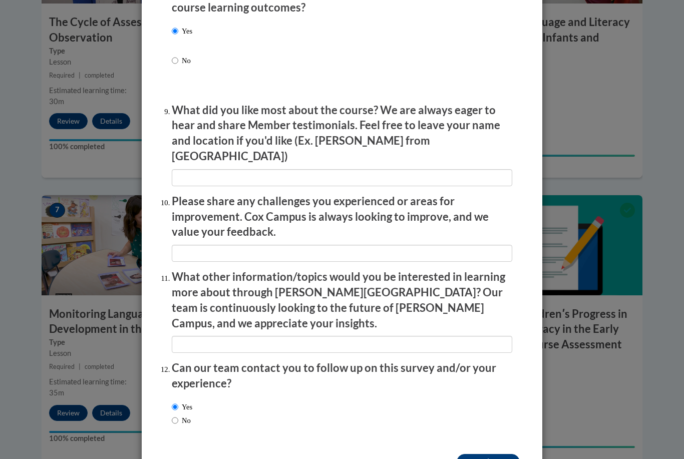
click at [505, 454] on input "Submit feedback" at bounding box center [487, 462] width 63 height 16
